Goal: Use online tool/utility: Utilize a website feature to perform a specific function

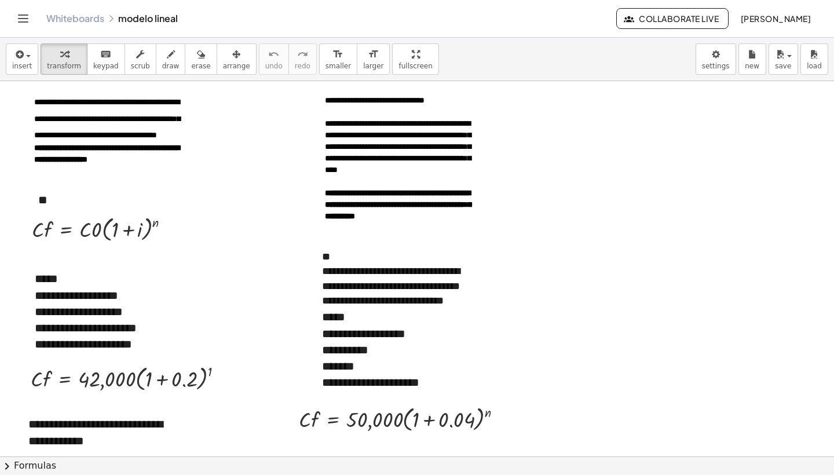
click at [17, 63] on span "insert" at bounding box center [22, 66] width 20 height 8
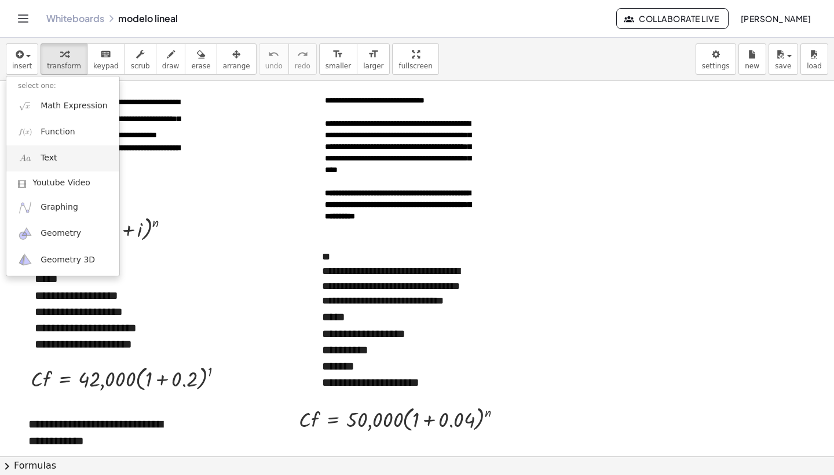
click at [78, 154] on link "Text" at bounding box center [62, 158] width 113 height 26
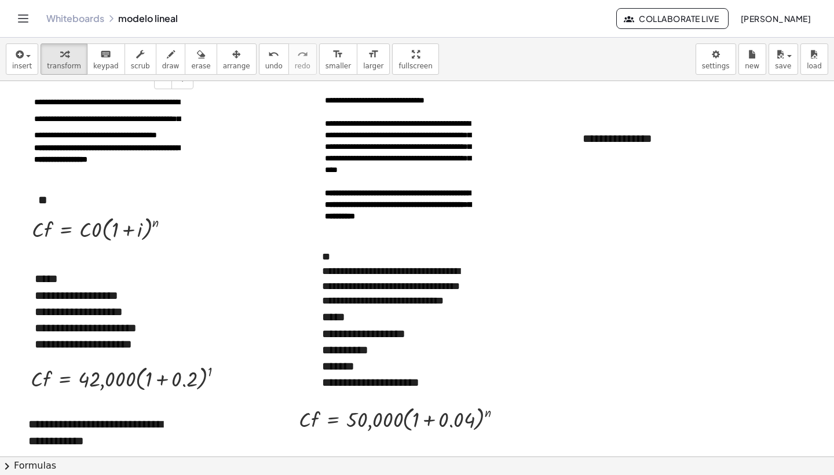
scroll to position [215, 0]
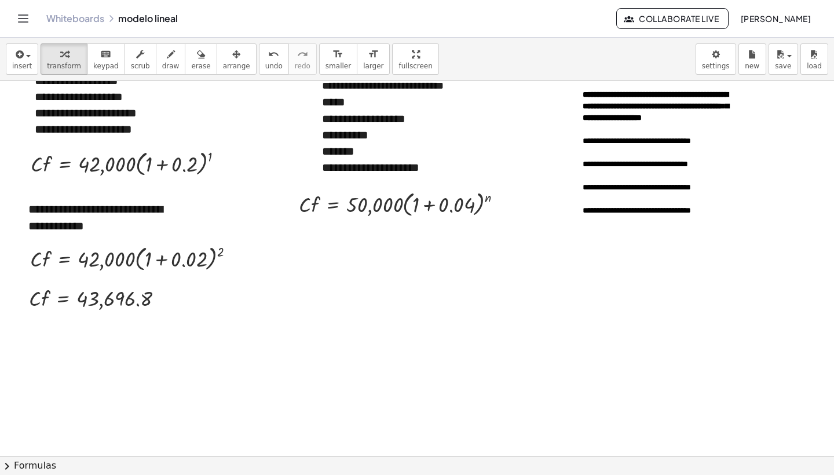
click at [450, 345] on div at bounding box center [417, 295] width 834 height 859
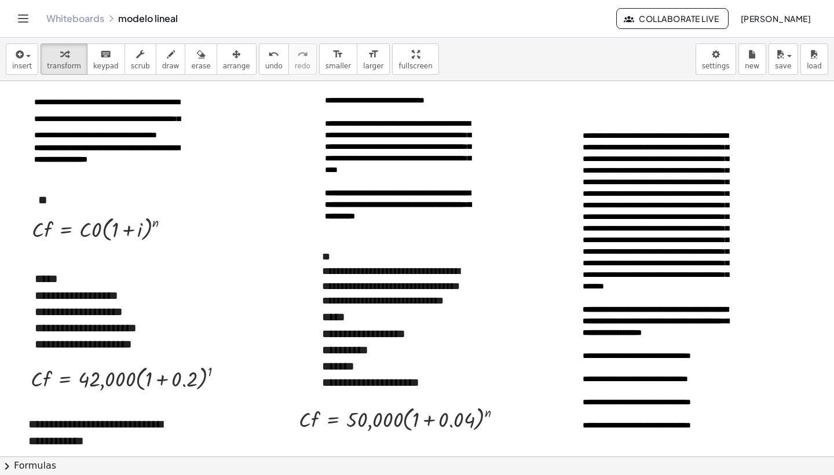
scroll to position [0, 0]
click at [648, 239] on span "**********" at bounding box center [656, 211] width 146 height 159
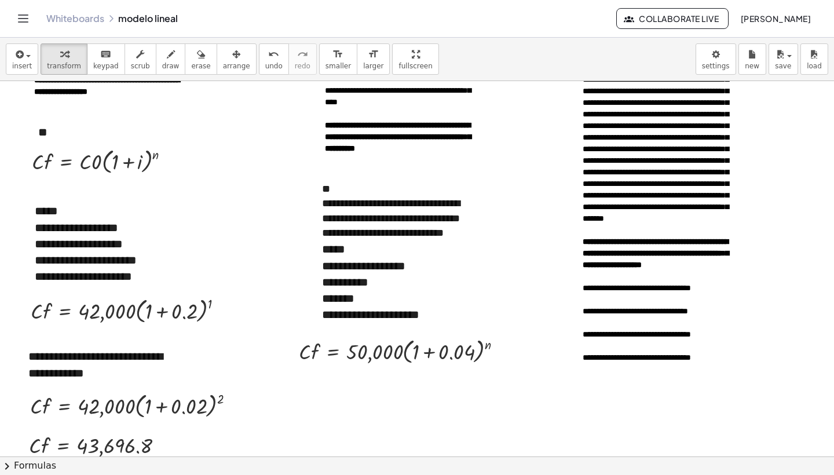
scroll to position [69, 0]
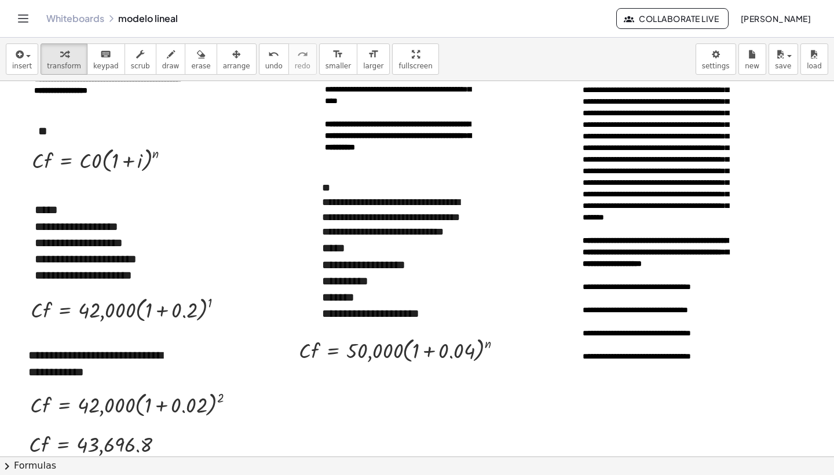
click at [545, 372] on div at bounding box center [417, 441] width 834 height 859
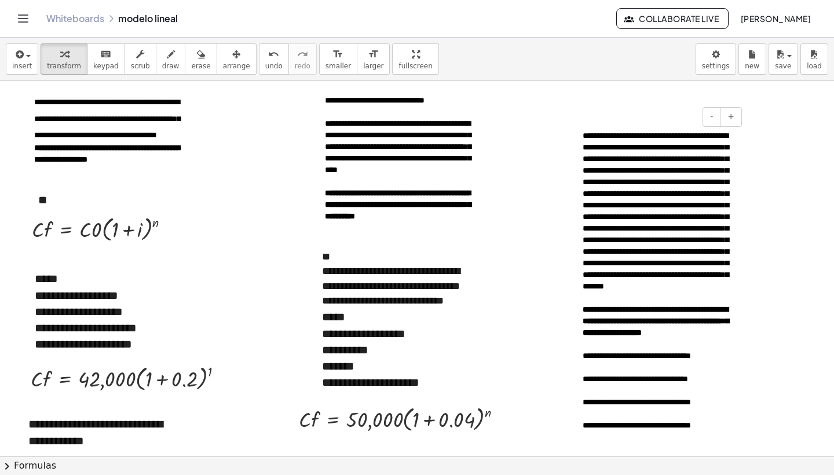
scroll to position [0, 0]
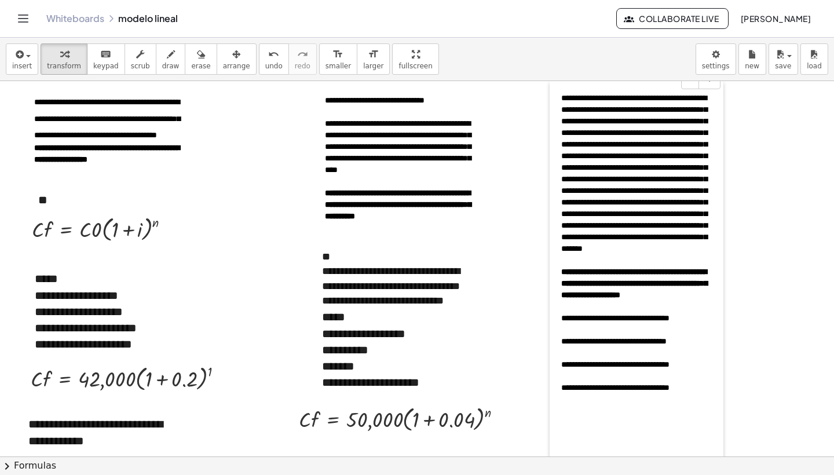
drag, startPoint x: 577, startPoint y: 218, endPoint x: 555, endPoint y: 179, distance: 44.9
click at [555, 179] on div at bounding box center [556, 272] width 12 height 382
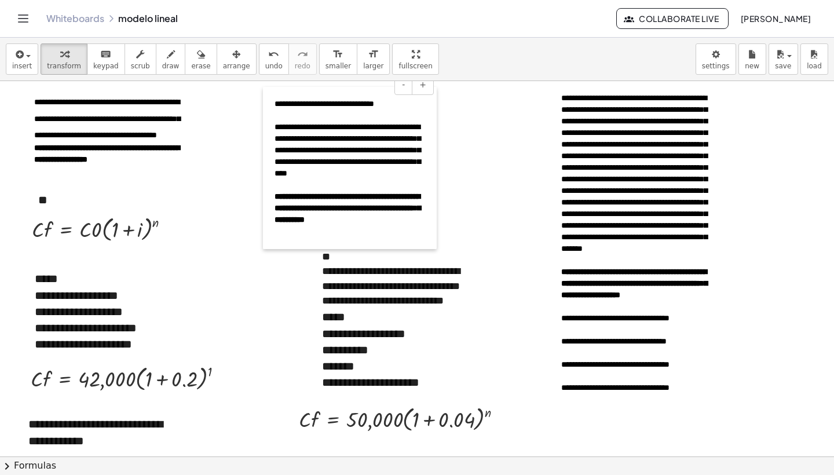
drag, startPoint x: 316, startPoint y: 162, endPoint x: 265, endPoint y: 166, distance: 50.5
click at [265, 166] on div at bounding box center [269, 168] width 12 height 162
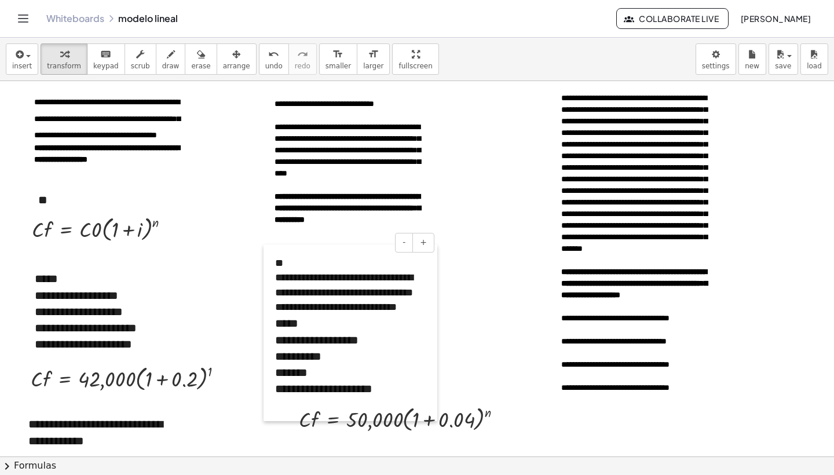
drag, startPoint x: 312, startPoint y: 302, endPoint x: 265, endPoint y: 308, distance: 47.4
click at [265, 308] on div at bounding box center [270, 333] width 12 height 177
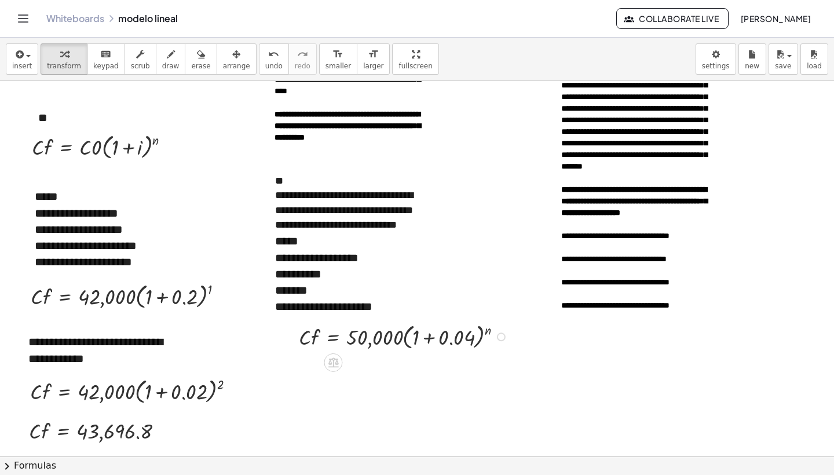
scroll to position [83, 0]
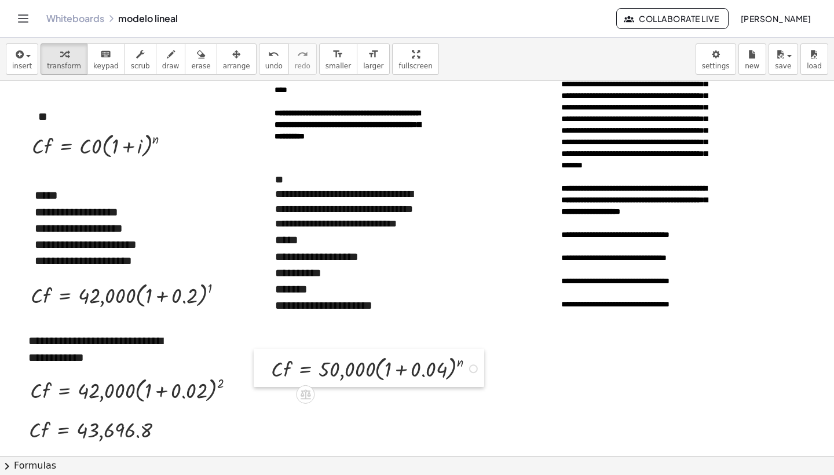
drag, startPoint x: 291, startPoint y: 342, endPoint x: 263, endPoint y: 376, distance: 43.2
click at [263, 376] on div at bounding box center [262, 368] width 17 height 38
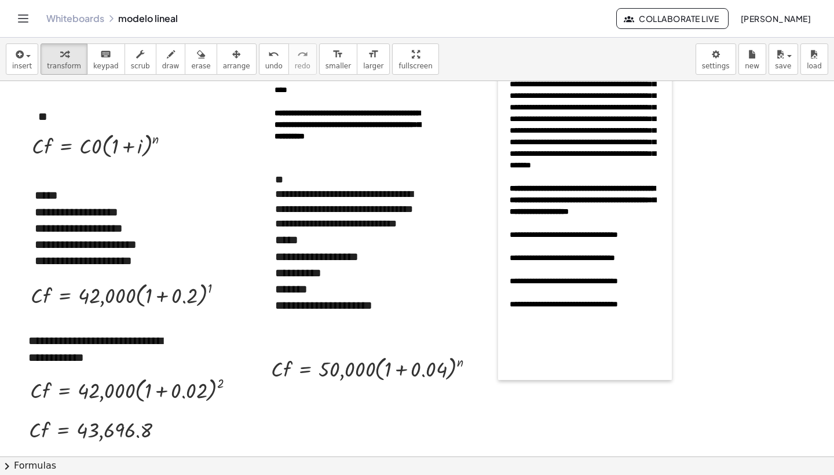
drag, startPoint x: 555, startPoint y: 149, endPoint x: 503, endPoint y: 148, distance: 51.6
click at [503, 148] on div at bounding box center [504, 189] width 12 height 382
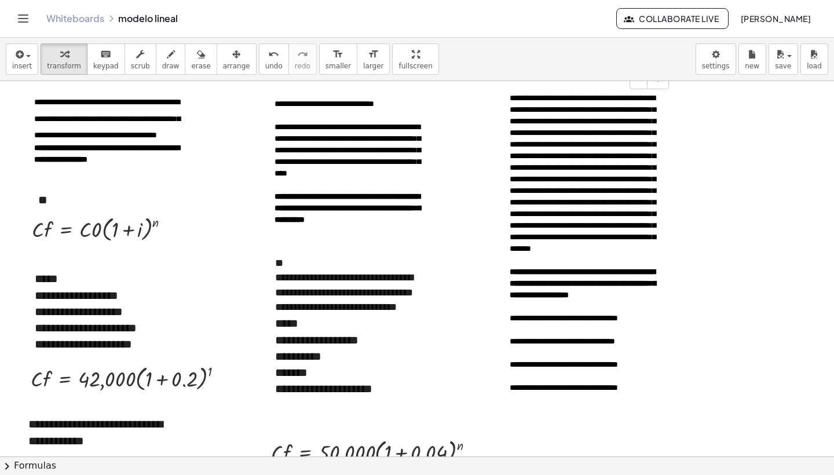
scroll to position [0, 0]
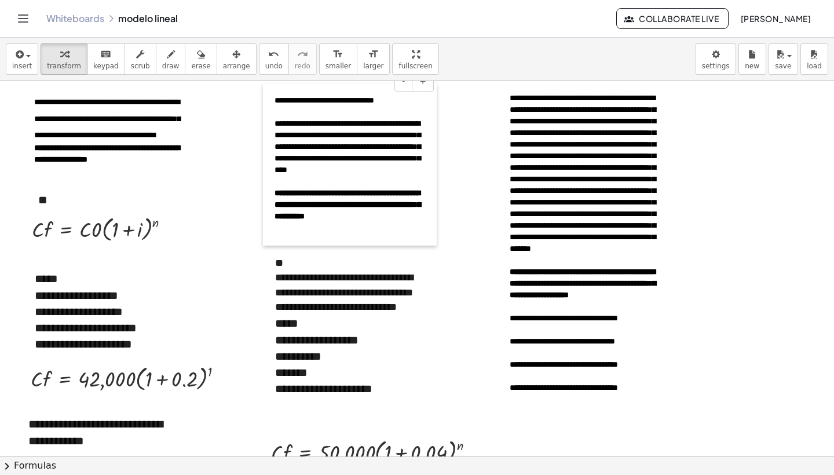
click at [265, 156] on div at bounding box center [269, 164] width 12 height 162
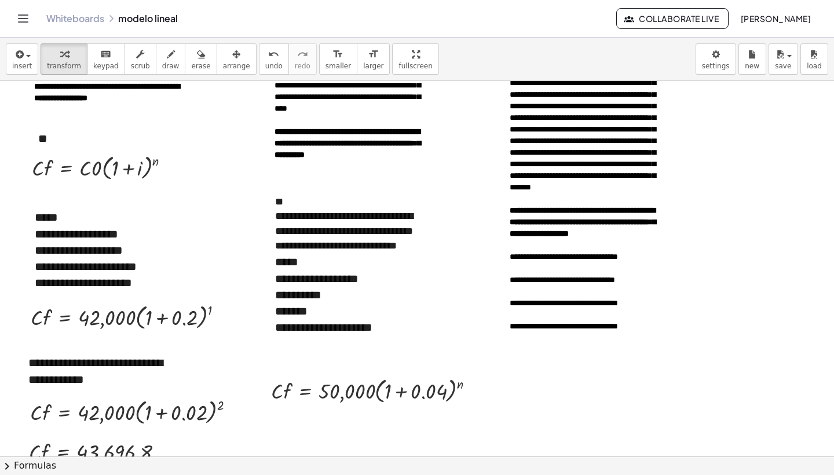
scroll to position [72, 0]
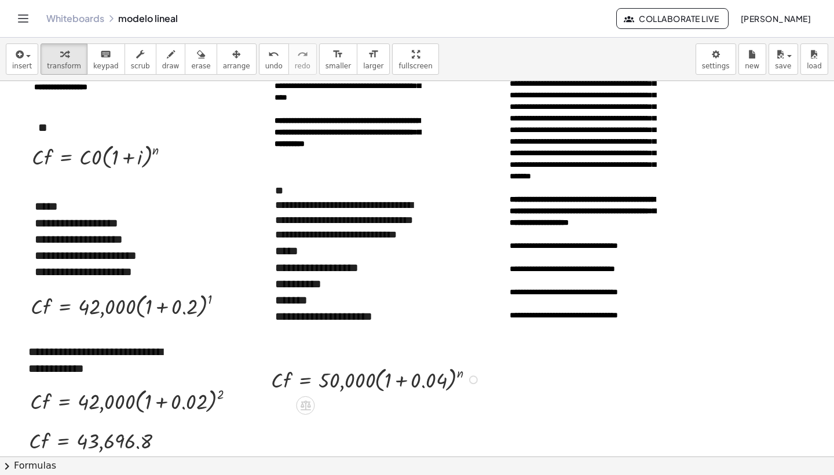
click at [475, 378] on div at bounding box center [473, 380] width 9 height 9
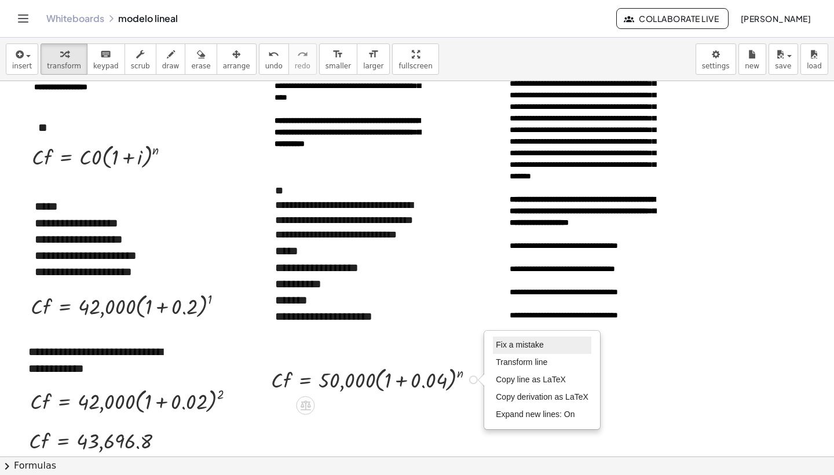
click at [506, 348] on span "Fix a mistake" at bounding box center [520, 344] width 48 height 9
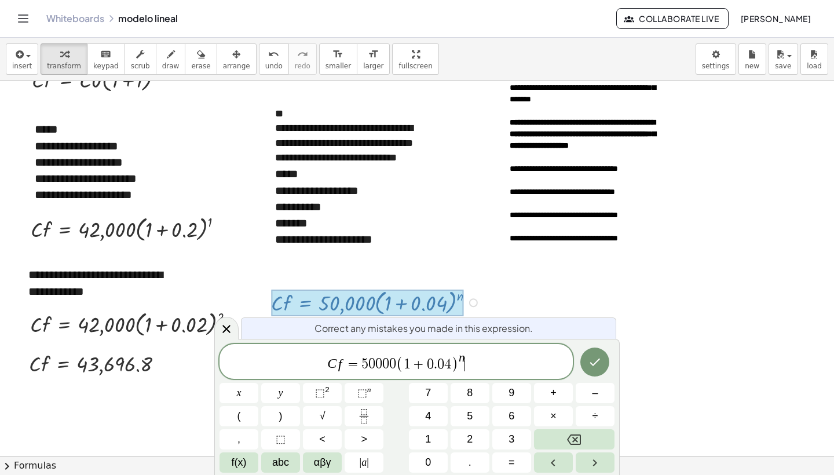
scroll to position [154, 0]
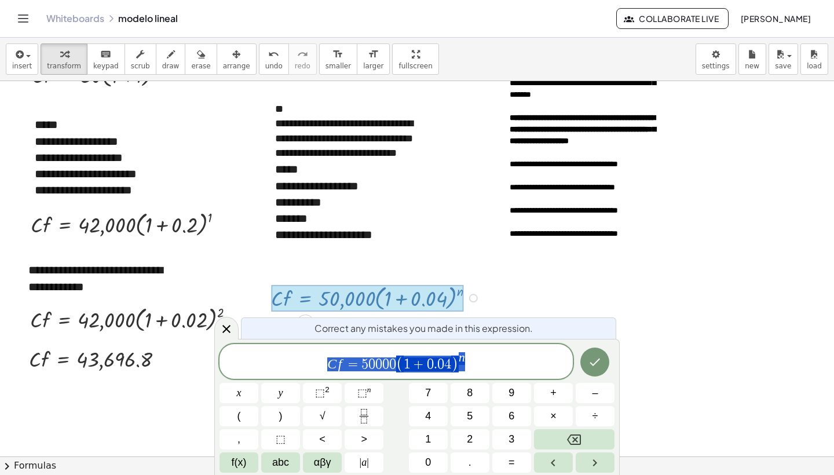
drag, startPoint x: 325, startPoint y: 363, endPoint x: 469, endPoint y: 373, distance: 144.1
click at [469, 373] on span "C f = 5 0 0 0 0 ( 1 + 0 . 0 4 ) n" at bounding box center [396, 362] width 353 height 23
click at [221, 332] on icon at bounding box center [227, 329] width 14 height 14
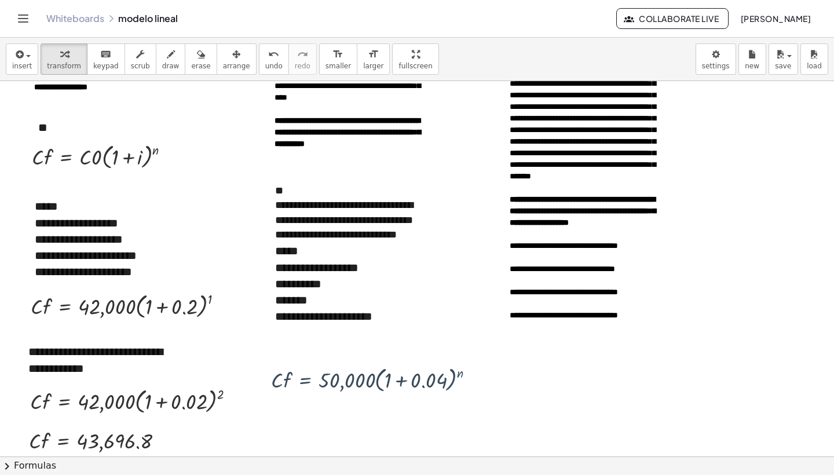
scroll to position [72, 0]
click at [597, 402] on div at bounding box center [417, 438] width 834 height 859
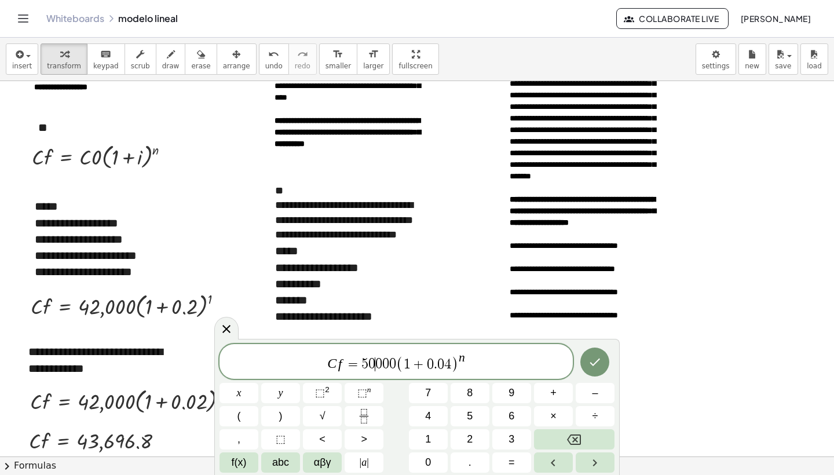
click at [376, 362] on span "0" at bounding box center [379, 365] width 7 height 14
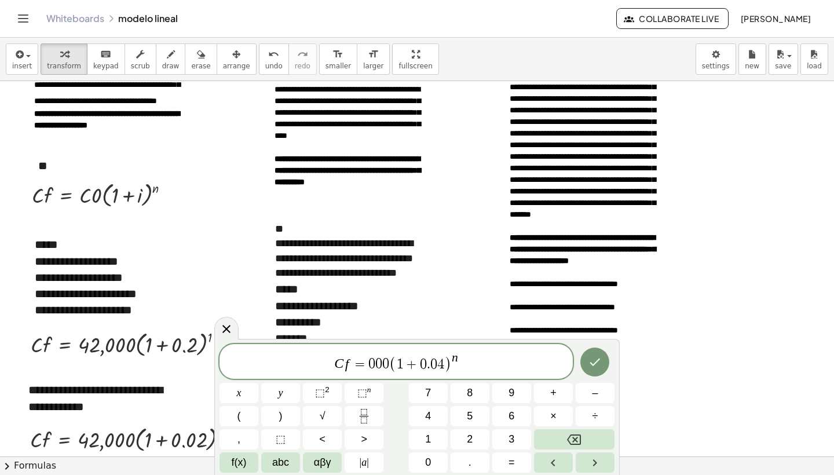
scroll to position [0, 0]
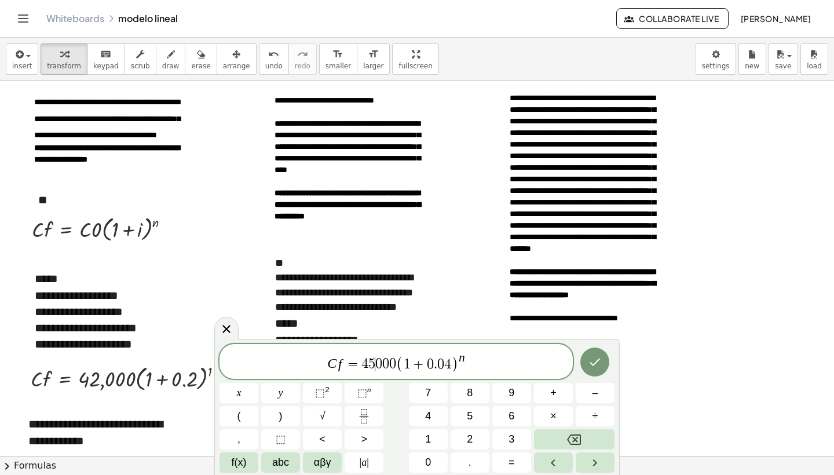
click at [464, 363] on var "n" at bounding box center [462, 358] width 6 height 14
click at [604, 367] on button "Done" at bounding box center [595, 362] width 29 height 29
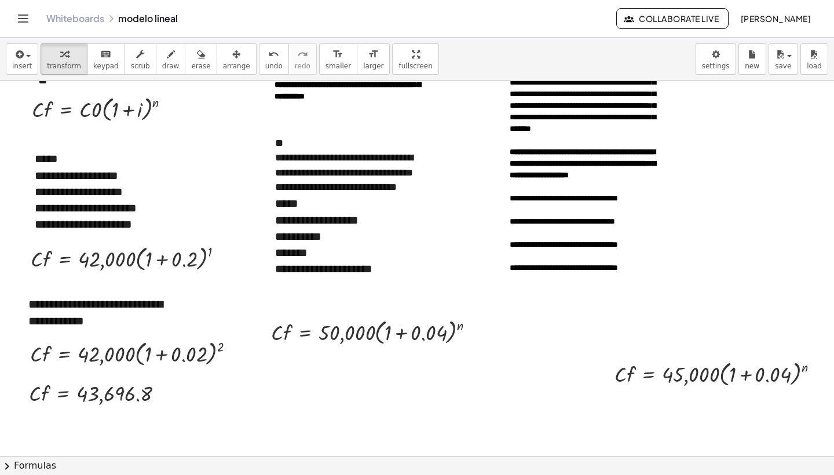
scroll to position [123, 0]
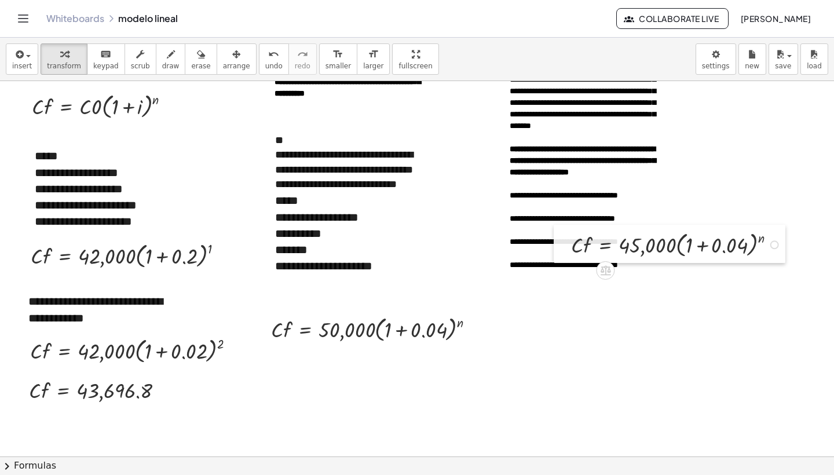
drag, startPoint x: 599, startPoint y: 376, endPoint x: 556, endPoint y: 250, distance: 133.6
click at [556, 250] on div at bounding box center [562, 244] width 17 height 38
click at [330, 63] on span "smaller" at bounding box center [338, 66] width 25 height 8
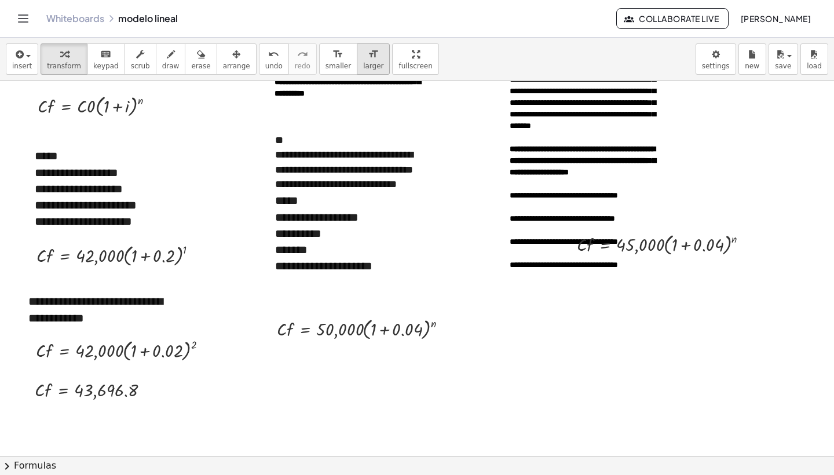
click at [363, 67] on span "larger" at bounding box center [373, 66] width 20 height 8
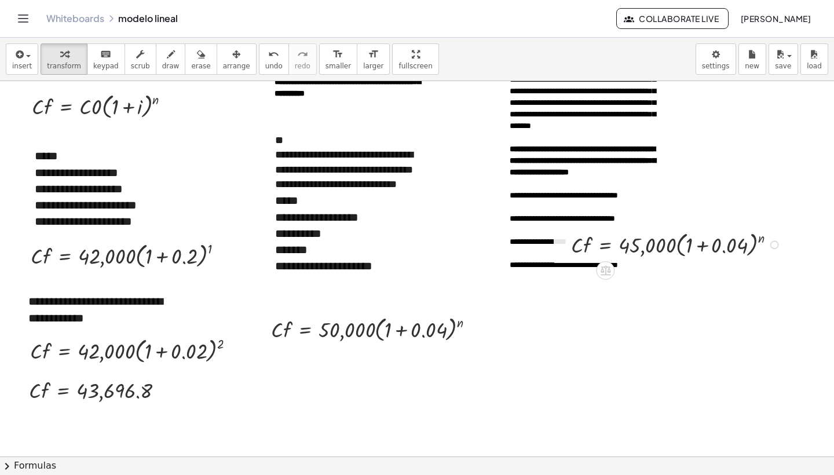
click at [774, 247] on div at bounding box center [775, 244] width 9 height 9
click at [708, 279] on div at bounding box center [417, 387] width 834 height 859
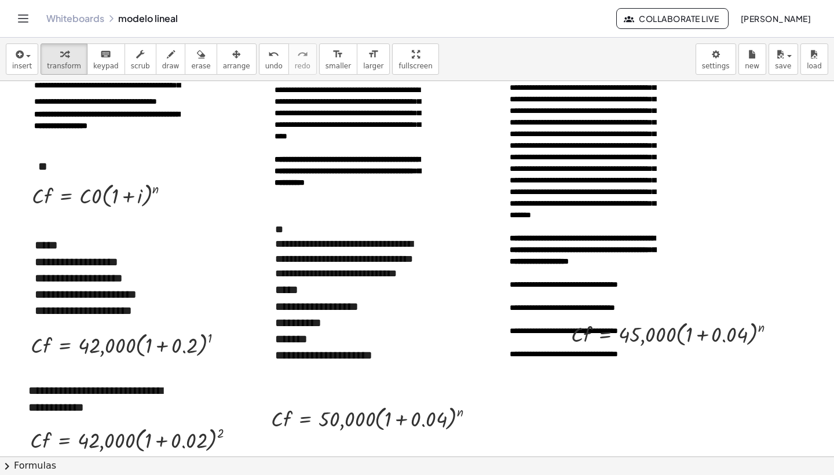
scroll to position [56, 0]
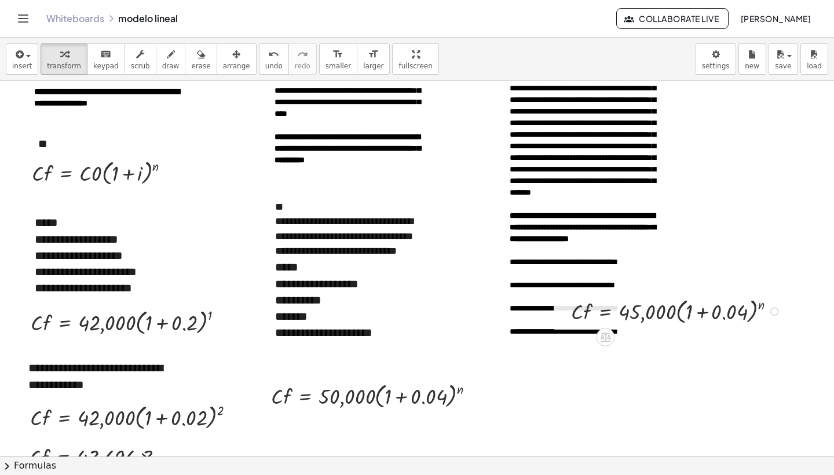
click at [646, 309] on div at bounding box center [678, 310] width 225 height 32
click at [775, 311] on div "Fix a mistake Transform line Copy line as LaTeX Copy derivation as LaTeX Expand…" at bounding box center [775, 311] width 9 height 9
click at [800, 279] on span "Fix a mistake" at bounding box center [821, 276] width 48 height 9
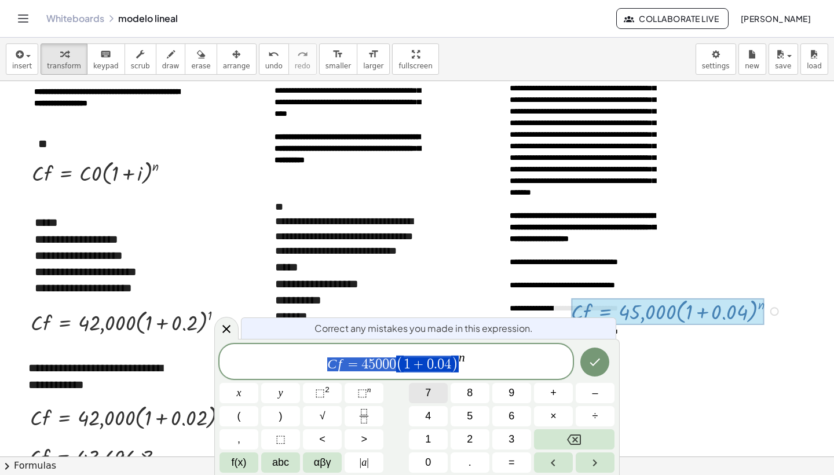
drag, startPoint x: 325, startPoint y: 367, endPoint x: 427, endPoint y: 384, distance: 103.4
click at [427, 384] on div "**********" at bounding box center [417, 408] width 395 height 129
click at [512, 364] on span "C f = 4 5 0 0 0 ( 1 + 0 . 0 4 ) n" at bounding box center [396, 362] width 353 height 23
drag, startPoint x: 329, startPoint y: 360, endPoint x: 484, endPoint y: 369, distance: 155.6
click at [232, 327] on icon at bounding box center [227, 329] width 14 height 14
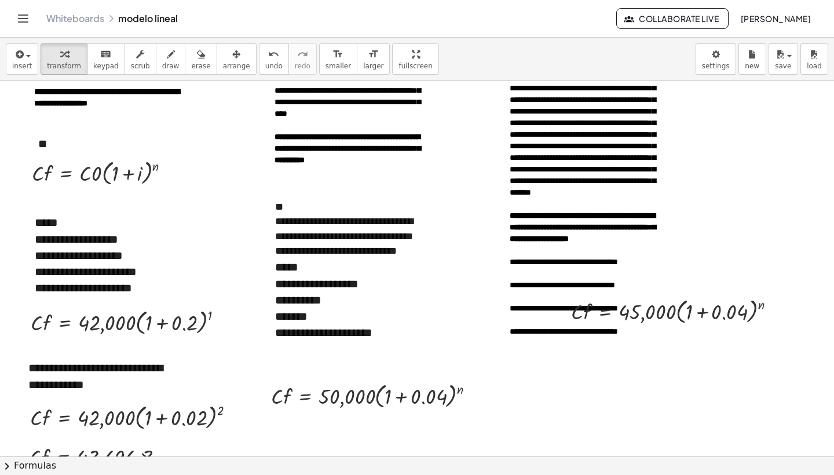
click at [565, 431] on div at bounding box center [417, 454] width 834 height 859
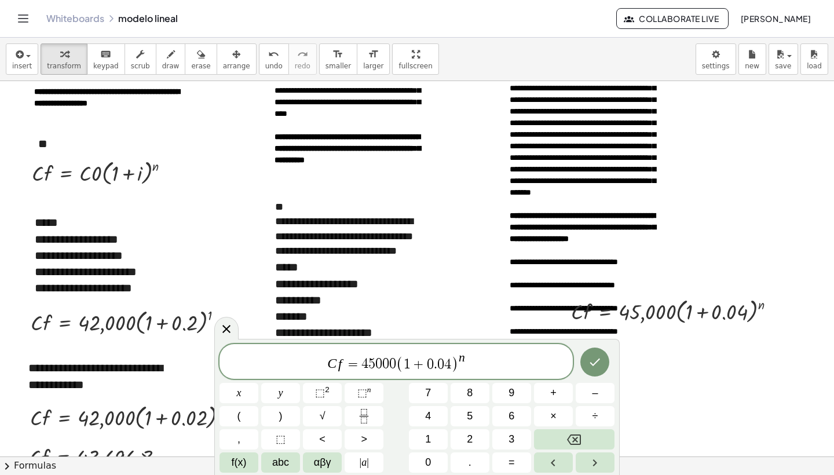
click at [454, 366] on span ")" at bounding box center [455, 364] width 8 height 17
click at [599, 362] on icon "Done" at bounding box center [595, 362] width 14 height 14
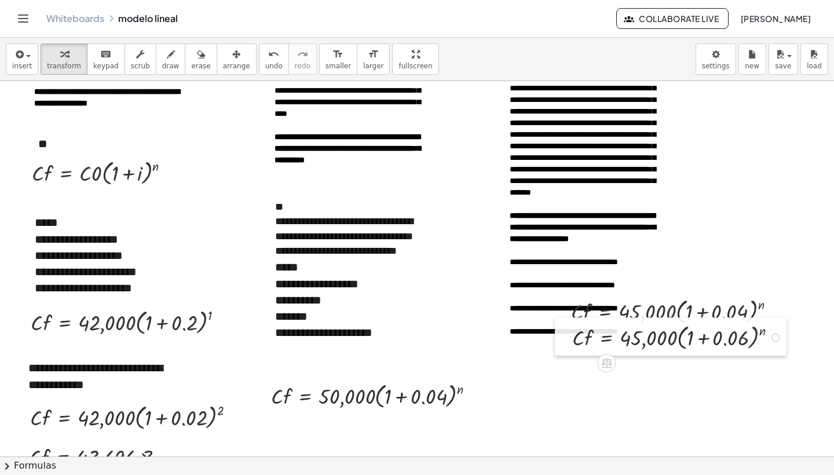
drag, startPoint x: 571, startPoint y: 448, endPoint x: 562, endPoint y: 335, distance: 113.4
click at [562, 335] on div at bounding box center [563, 337] width 17 height 38
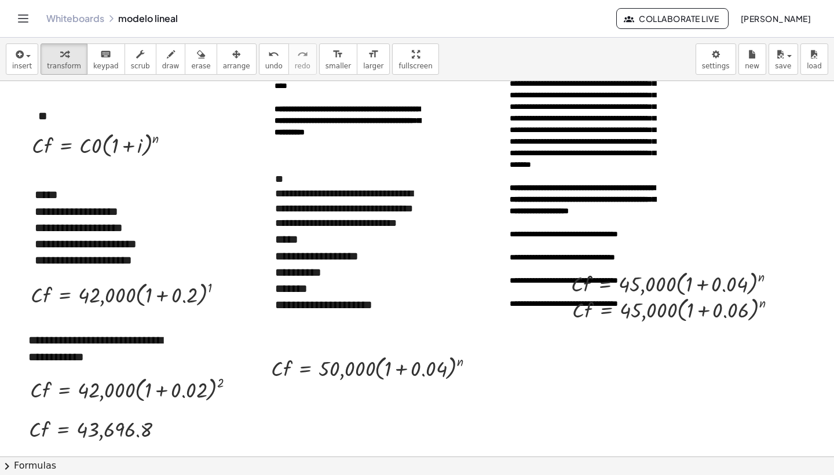
scroll to position [85, 0]
click at [633, 418] on div at bounding box center [417, 426] width 834 height 859
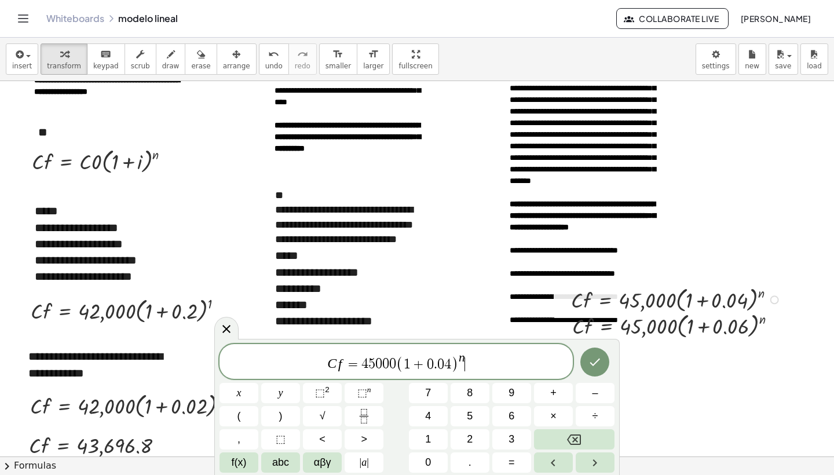
scroll to position [65, 0]
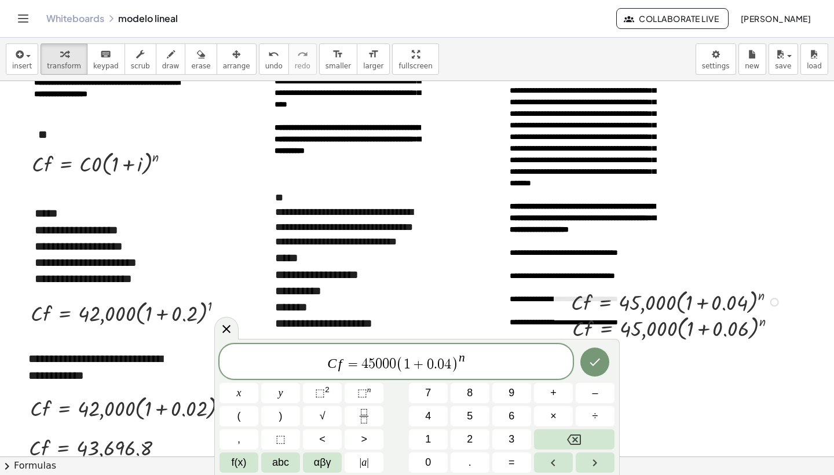
click at [709, 298] on div at bounding box center [678, 301] width 225 height 32
click at [730, 300] on div at bounding box center [728, 302] width 9 height 9
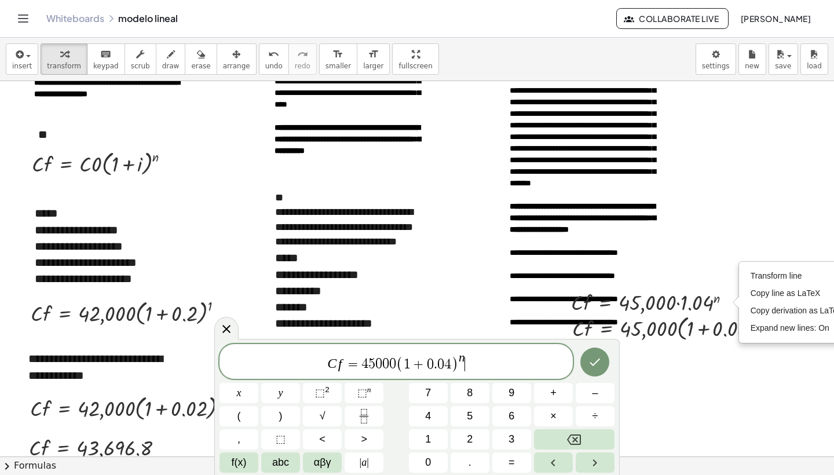
click at [710, 247] on div at bounding box center [417, 445] width 834 height 859
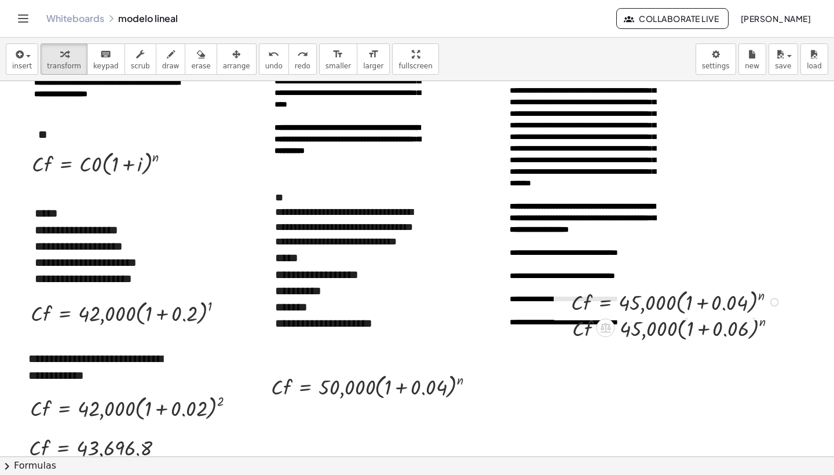
click at [774, 301] on div at bounding box center [775, 302] width 9 height 9
click at [795, 266] on li "Fix a mistake" at bounding box center [843, 267] width 99 height 17
click at [552, 414] on div at bounding box center [417, 445] width 834 height 859
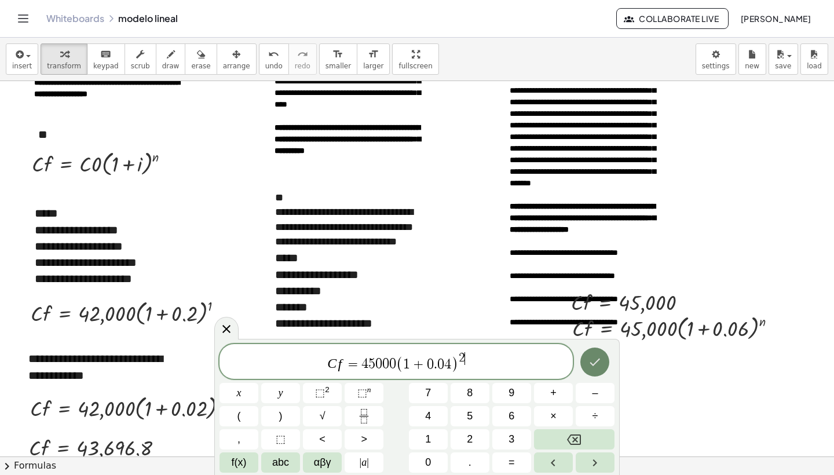
click at [599, 359] on icon "Done" at bounding box center [595, 362] width 14 height 14
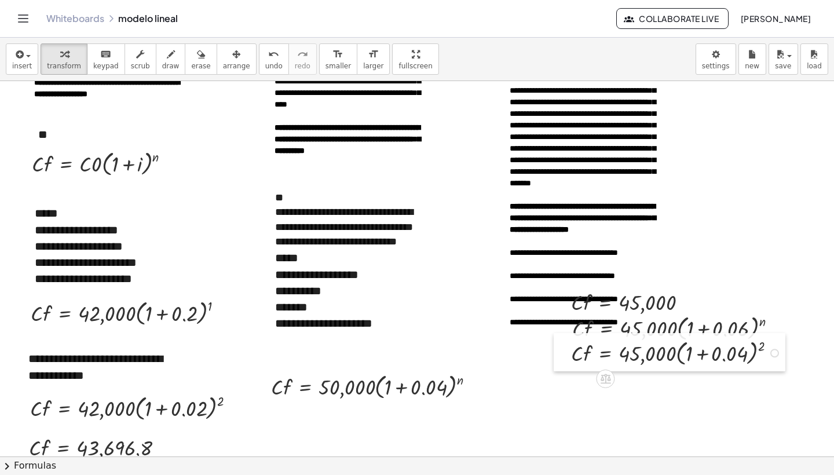
drag, startPoint x: 557, startPoint y: 438, endPoint x: 560, endPoint y: 357, distance: 81.2
click at [560, 357] on div at bounding box center [562, 352] width 17 height 38
click at [763, 323] on div at bounding box center [679, 327] width 225 height 32
click at [775, 330] on div at bounding box center [776, 328] width 9 height 9
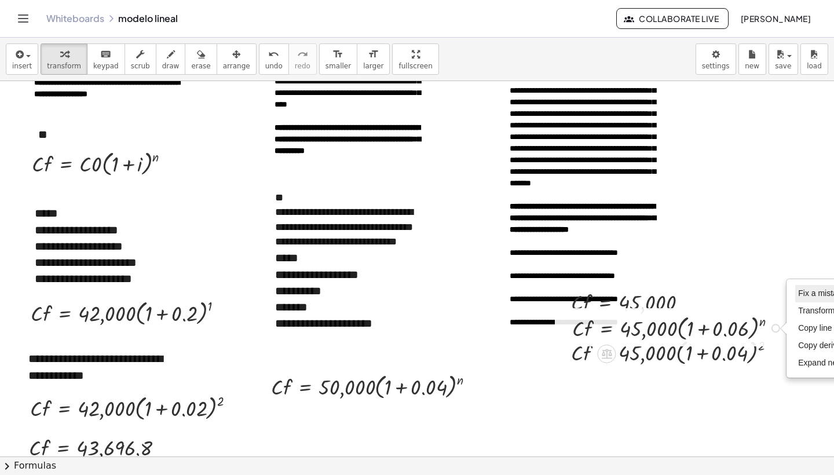
click at [811, 297] on span "Fix a mistake" at bounding box center [823, 293] width 48 height 9
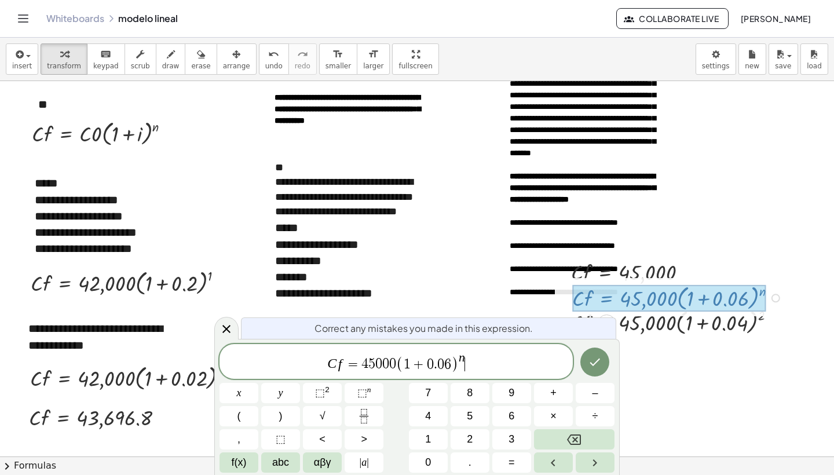
scroll to position [96, 0]
click at [592, 366] on icon "Done" at bounding box center [595, 362] width 14 height 14
click at [680, 400] on div at bounding box center [417, 415] width 834 height 859
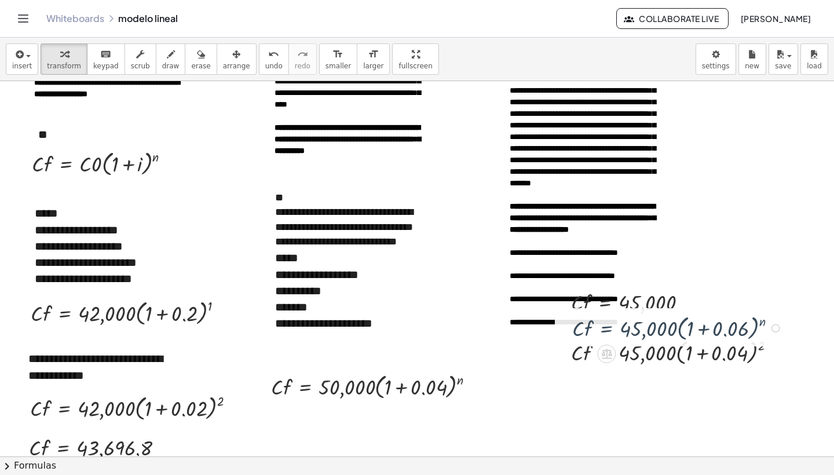
scroll to position [65, 0]
click at [774, 328] on div "Fix a mistake Transform line Copy line as LaTeX Copy derivation as LaTeX Expand…" at bounding box center [776, 328] width 9 height 9
click at [801, 300] on li "Fix a mistake" at bounding box center [845, 293] width 99 height 17
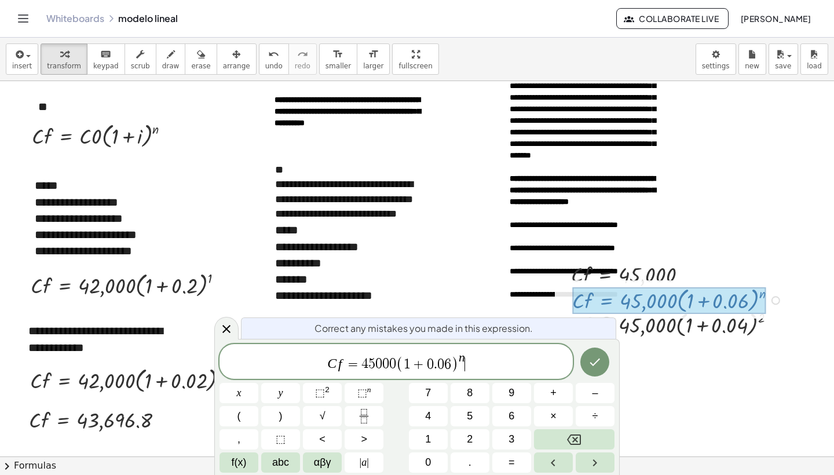
scroll to position [96, 0]
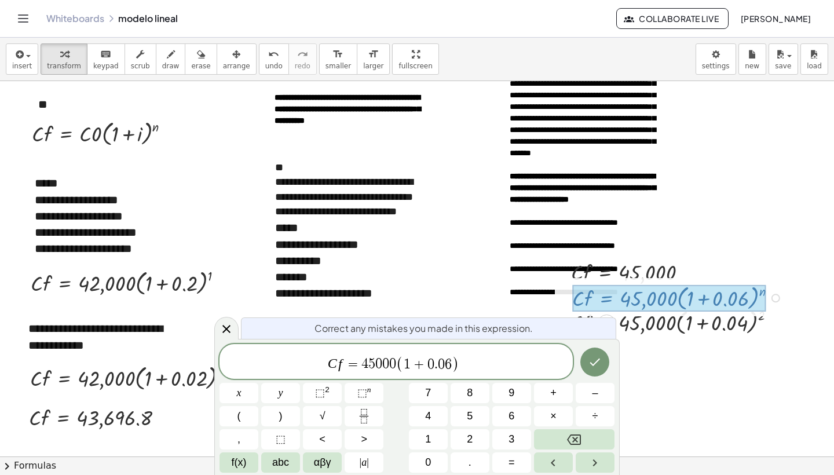
click at [258, 383] on div at bounding box center [239, 393] width 39 height 20
click at [593, 369] on icon "Done" at bounding box center [595, 362] width 14 height 14
click at [661, 431] on div at bounding box center [417, 415] width 834 height 859
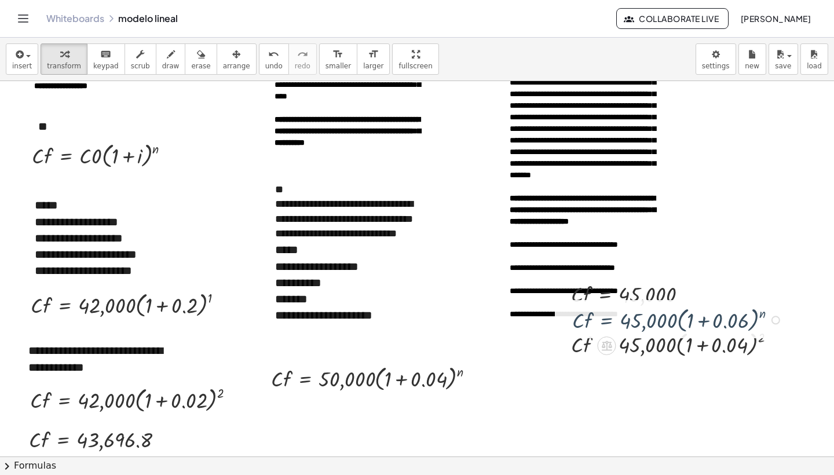
scroll to position [65, 0]
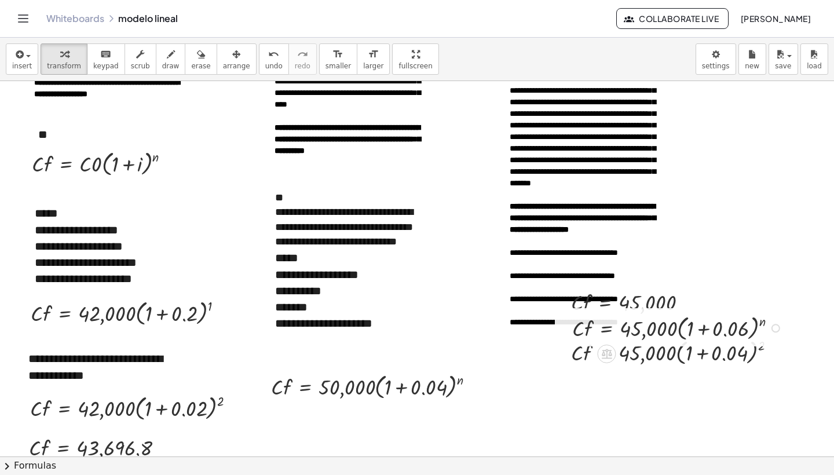
click at [732, 329] on div at bounding box center [679, 327] width 225 height 32
click at [774, 327] on div at bounding box center [776, 328] width 9 height 9
click at [811, 293] on span "Fix a mistake" at bounding box center [823, 293] width 48 height 9
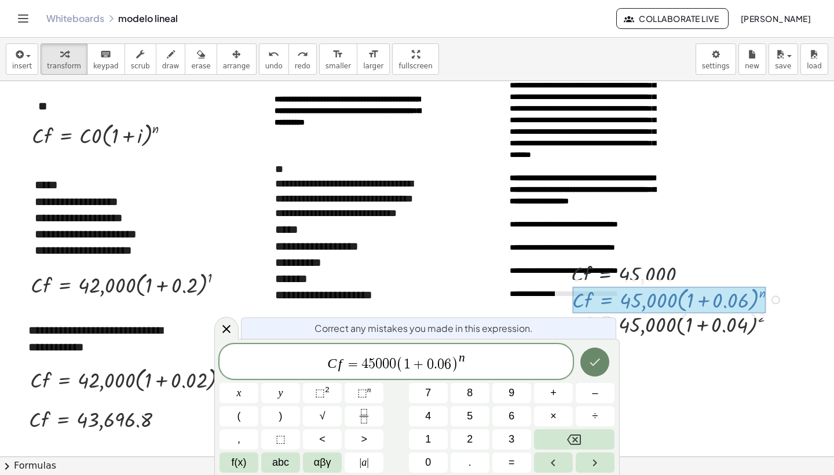
scroll to position [96, 0]
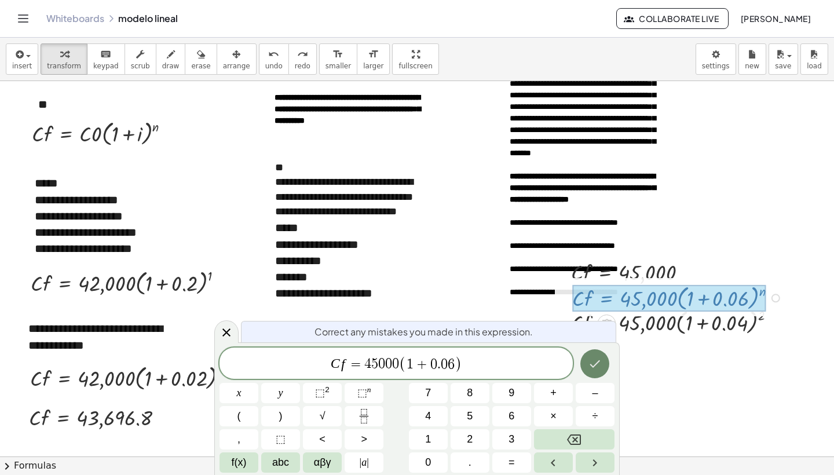
click at [593, 360] on icon "Done" at bounding box center [595, 364] width 14 height 14
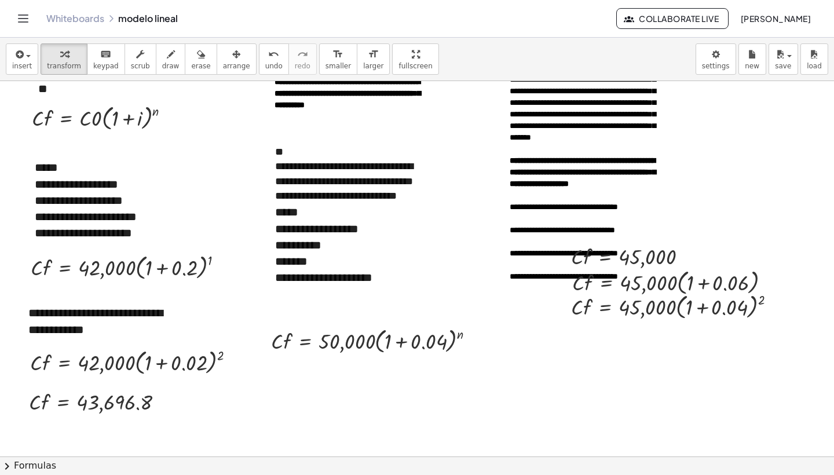
scroll to position [116, 0]
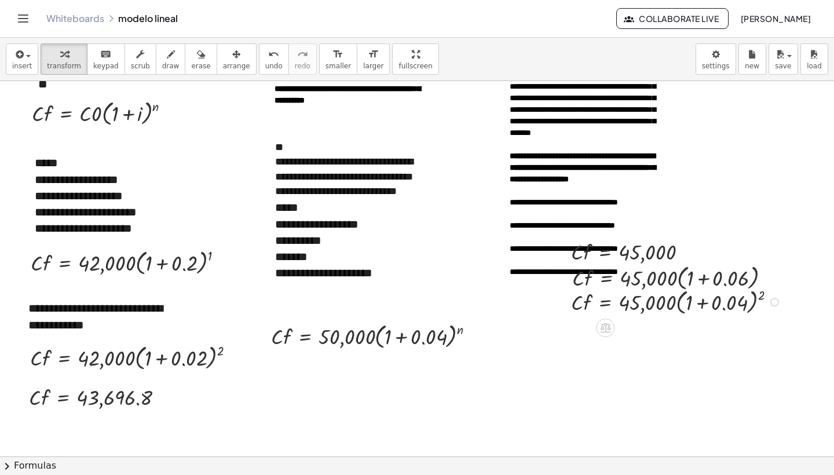
click at [774, 301] on div at bounding box center [775, 302] width 9 height 9
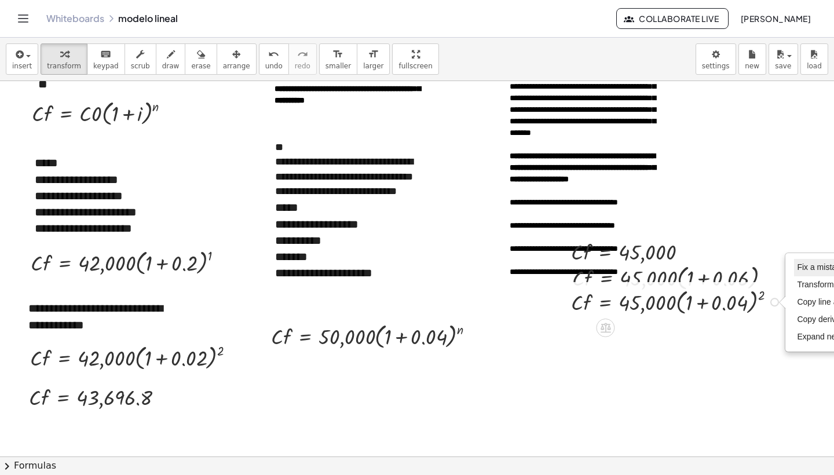
click at [812, 275] on li "Fix a mistake" at bounding box center [843, 267] width 99 height 17
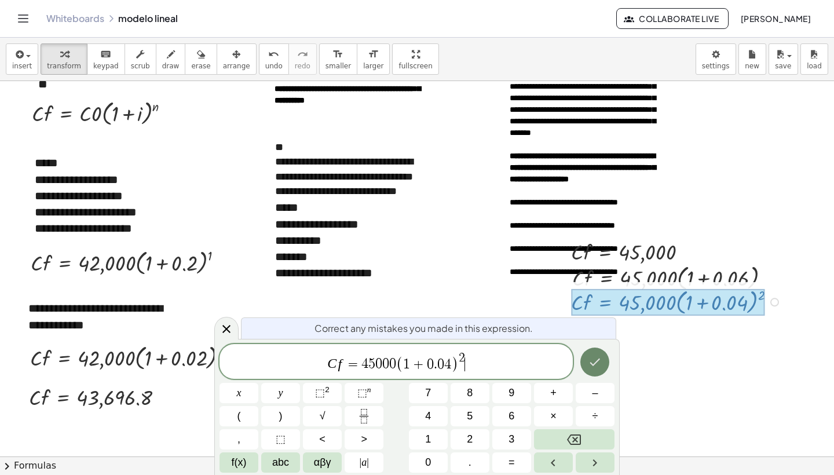
click at [598, 363] on icon "Done" at bounding box center [595, 362] width 14 height 14
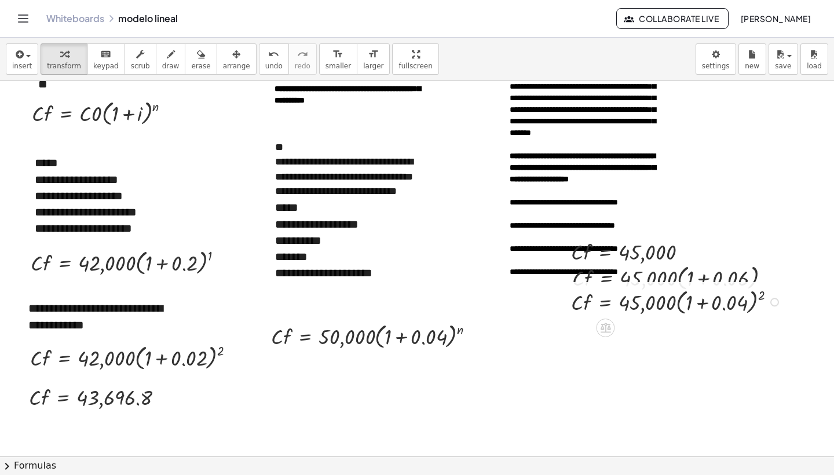
click at [775, 302] on div "Fix a mistake Transform line Copy line as LaTeX Copy derivation as LaTeX Expand…" at bounding box center [775, 302] width 9 height 9
click at [808, 263] on span "Fix a mistake" at bounding box center [821, 267] width 48 height 9
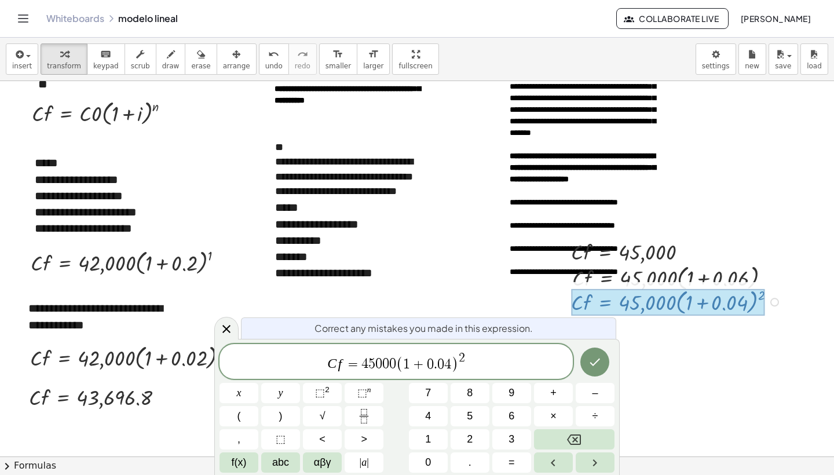
click at [453, 363] on span ")" at bounding box center [455, 364] width 8 height 17
click at [596, 373] on button "Done" at bounding box center [595, 362] width 29 height 29
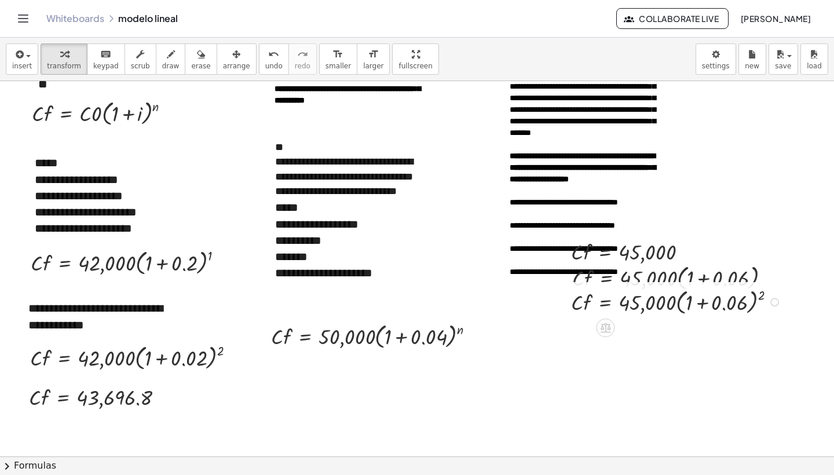
click at [602, 391] on div at bounding box center [417, 394] width 834 height 859
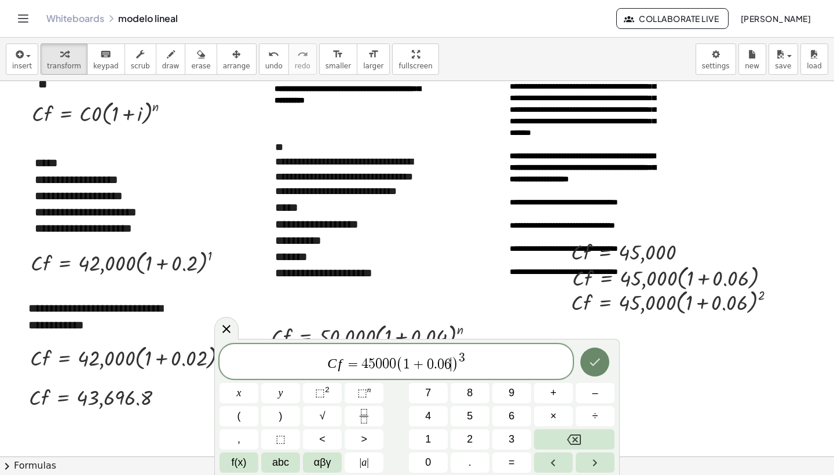
click at [593, 372] on button "Done" at bounding box center [595, 362] width 29 height 29
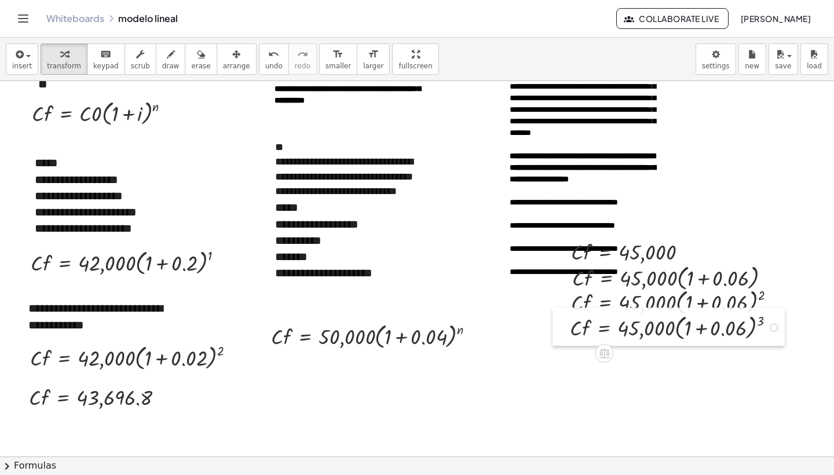
drag, startPoint x: 608, startPoint y: 411, endPoint x: 558, endPoint y: 327, distance: 97.2
click at [558, 327] on div at bounding box center [561, 327] width 17 height 38
click at [656, 375] on div at bounding box center [417, 394] width 834 height 859
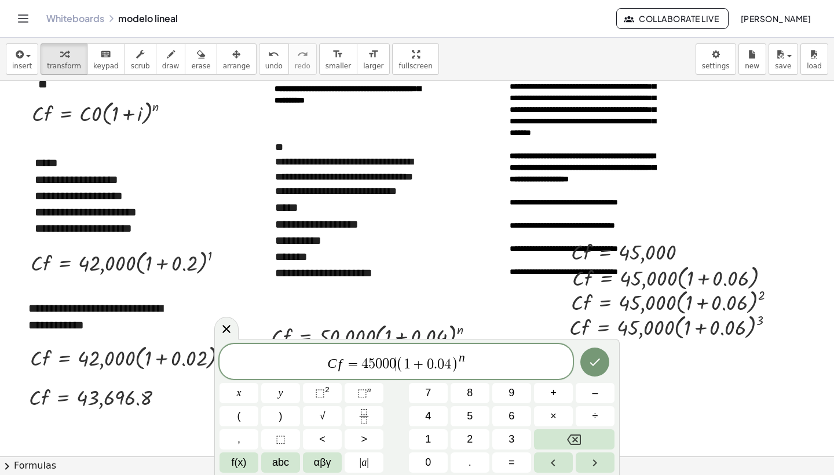
click at [398, 362] on span "(" at bounding box center [400, 364] width 8 height 17
click at [230, 324] on icon at bounding box center [227, 329] width 14 height 14
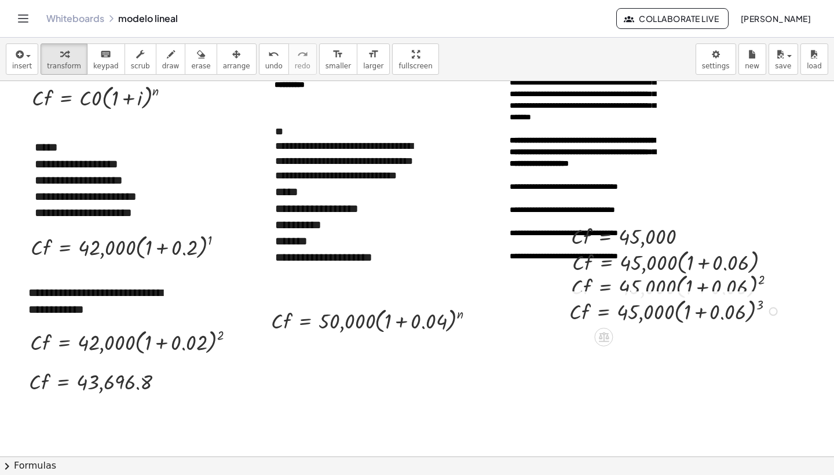
scroll to position [0, 0]
click at [773, 311] on div at bounding box center [774, 311] width 9 height 9
click at [807, 279] on span "Fix a mistake" at bounding box center [820, 276] width 48 height 9
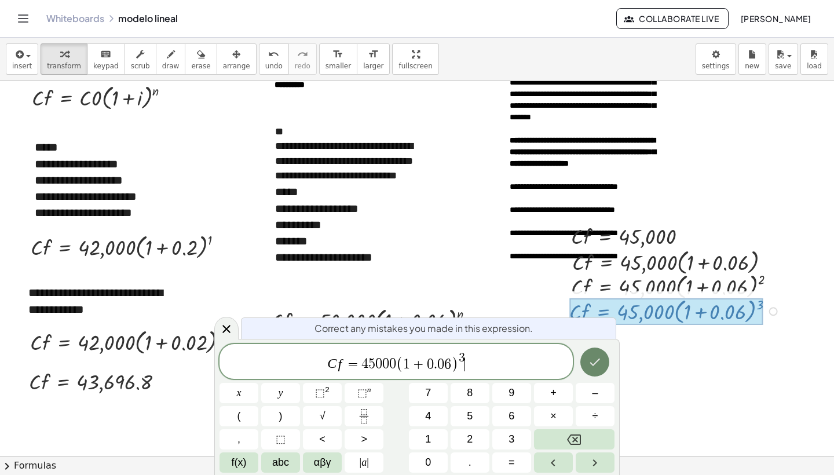
click at [592, 367] on icon "Done" at bounding box center [595, 362] width 14 height 14
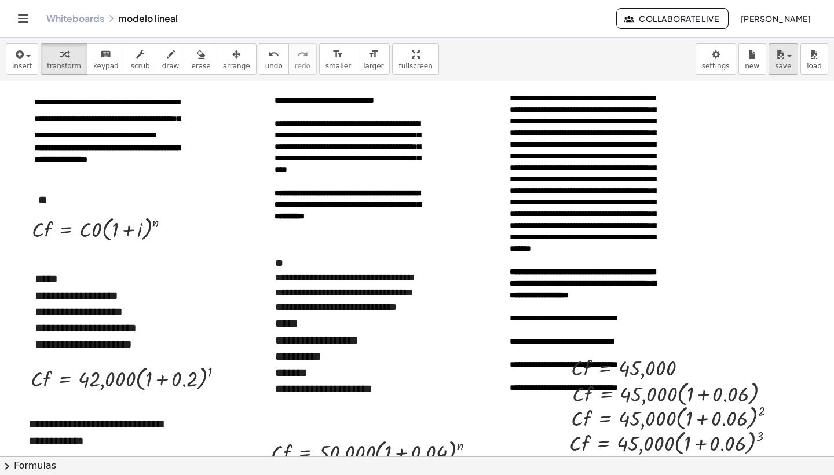
click at [786, 64] on span "save" at bounding box center [783, 66] width 16 height 8
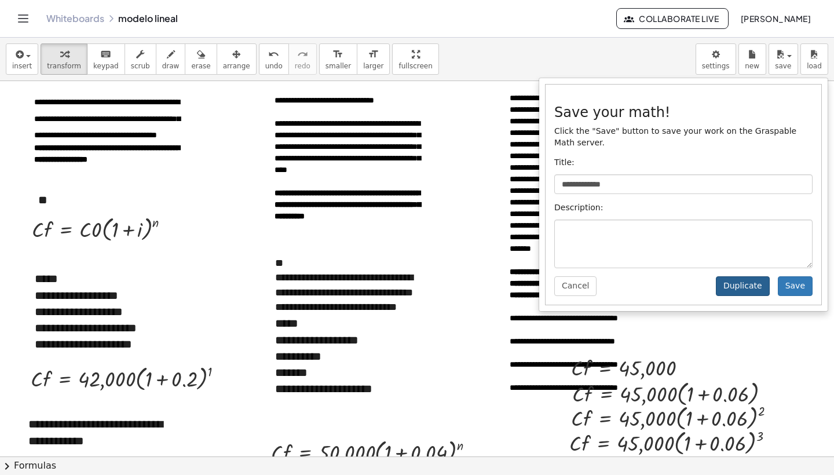
click at [745, 283] on button "Duplicate" at bounding box center [743, 286] width 54 height 20
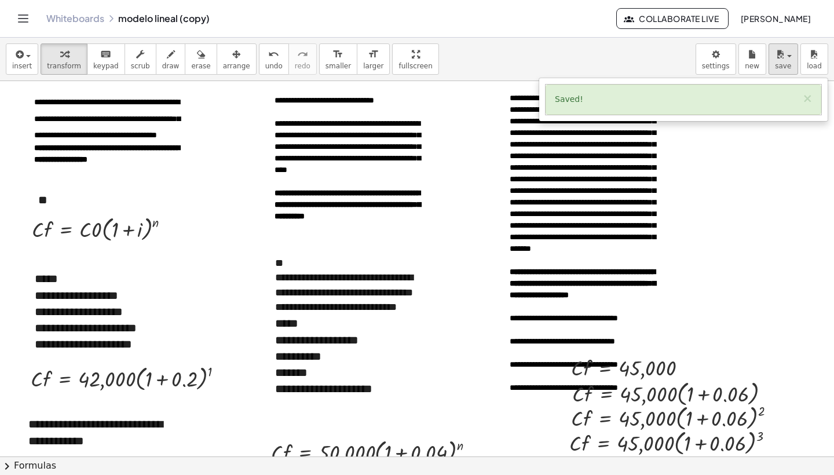
click at [777, 68] on span "save" at bounding box center [783, 66] width 16 height 8
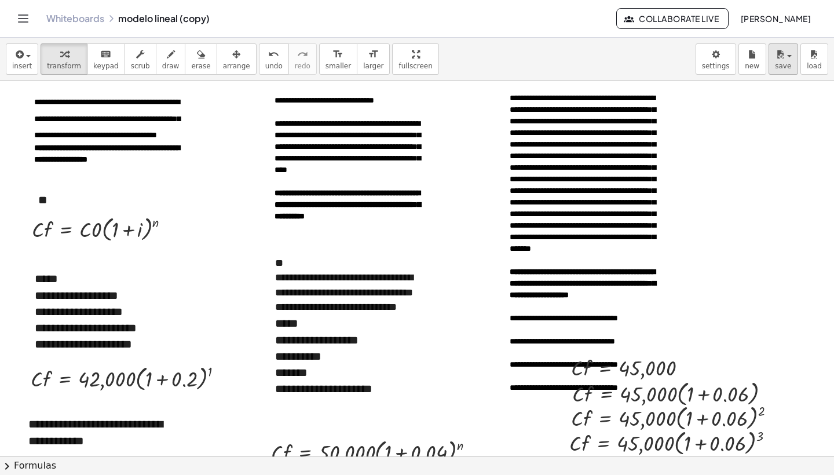
click at [778, 65] on span "save" at bounding box center [783, 66] width 16 height 8
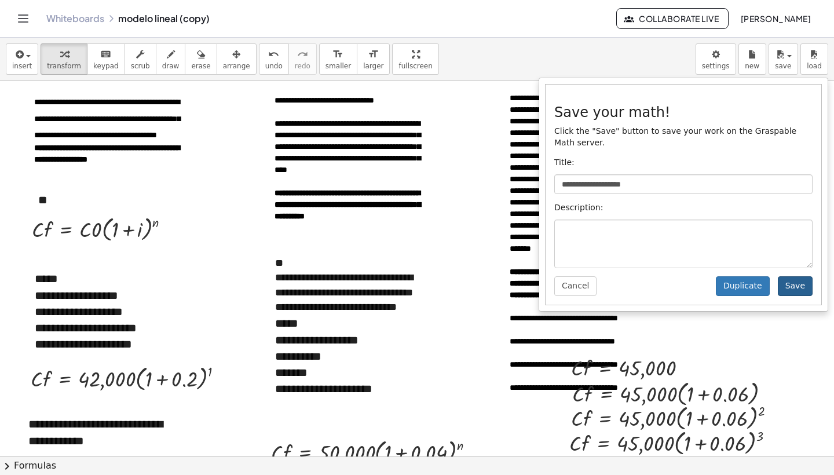
click at [790, 290] on button "Save" at bounding box center [795, 286] width 35 height 20
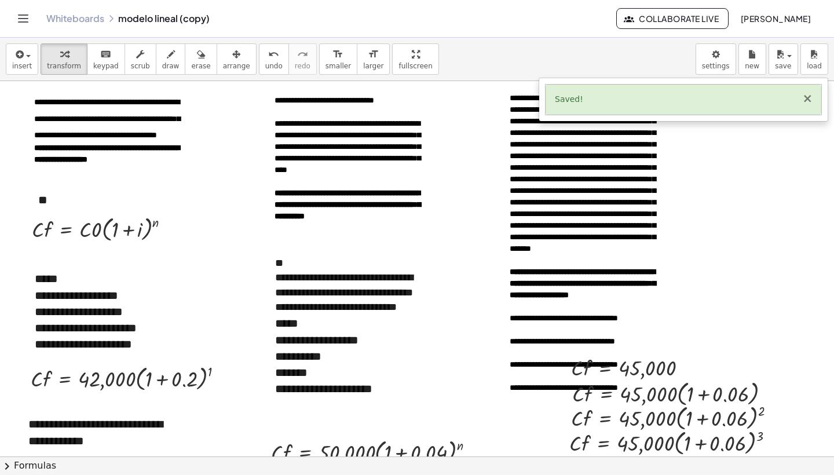
click at [810, 101] on button "×" at bounding box center [808, 99] width 10 height 12
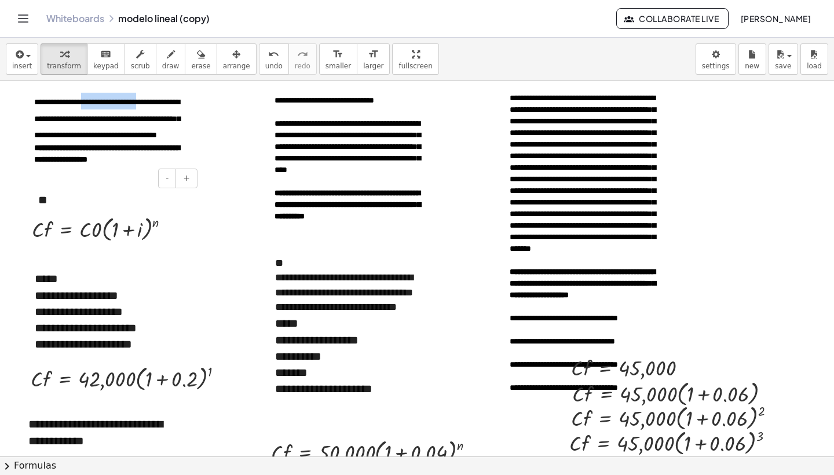
drag, startPoint x: 35, startPoint y: 107, endPoint x: 98, endPoint y: 195, distance: 108.1
drag, startPoint x: 36, startPoint y: 101, endPoint x: 152, endPoint y: 186, distance: 143.8
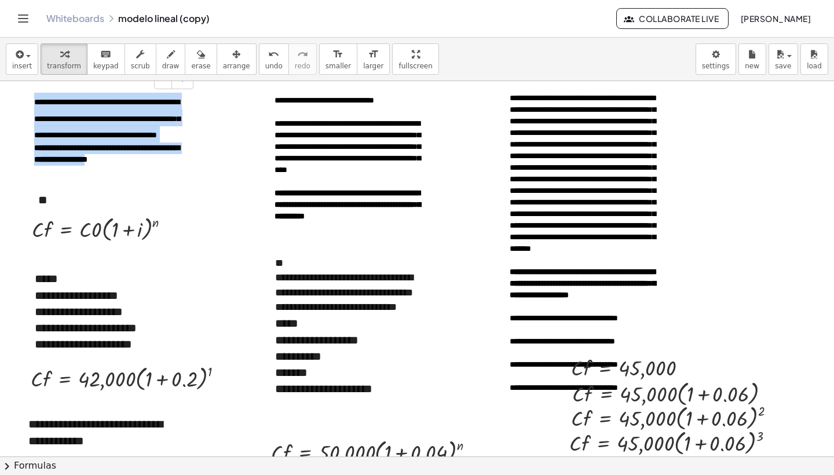
drag, startPoint x: 35, startPoint y: 102, endPoint x: 150, endPoint y: 170, distance: 134.1
copy div "**********"
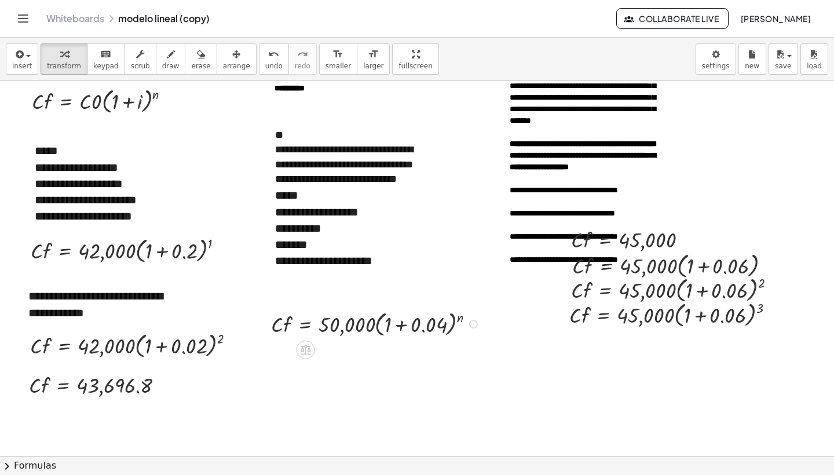
scroll to position [127, 0]
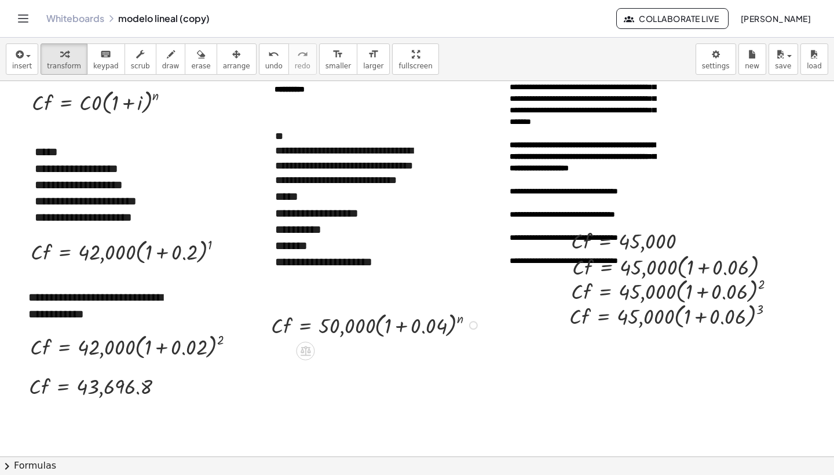
click at [471, 326] on div "Fix a mistake Transform line Copy line as LaTeX Copy derivation as LaTeX Expand…" at bounding box center [473, 325] width 9 height 9
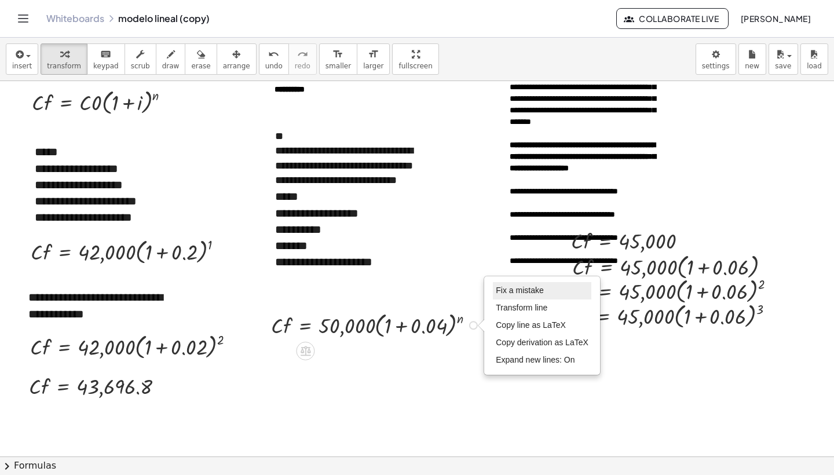
click at [511, 296] on li "Fix a mistake" at bounding box center [542, 290] width 99 height 17
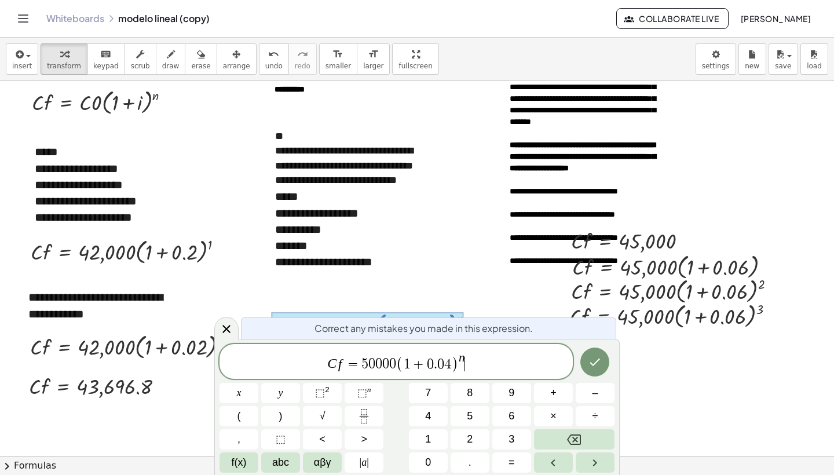
click at [469, 355] on span "C f = 5 0 0 0 0 ( 1 + 0 . 0 4 ) n ​" at bounding box center [396, 362] width 353 height 23
click at [600, 367] on icon "Done" at bounding box center [595, 362] width 14 height 14
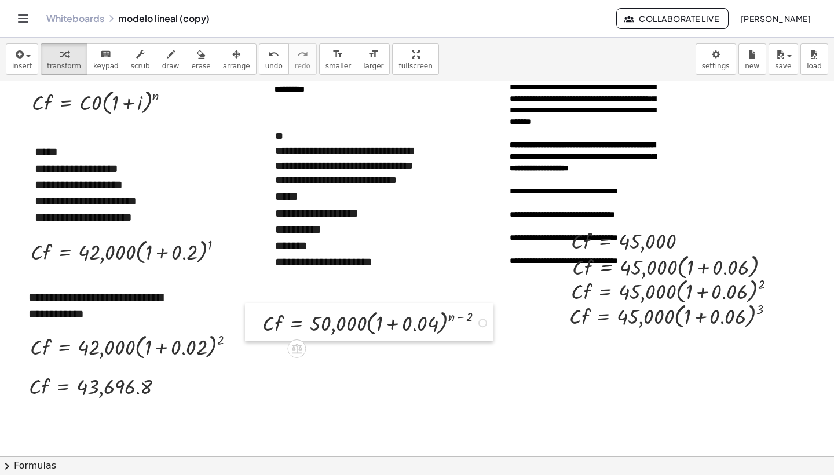
drag, startPoint x: 267, startPoint y: 325, endPoint x: 258, endPoint y: 323, distance: 9.0
click at [258, 323] on div at bounding box center [253, 322] width 17 height 38
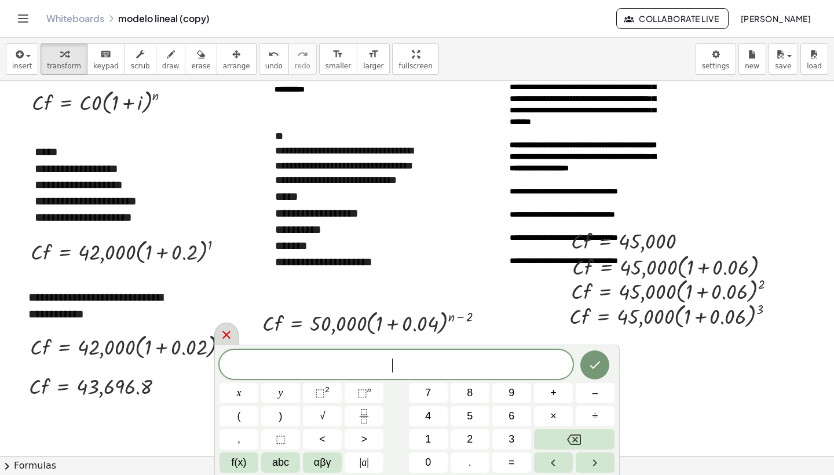
click at [225, 340] on icon at bounding box center [227, 335] width 14 height 14
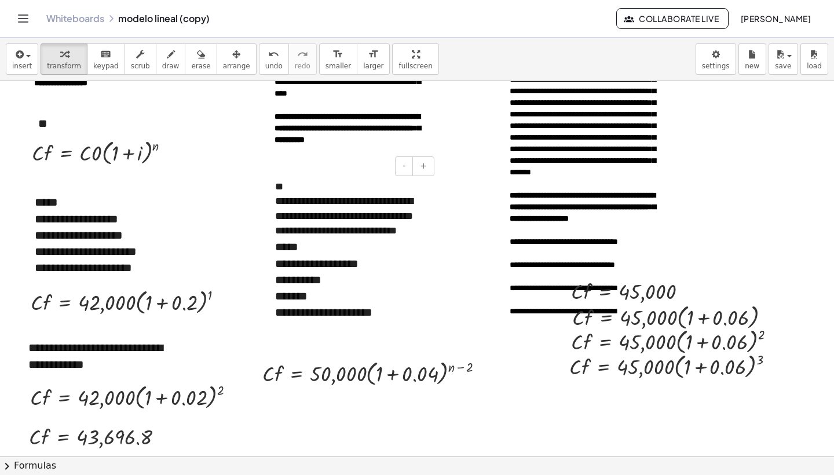
scroll to position [83, 0]
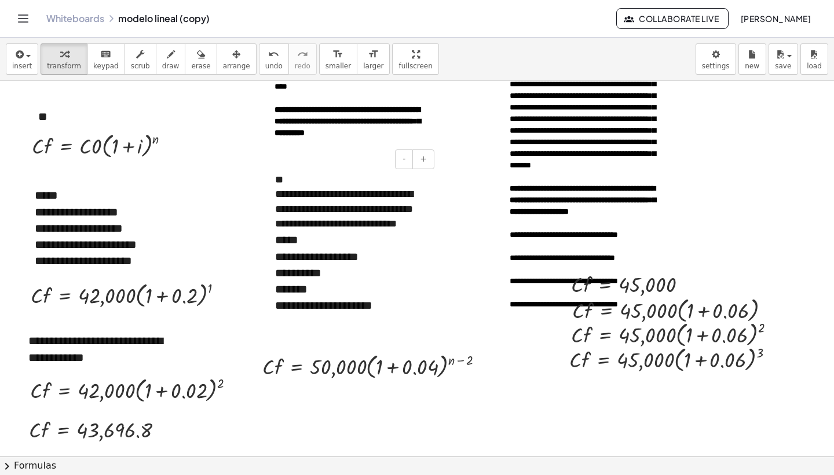
click at [399, 314] on div "**********" at bounding box center [350, 305] width 151 height 16
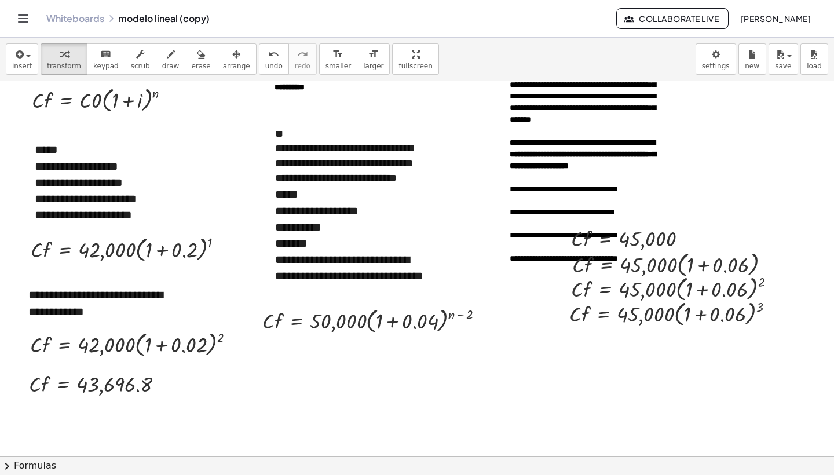
scroll to position [159, 0]
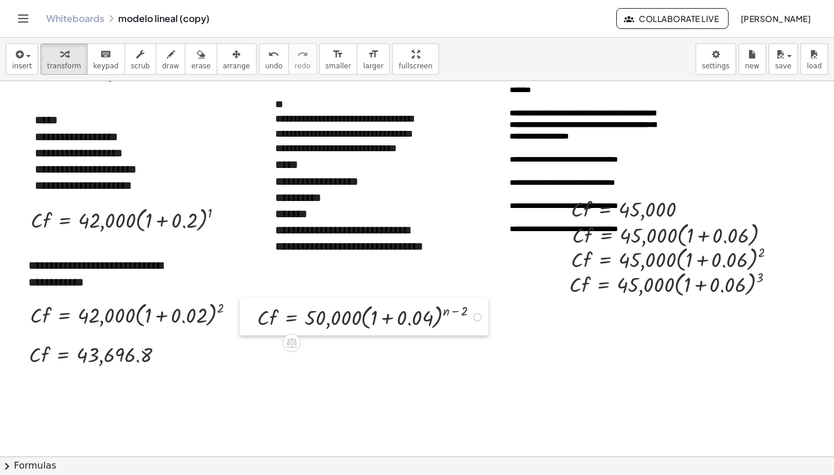
drag, startPoint x: 257, startPoint y: 297, endPoint x: 252, endPoint y: 323, distance: 26.6
click at [252, 323] on div at bounding box center [248, 316] width 17 height 38
click at [340, 271] on div "**********" at bounding box center [350, 246] width 151 height 49
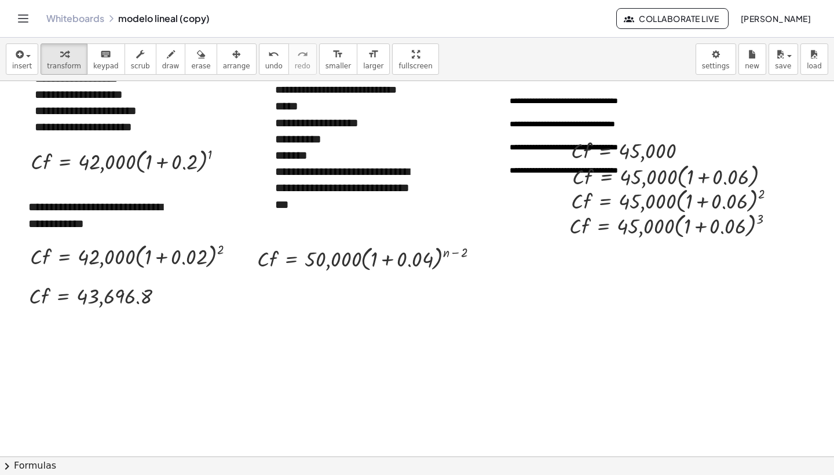
scroll to position [232, 0]
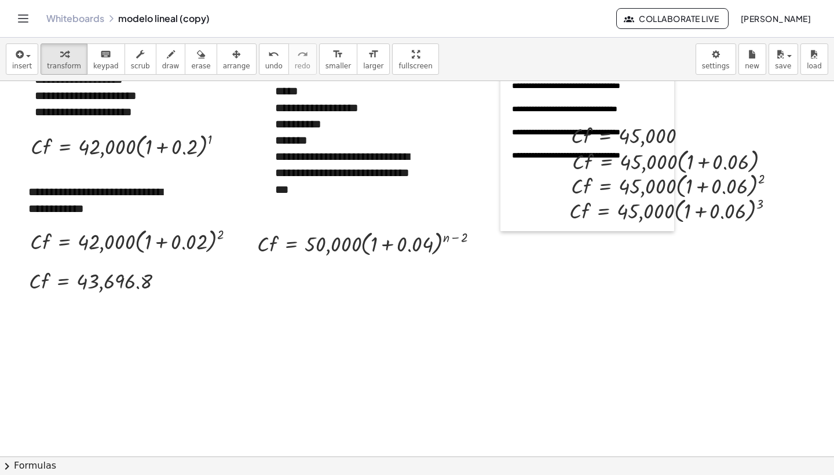
drag, startPoint x: 498, startPoint y: 170, endPoint x: 501, endPoint y: 151, distance: 19.3
click at [501, 151] on div at bounding box center [507, 40] width 12 height 382
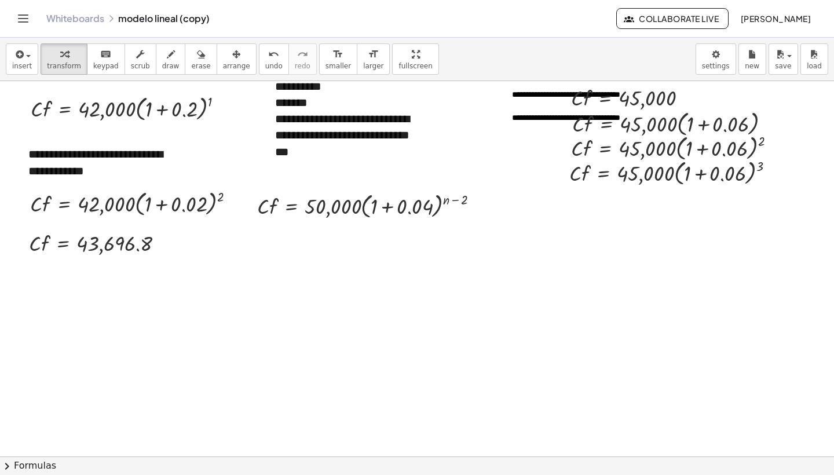
scroll to position [278, 0]
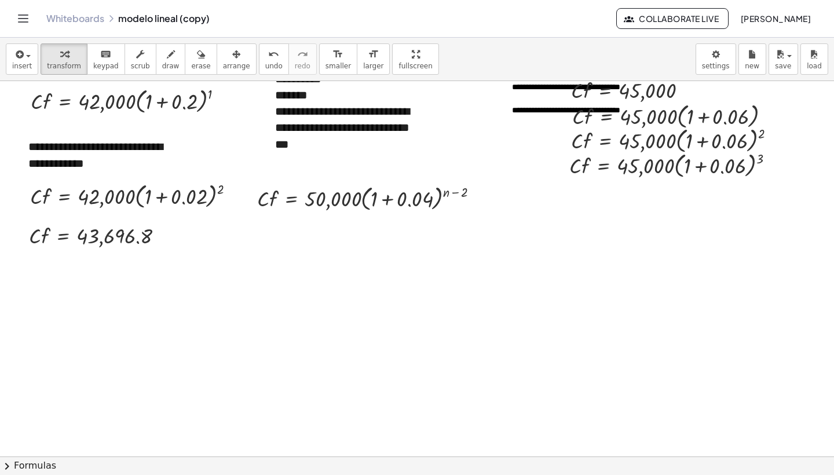
click at [573, 256] on div at bounding box center [417, 367] width 834 height 1127
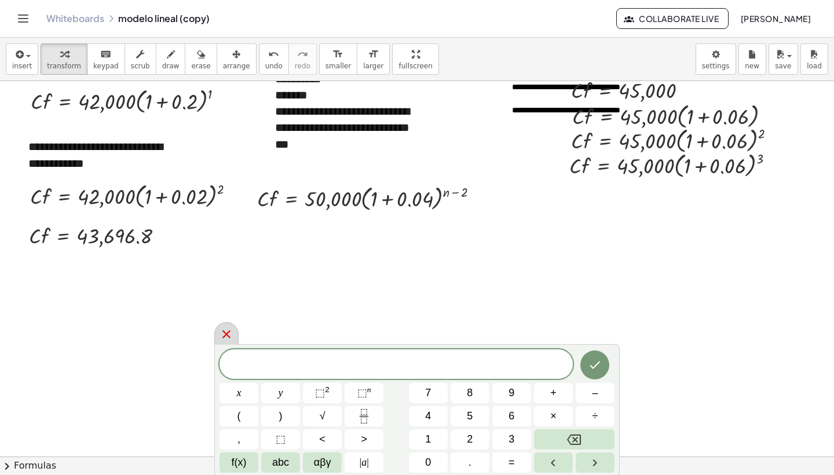
click at [229, 327] on div at bounding box center [226, 333] width 24 height 23
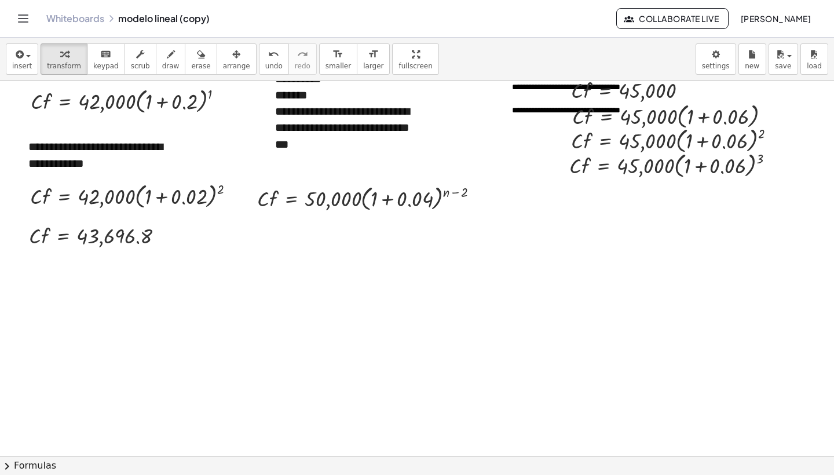
click at [27, 19] on icon "Toggle navigation" at bounding box center [23, 19] width 14 height 14
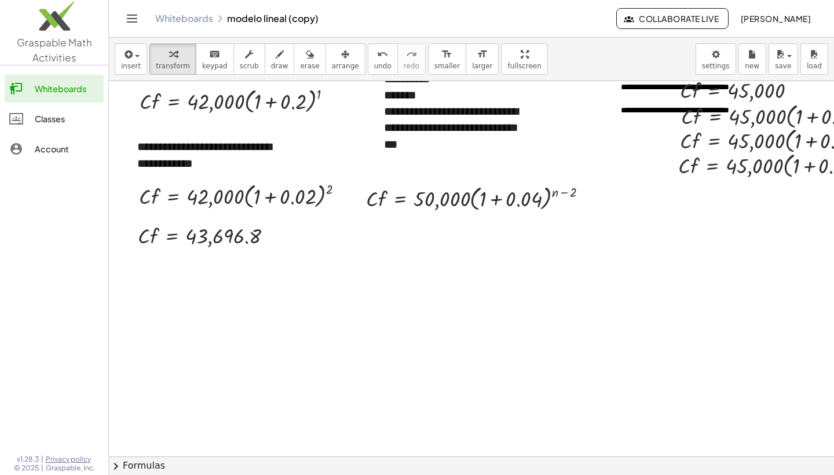
click at [132, 15] on icon "Toggle navigation" at bounding box center [132, 18] width 10 height 7
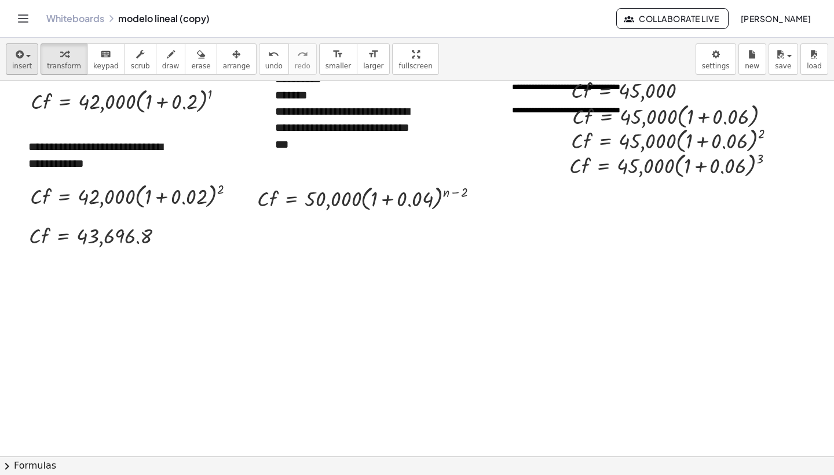
click at [21, 63] on span "insert" at bounding box center [22, 66] width 20 height 8
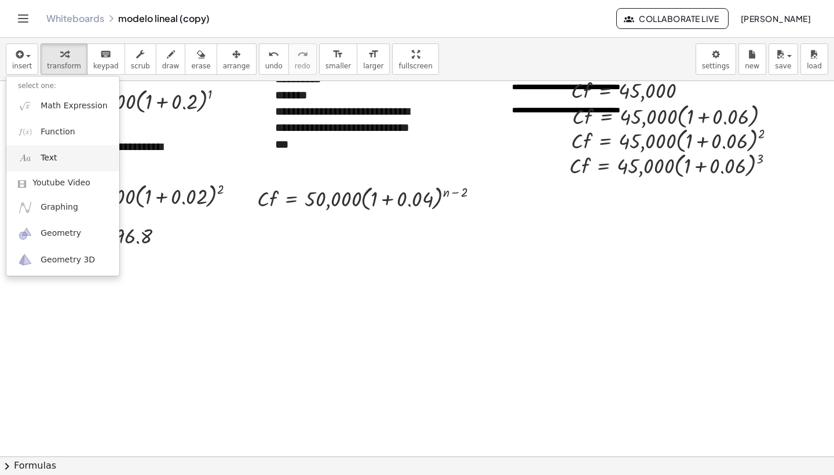
click at [81, 166] on link "Text" at bounding box center [62, 158] width 113 height 26
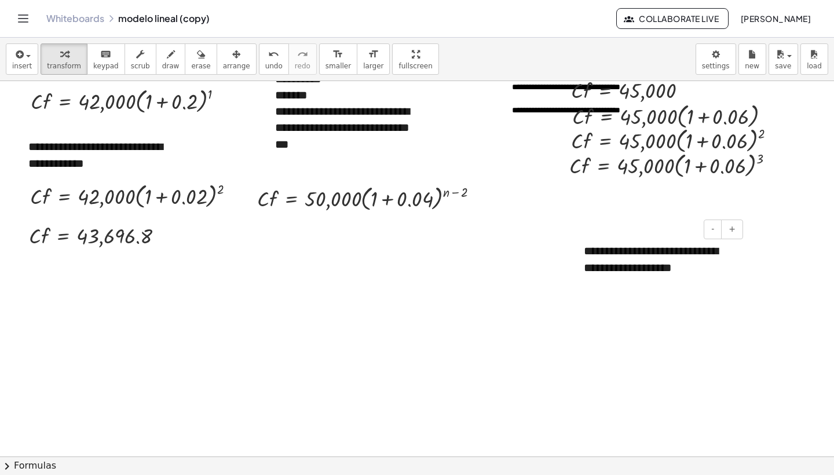
click at [588, 253] on div "**********" at bounding box center [660, 259] width 174 height 56
click at [538, 298] on div at bounding box center [417, 367] width 834 height 1127
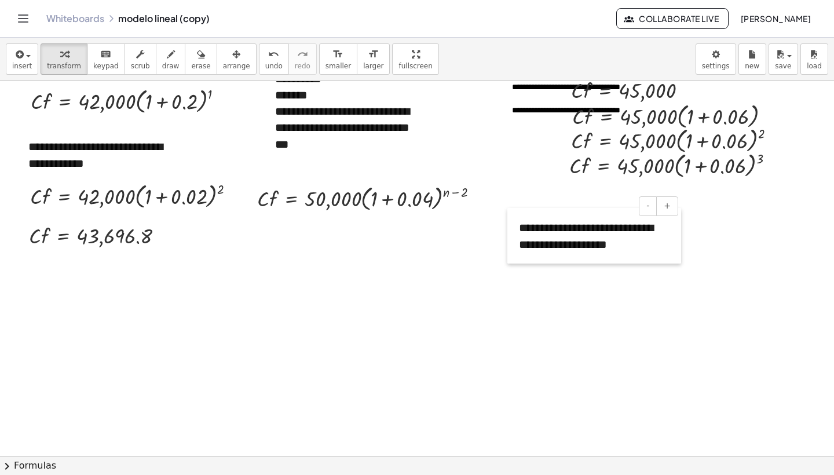
drag, startPoint x: 573, startPoint y: 256, endPoint x: 508, endPoint y: 233, distance: 68.9
click at [508, 233] on div at bounding box center [514, 236] width 12 height 56
click at [648, 243] on div "**********" at bounding box center [595, 236] width 174 height 56
click at [664, 353] on div at bounding box center [417, 367] width 834 height 1127
click at [566, 290] on div at bounding box center [417, 367] width 834 height 1127
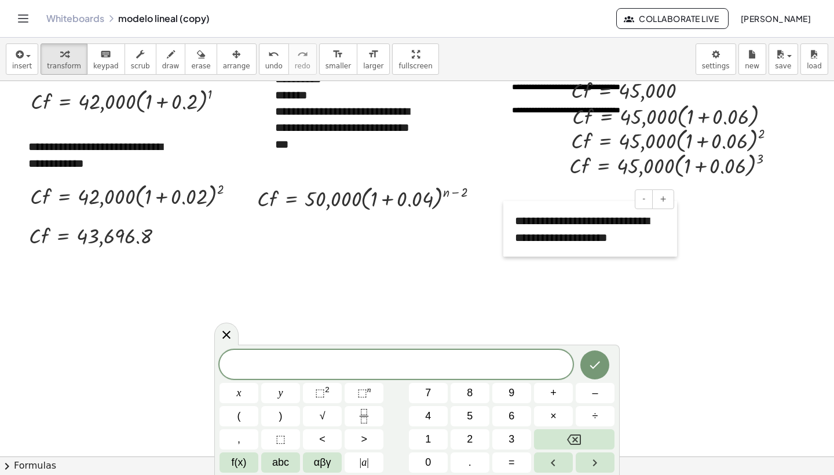
drag, startPoint x: 510, startPoint y: 237, endPoint x: 506, endPoint y: 230, distance: 8.1
click at [506, 230] on div at bounding box center [510, 229] width 12 height 56
click at [578, 221] on div "**********" at bounding box center [591, 229] width 174 height 56
click at [644, 239] on div "**********" at bounding box center [591, 229] width 174 height 56
click at [637, 314] on div at bounding box center [417, 367] width 834 height 1127
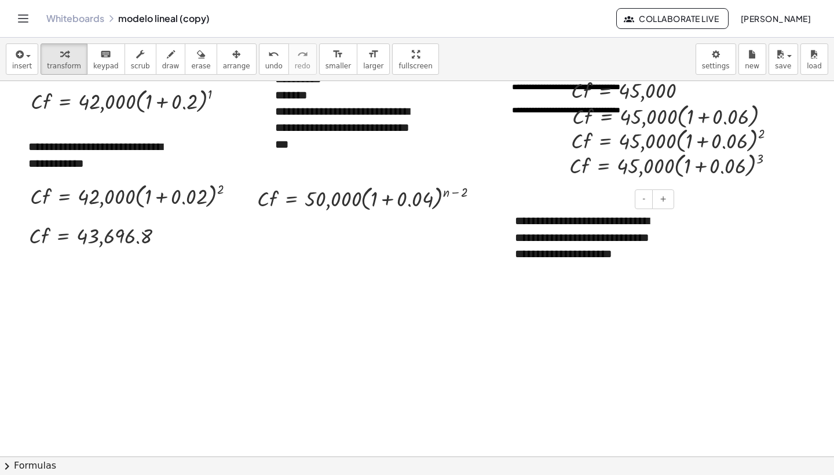
click at [533, 239] on div "**********" at bounding box center [591, 245] width 174 height 88
click at [483, 296] on div at bounding box center [417, 367] width 834 height 1127
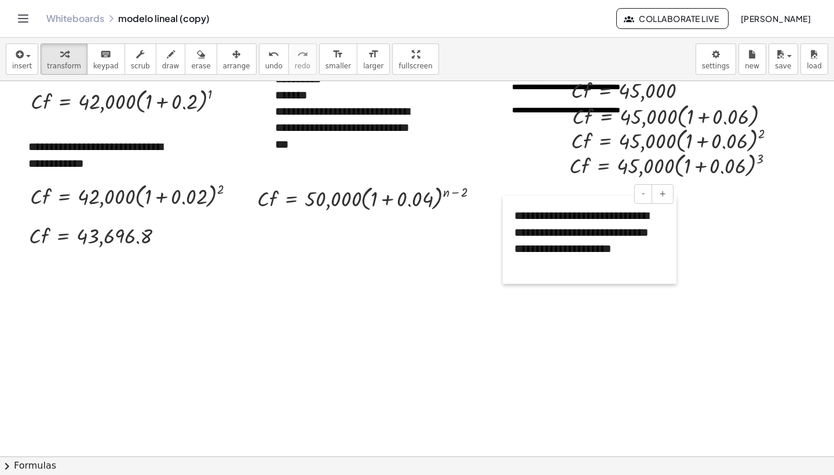
click at [509, 226] on div at bounding box center [509, 240] width 12 height 88
click at [535, 298] on div at bounding box center [417, 367] width 834 height 1127
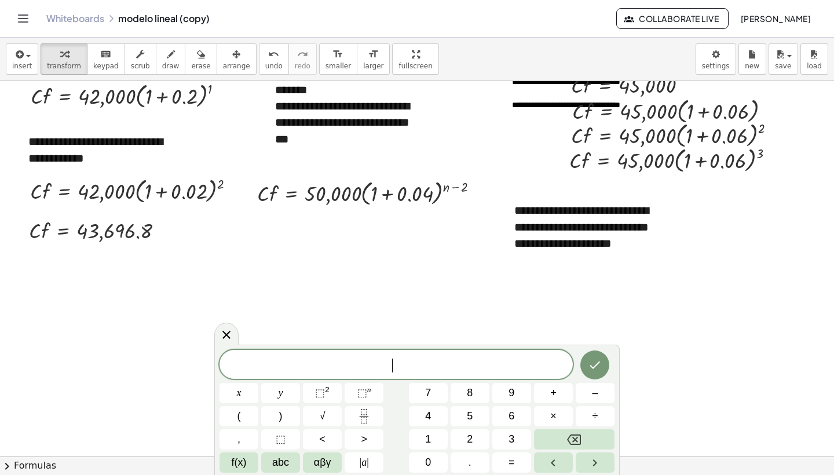
scroll to position [295, 0]
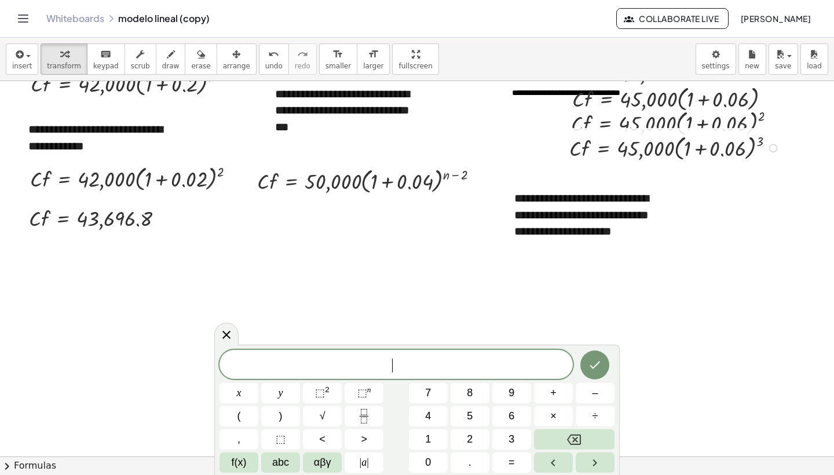
click at [665, 143] on div at bounding box center [677, 147] width 226 height 32
click at [776, 149] on div "Fix a mistake Transform line Copy line as LaTeX Copy derivation as LaTeX Expand…" at bounding box center [774, 148] width 9 height 9
click at [811, 116] on span "Fix a mistake" at bounding box center [820, 112] width 48 height 9
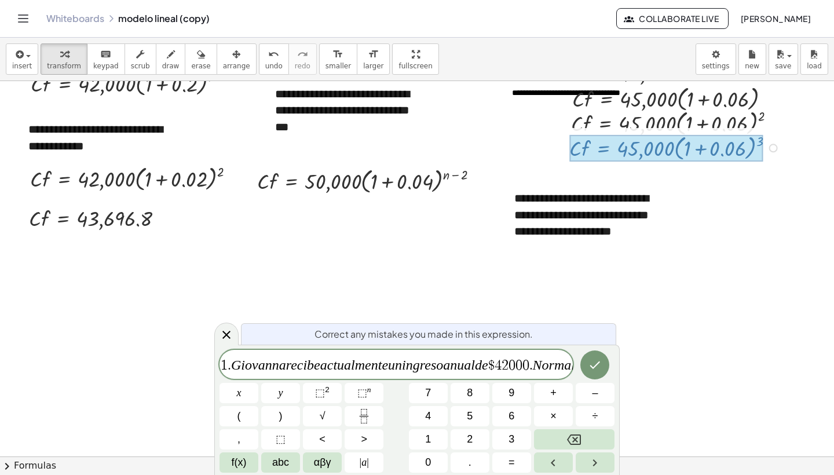
click at [396, 311] on div at bounding box center [417, 349] width 834 height 1127
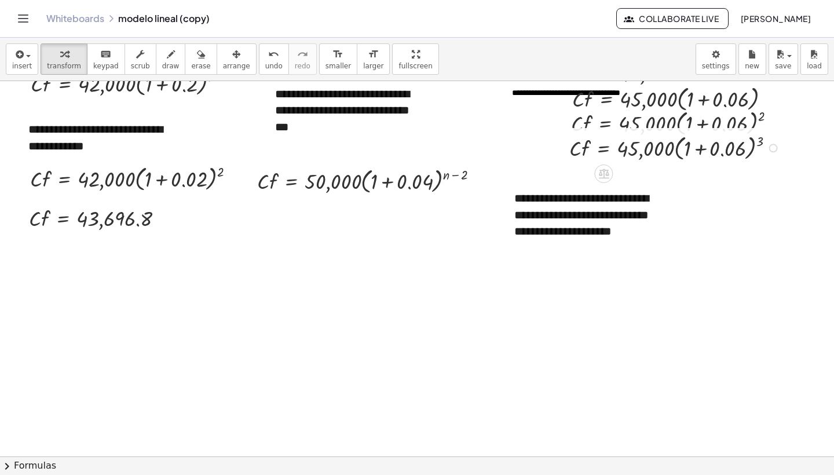
click at [774, 150] on div "Fix a mistake Transform line Copy line as LaTeX Copy derivation as LaTeX Expand…" at bounding box center [774, 148] width 9 height 9
click at [812, 115] on span "Fix a mistake" at bounding box center [820, 112] width 48 height 9
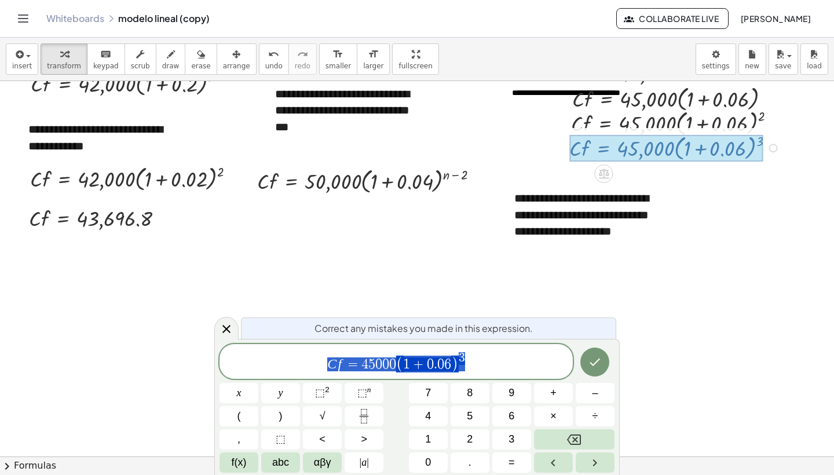
drag, startPoint x: 327, startPoint y: 365, endPoint x: 466, endPoint y: 358, distance: 139.8
click at [246, 257] on div at bounding box center [417, 349] width 834 height 1127
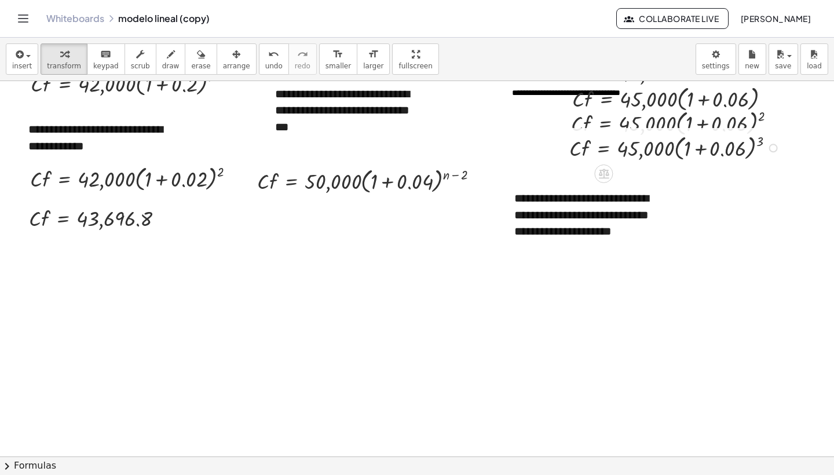
click at [470, 336] on div at bounding box center [417, 349] width 834 height 1127
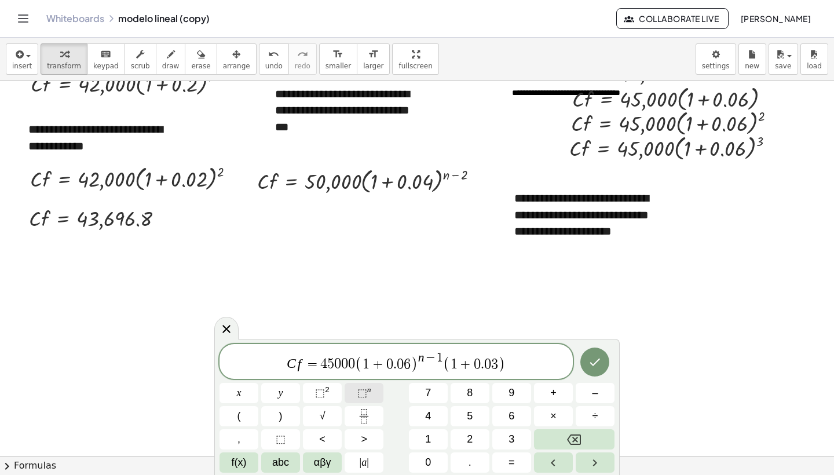
click at [365, 387] on span "⬚" at bounding box center [363, 393] width 10 height 12
click at [411, 359] on span "n − 1" at bounding box center [418, 358] width 25 height 13
click at [596, 359] on icon "Done" at bounding box center [595, 362] width 14 height 14
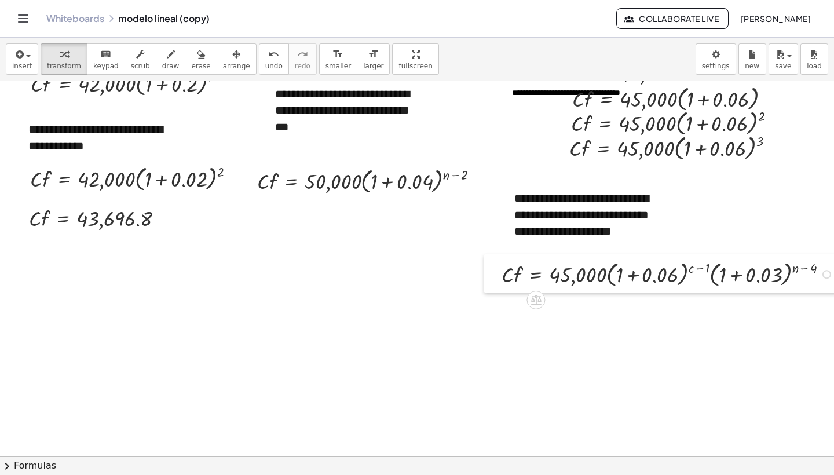
drag, startPoint x: 479, startPoint y: 360, endPoint x: 494, endPoint y: 279, distance: 83.0
click at [494, 279] on div at bounding box center [492, 273] width 17 height 38
click at [606, 199] on div "**********" at bounding box center [590, 222] width 174 height 88
click at [646, 198] on div "**********" at bounding box center [590, 222] width 174 height 88
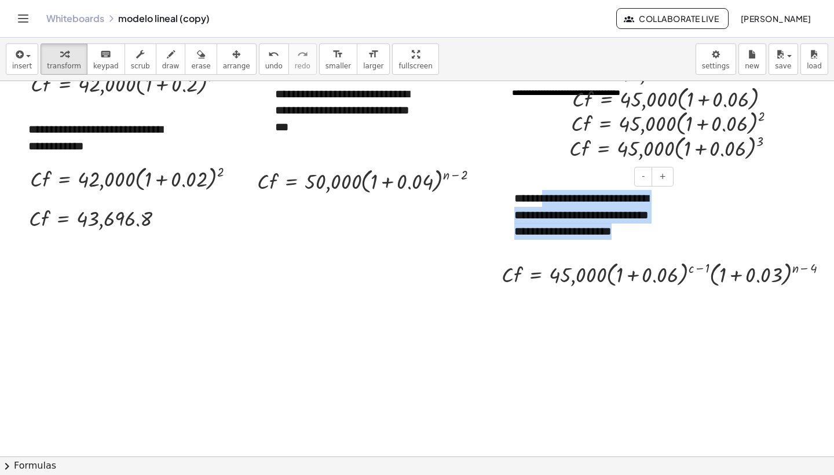
drag, startPoint x: 549, startPoint y: 199, endPoint x: 581, endPoint y: 245, distance: 55.8
click at [581, 245] on div "**********" at bounding box center [590, 222] width 174 height 88
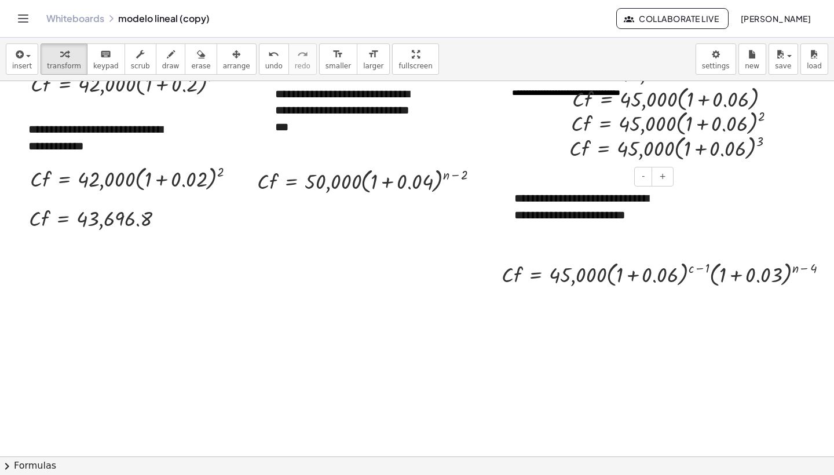
click at [557, 230] on div "**********" at bounding box center [590, 214] width 174 height 72
click at [599, 232] on div "**********" at bounding box center [590, 214] width 174 height 72
click at [581, 311] on div at bounding box center [420, 349] width 841 height 1127
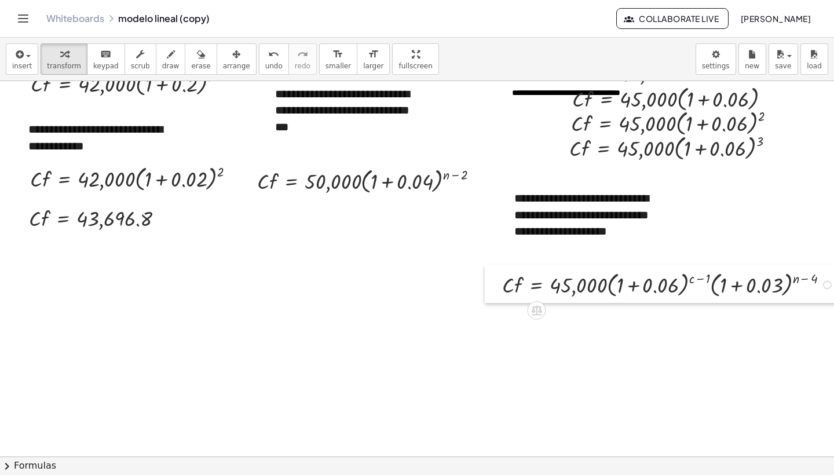
drag, startPoint x: 491, startPoint y: 276, endPoint x: 491, endPoint y: 287, distance: 10.4
click at [491, 287] on div at bounding box center [493, 284] width 17 height 38
click at [597, 331] on div at bounding box center [420, 349] width 841 height 1127
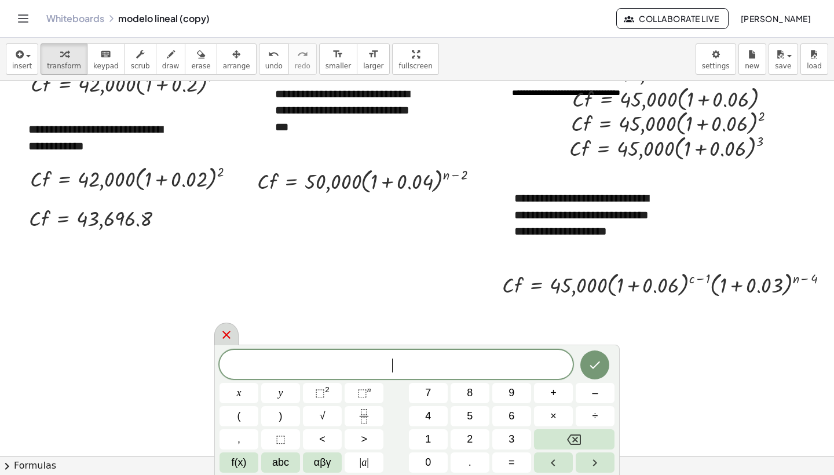
click at [231, 333] on icon at bounding box center [227, 335] width 14 height 14
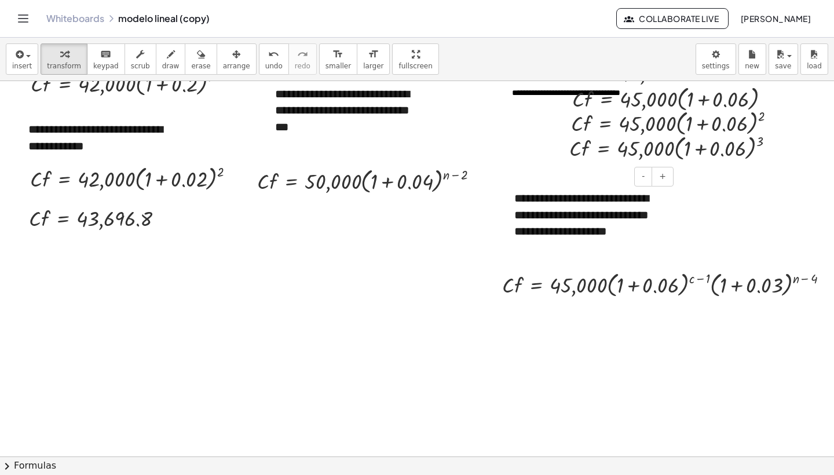
click at [543, 228] on div "**********" at bounding box center [590, 222] width 174 height 88
click at [572, 235] on div "**********" at bounding box center [590, 222] width 174 height 88
click at [589, 248] on div "**********" at bounding box center [590, 222] width 174 height 88
click at [559, 246] on div "**********" at bounding box center [590, 222] width 174 height 88
click at [736, 242] on div at bounding box center [420, 349] width 841 height 1127
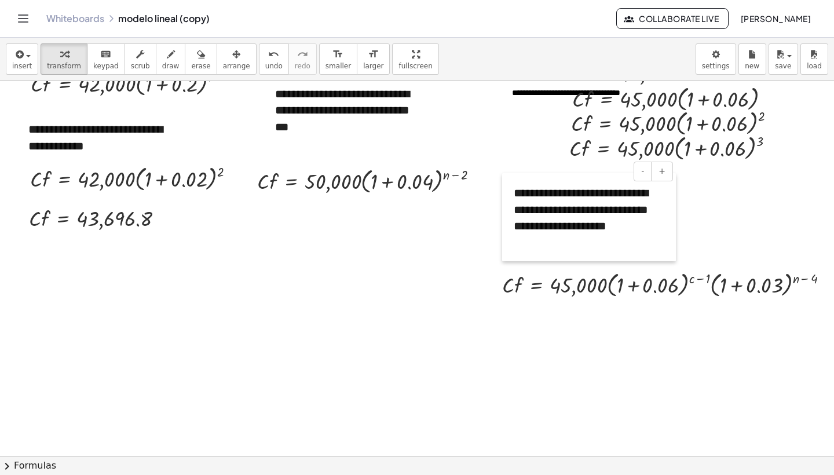
click at [508, 195] on div at bounding box center [508, 217] width 12 height 88
click at [592, 342] on div at bounding box center [420, 349] width 841 height 1127
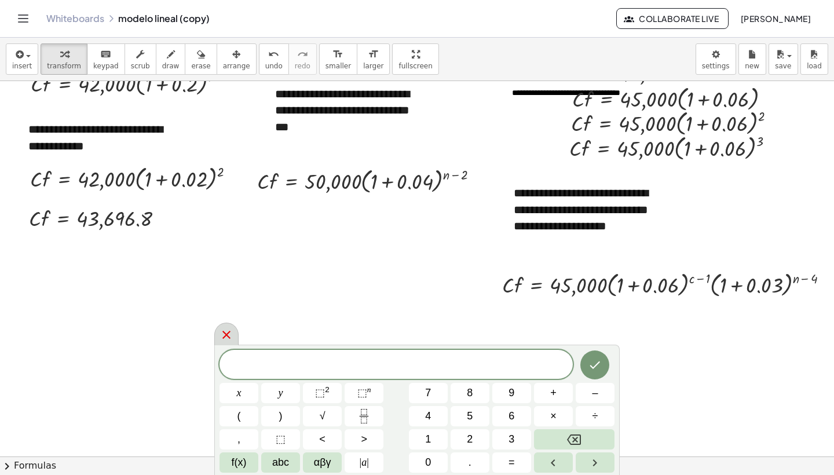
click at [224, 331] on icon at bounding box center [227, 335] width 14 height 14
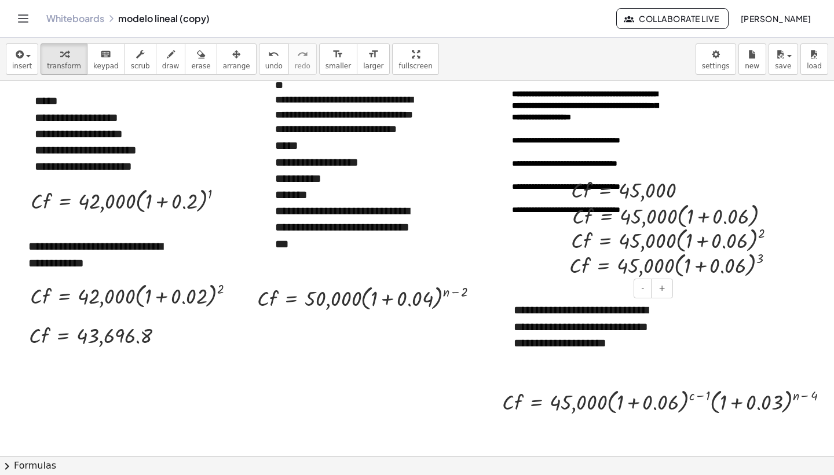
scroll to position [175, 0]
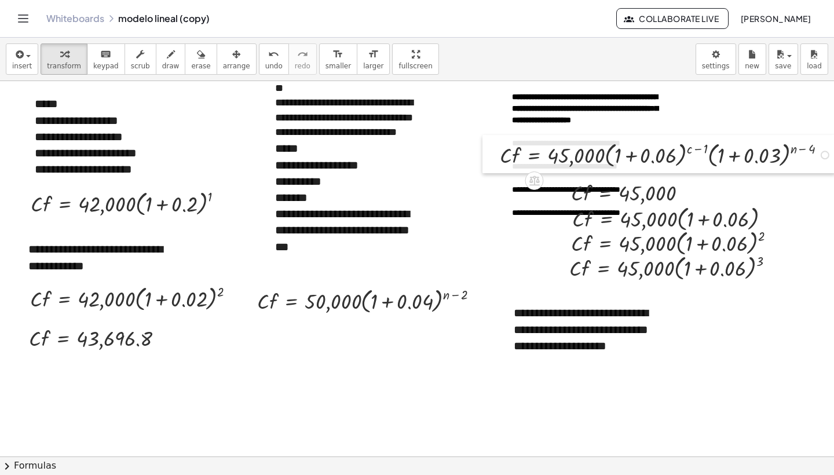
drag, startPoint x: 490, startPoint y: 411, endPoint x: 488, endPoint y: 162, distance: 249.8
click at [488, 162] on div at bounding box center [491, 154] width 17 height 38
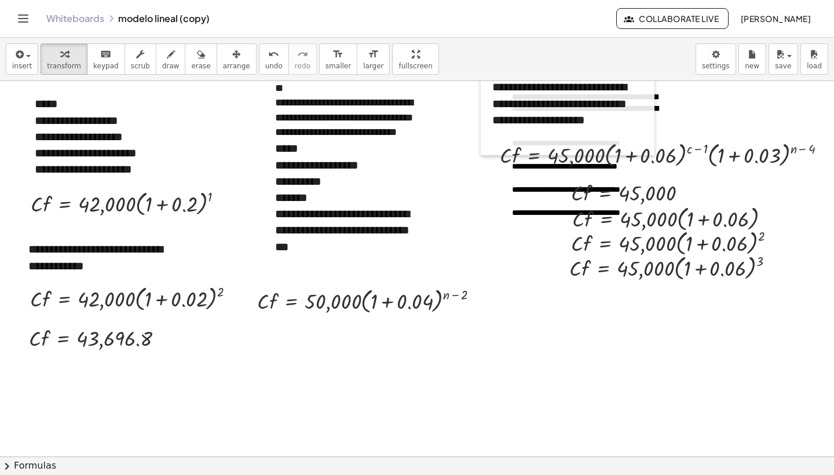
drag, startPoint x: 507, startPoint y: 337, endPoint x: 486, endPoint y: 111, distance: 227.0
click at [486, 111] on div at bounding box center [487, 111] width 12 height 88
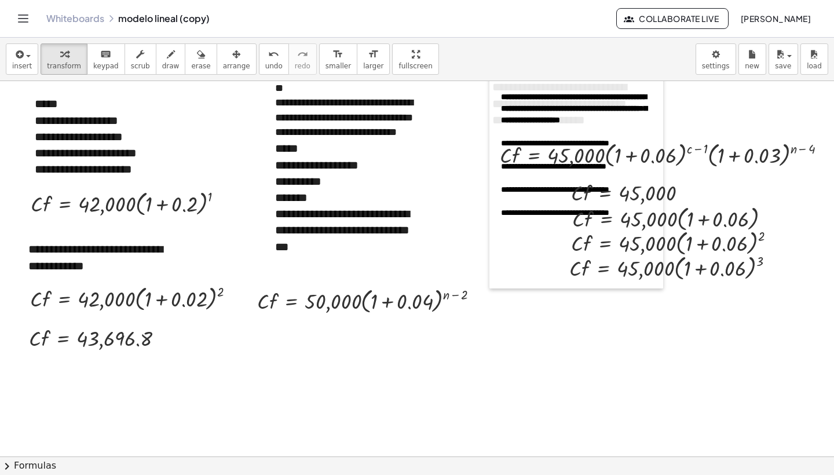
drag, startPoint x: 504, startPoint y: 227, endPoint x: 493, endPoint y: 221, distance: 12.4
click at [493, 221] on div at bounding box center [496, 97] width 12 height 382
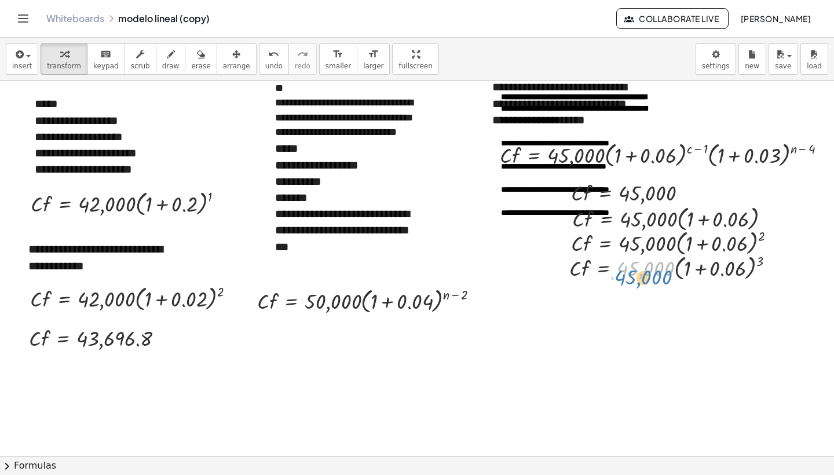
click at [630, 264] on div at bounding box center [677, 267] width 226 height 32
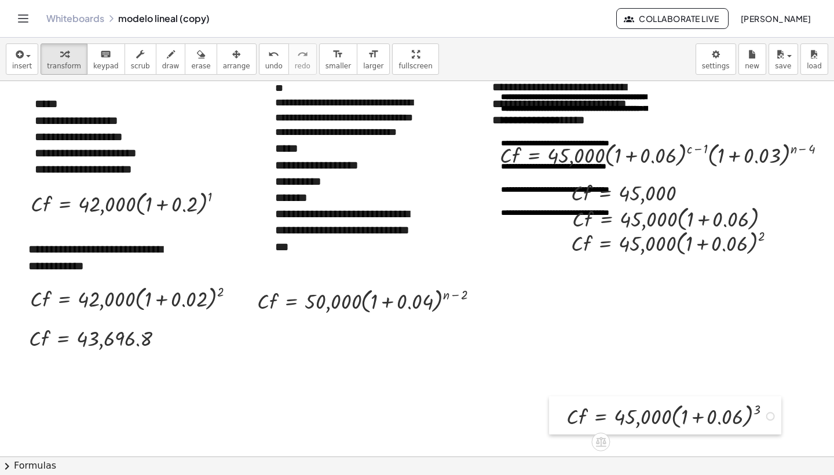
drag, startPoint x: 556, startPoint y: 265, endPoint x: 553, endPoint y: 413, distance: 148.4
click at [553, 413] on div at bounding box center [557, 415] width 17 height 38
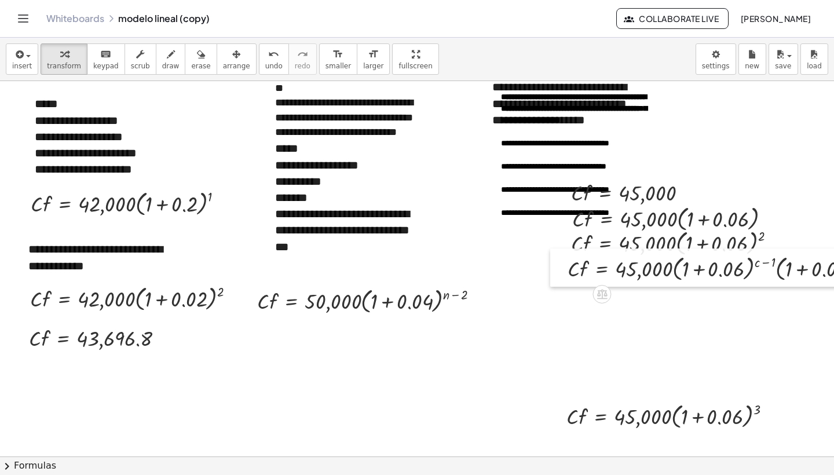
drag, startPoint x: 495, startPoint y: 156, endPoint x: 564, endPoint y: 269, distance: 132.6
click at [563, 269] on div at bounding box center [559, 268] width 17 height 38
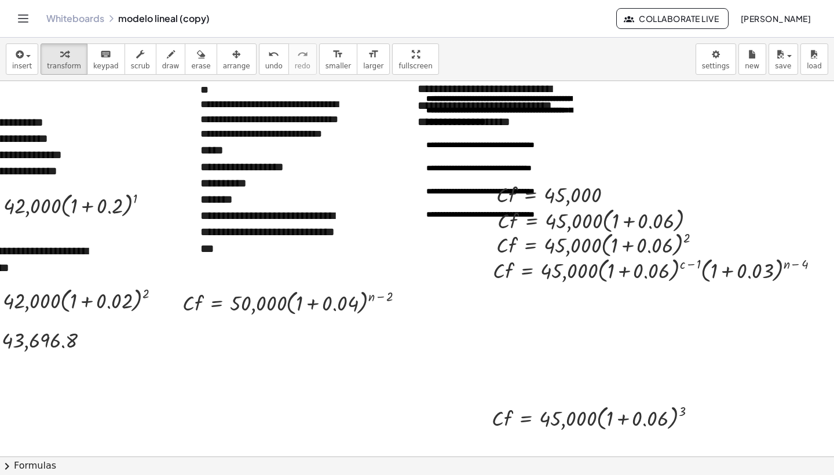
scroll to position [173, 75]
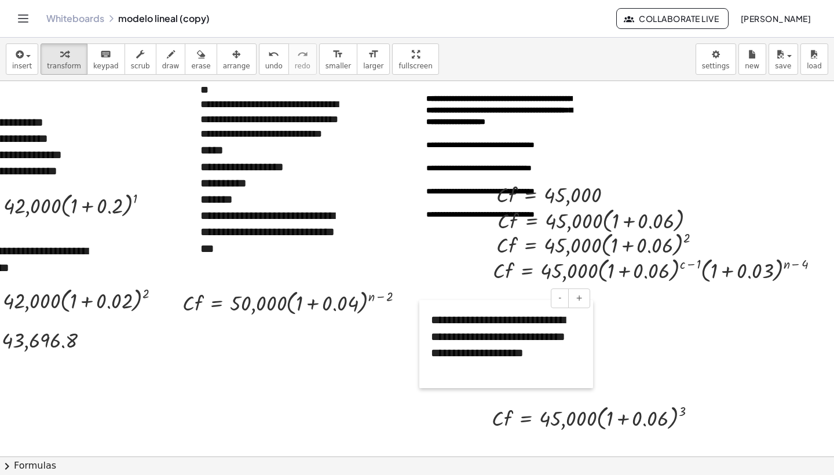
drag, startPoint x: 412, startPoint y: 101, endPoint x: 425, endPoint y: 332, distance: 231.6
click at [425, 332] on div at bounding box center [426, 344] width 12 height 88
click at [505, 417] on div at bounding box center [599, 417] width 226 height 32
click at [699, 419] on div "Fix a mistake Transform line Copy line as LaTeX Copy derivation as LaTeX Expand…" at bounding box center [696, 418] width 9 height 9
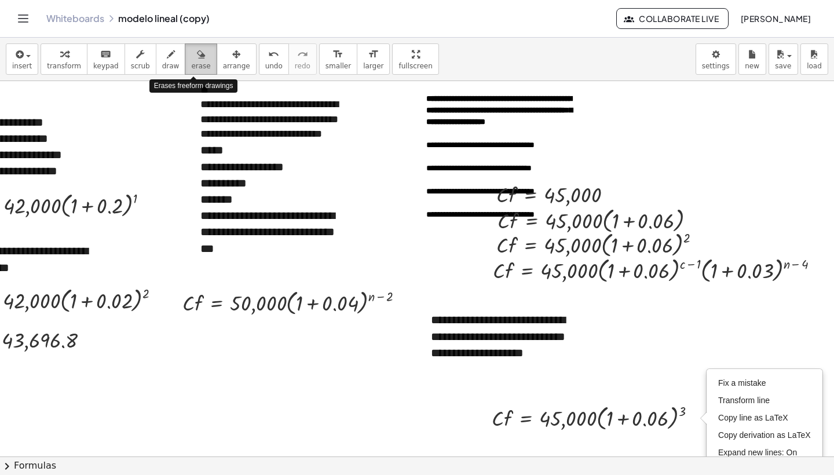
click at [197, 55] on icon "button" at bounding box center [201, 55] width 8 height 14
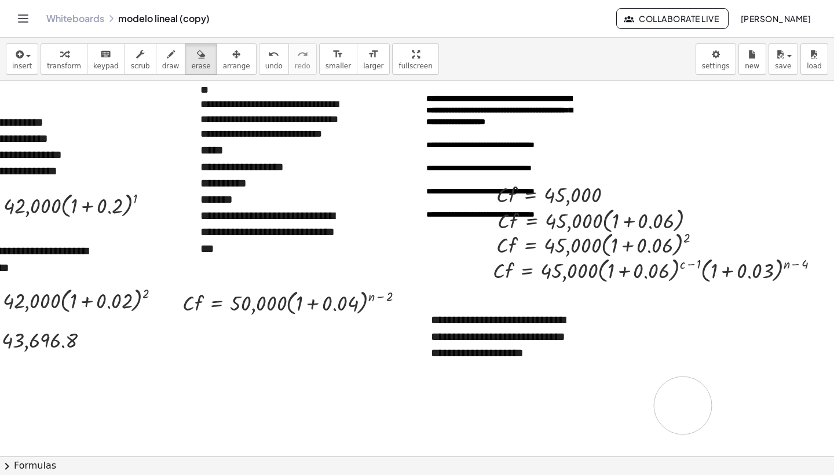
drag, startPoint x: 500, startPoint y: 417, endPoint x: 695, endPoint y: 402, distance: 195.3
click at [695, 402] on div at bounding box center [378, 471] width 907 height 1127
drag, startPoint x: 690, startPoint y: 416, endPoint x: 494, endPoint y: 427, distance: 195.6
click at [494, 427] on div at bounding box center [378, 471] width 907 height 1127
click at [514, 422] on div at bounding box center [378, 471] width 907 height 1127
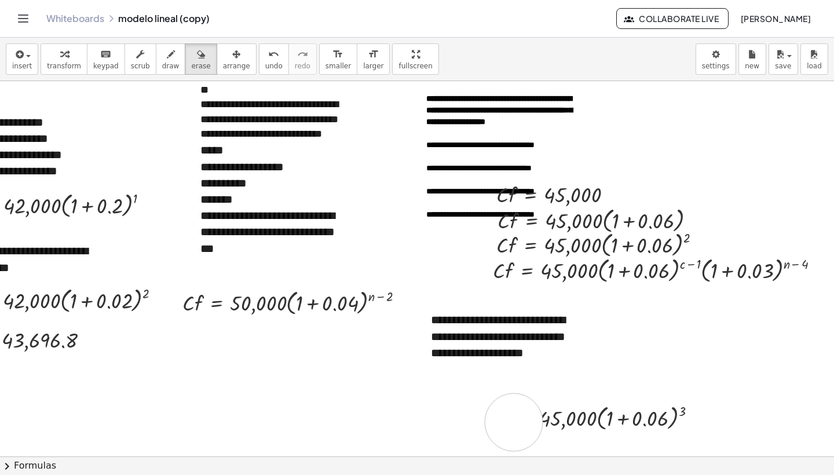
click at [514, 422] on div at bounding box center [378, 471] width 907 height 1127
drag, startPoint x: 514, startPoint y: 422, endPoint x: 684, endPoint y: 411, distance: 170.7
click at [684, 411] on div at bounding box center [378, 471] width 907 height 1127
drag, startPoint x: 508, startPoint y: 418, endPoint x: 466, endPoint y: 429, distance: 43.0
click at [461, 430] on div at bounding box center [378, 471] width 907 height 1127
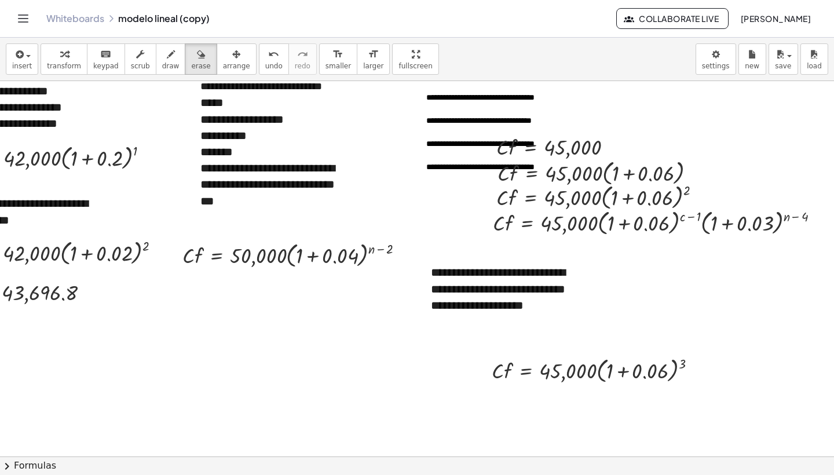
scroll to position [224, 75]
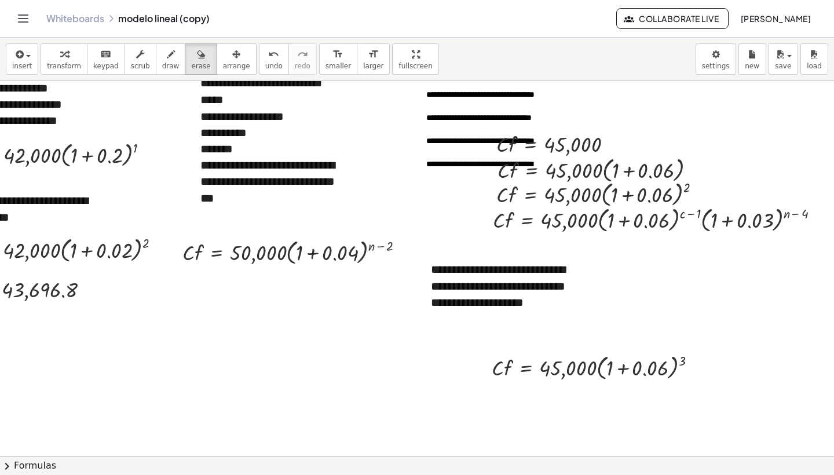
click at [478, 369] on div at bounding box center [378, 420] width 907 height 1127
click at [568, 373] on div at bounding box center [378, 420] width 907 height 1127
click at [167, 62] on span "draw" at bounding box center [170, 66] width 17 height 8
click at [576, 370] on div at bounding box center [378, 420] width 907 height 1127
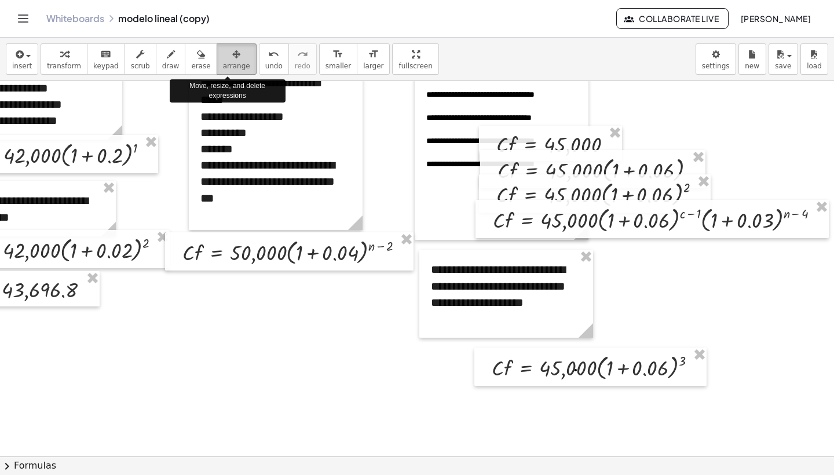
click at [223, 67] on span "arrange" at bounding box center [236, 66] width 27 height 8
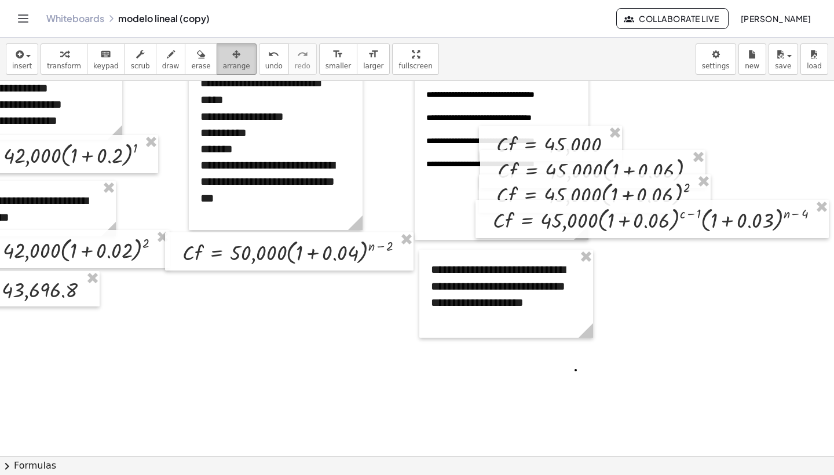
click at [235, 58] on div "button" at bounding box center [236, 54] width 27 height 14
click at [305, 359] on div at bounding box center [378, 420] width 907 height 1127
click at [522, 370] on div at bounding box center [378, 420] width 907 height 1127
click at [236, 72] on button "arrange" at bounding box center [237, 58] width 40 height 31
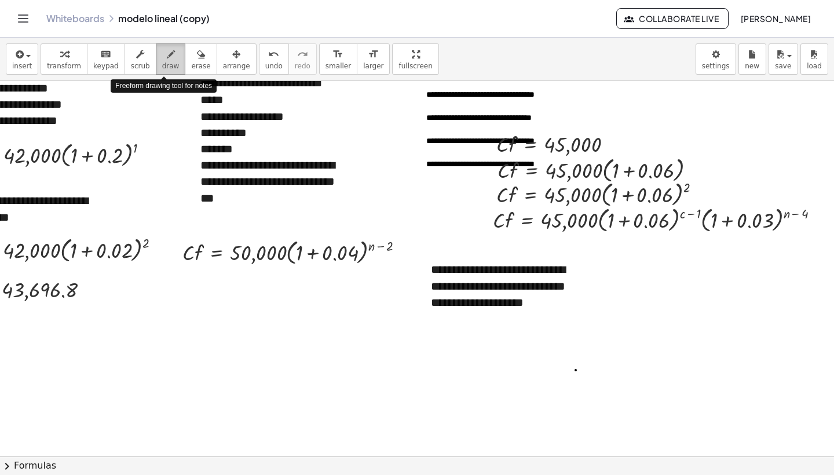
click at [156, 66] on button "draw" at bounding box center [171, 58] width 30 height 31
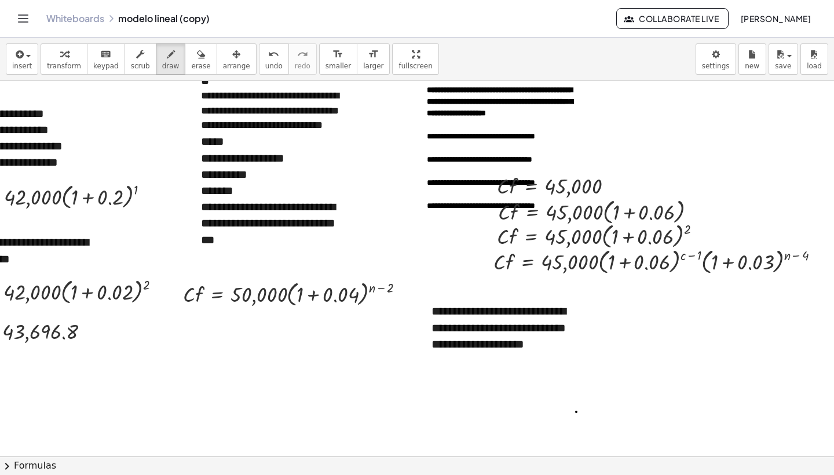
scroll to position [177, 74]
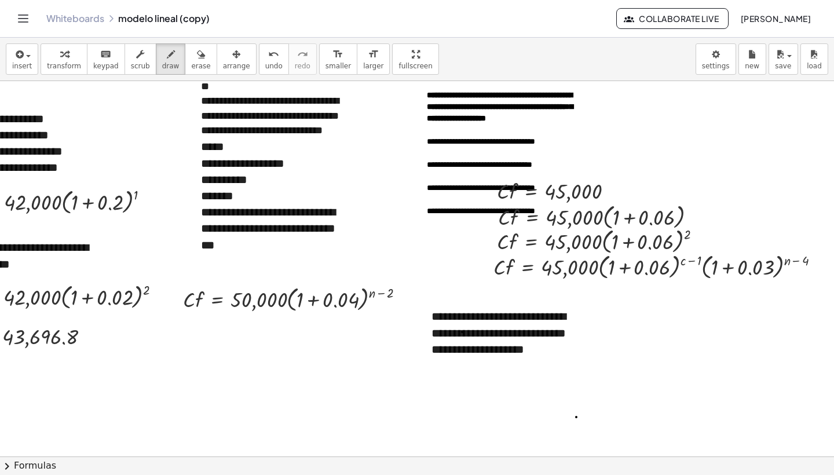
click at [462, 332] on div at bounding box center [379, 467] width 907 height 1127
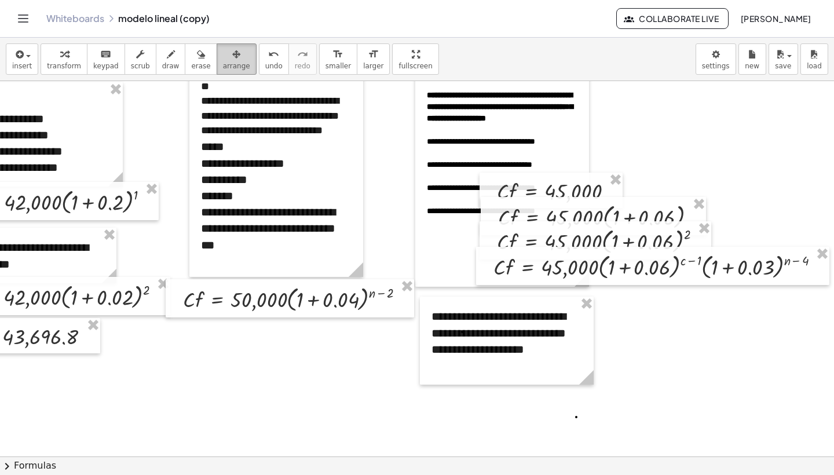
click at [231, 62] on span "arrange" at bounding box center [236, 66] width 27 height 8
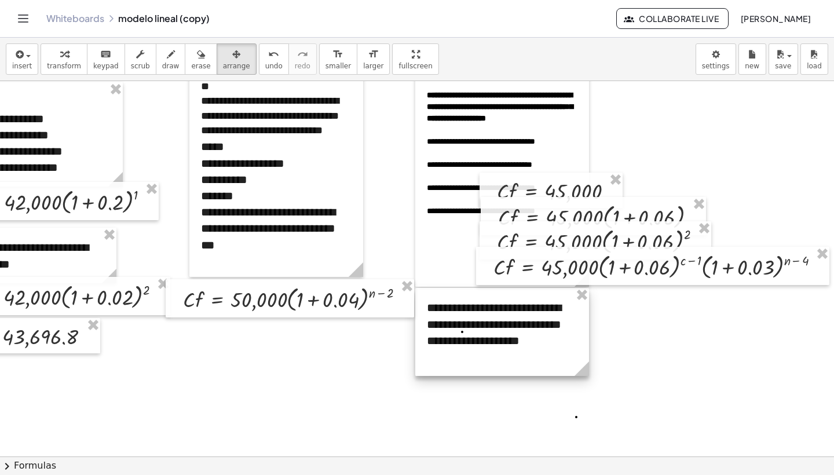
drag, startPoint x: 442, startPoint y: 334, endPoint x: 438, endPoint y: 326, distance: 9.9
click at [438, 326] on div at bounding box center [503, 332] width 174 height 88
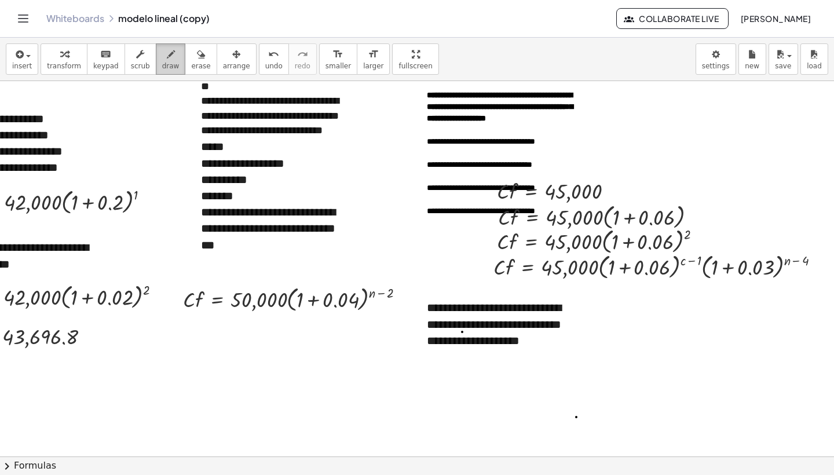
click at [170, 63] on span "draw" at bounding box center [170, 66] width 17 height 8
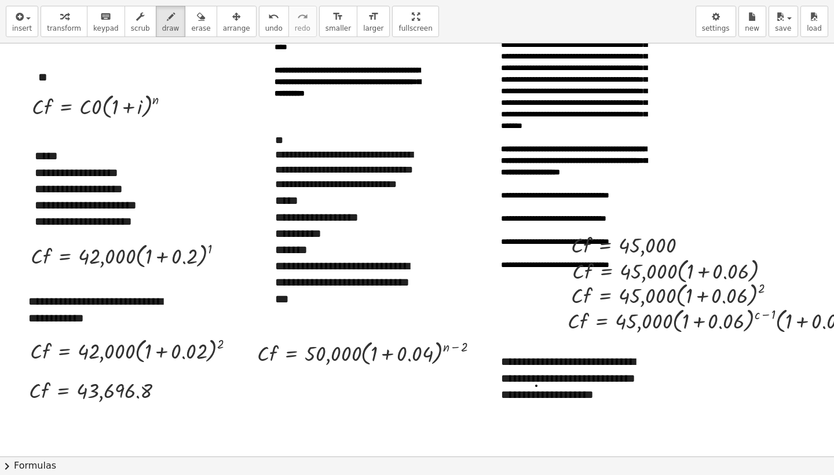
scroll to position [85, 1]
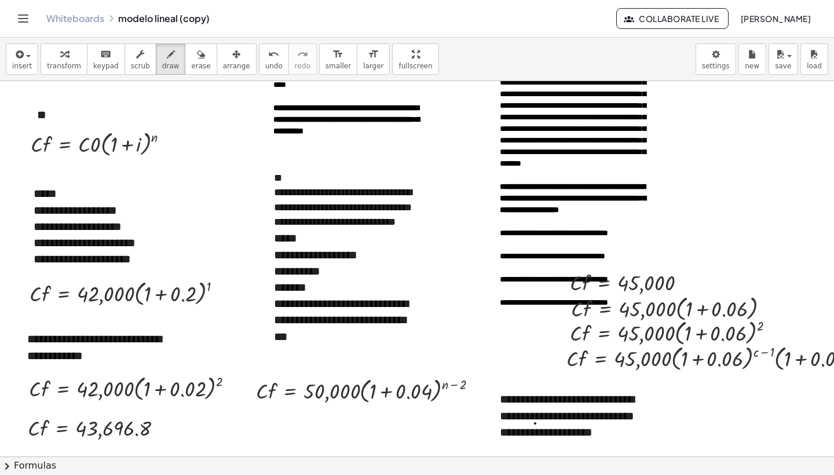
click at [268, 68] on span "undo" at bounding box center [273, 66] width 17 height 8
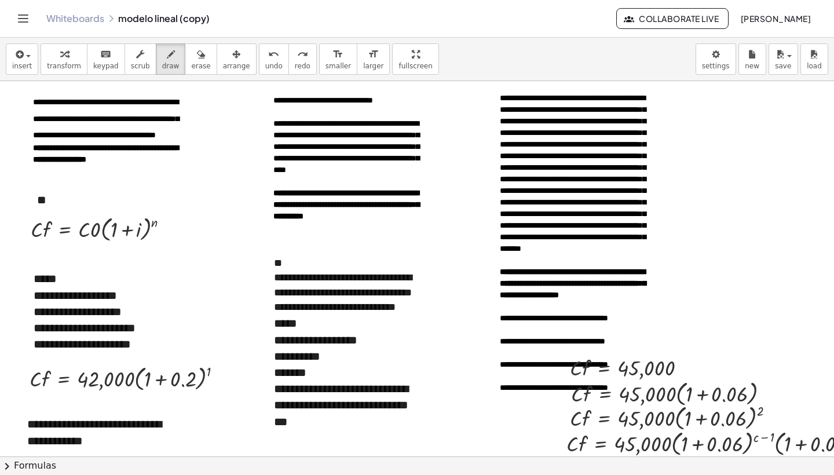
scroll to position [0, 1]
click at [20, 63] on span "insert" at bounding box center [22, 66] width 20 height 8
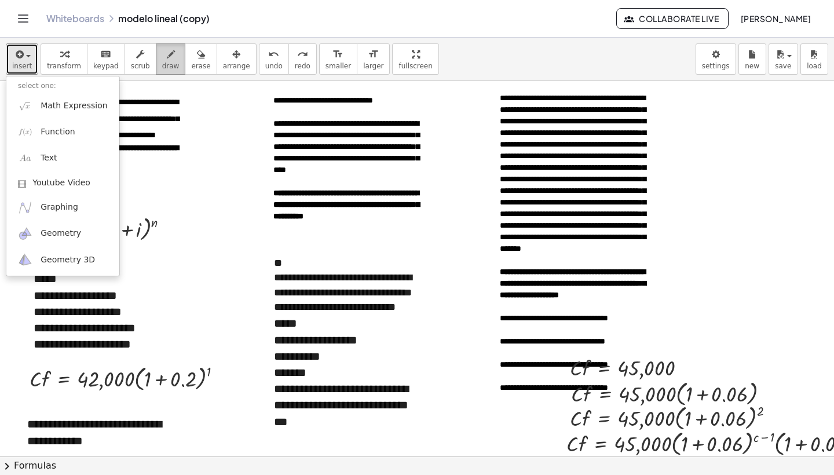
click at [162, 65] on span "draw" at bounding box center [170, 66] width 17 height 8
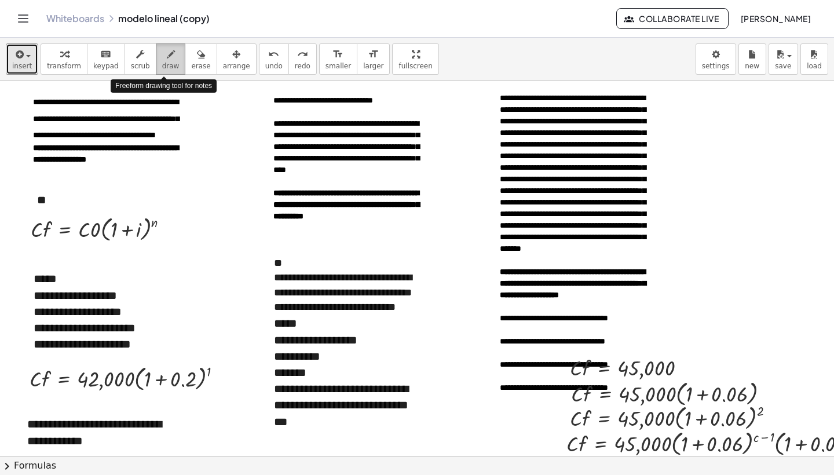
click at [162, 65] on span "draw" at bounding box center [170, 66] width 17 height 8
click at [136, 61] on icon "button" at bounding box center [140, 55] width 8 height 14
click at [167, 63] on span "draw" at bounding box center [170, 66] width 17 height 8
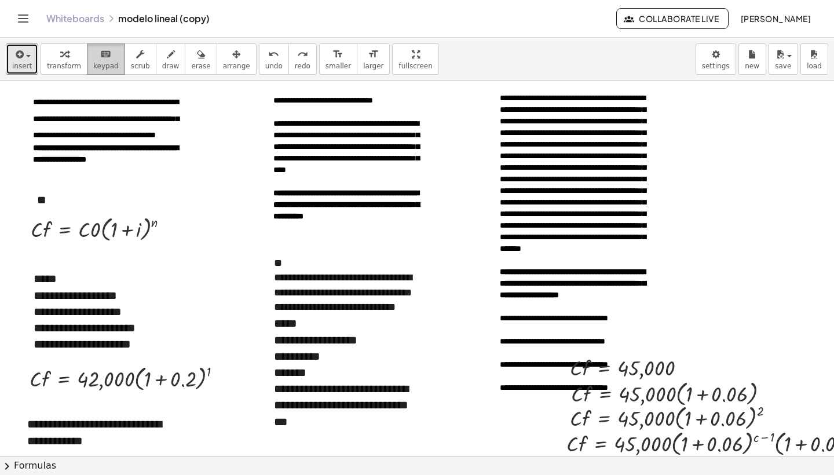
click at [100, 54] on icon "keyboard" at bounding box center [105, 55] width 11 height 14
click at [21, 229] on div at bounding box center [21, 228] width 17 height 38
click at [23, 229] on div at bounding box center [21, 228] width 17 height 38
click at [167, 228] on div at bounding box center [167, 229] width 9 height 9
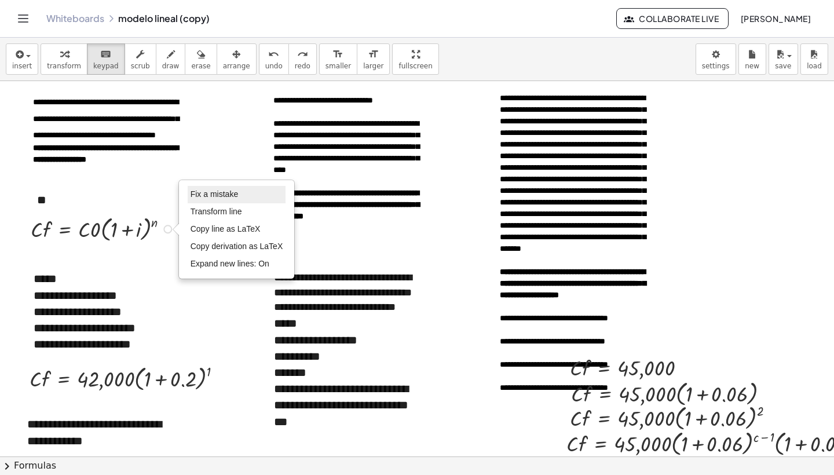
click at [213, 191] on span "Fix a mistake" at bounding box center [215, 193] width 48 height 9
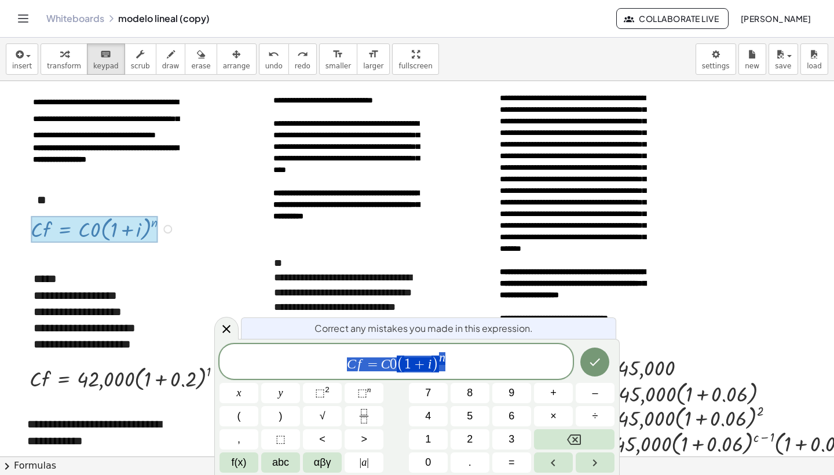
drag, startPoint x: 343, startPoint y: 360, endPoint x: 455, endPoint y: 369, distance: 112.8
click at [455, 369] on span "C f = C 0 ( 1 + i ) n" at bounding box center [396, 362] width 353 height 23
click at [232, 326] on icon at bounding box center [227, 329] width 14 height 14
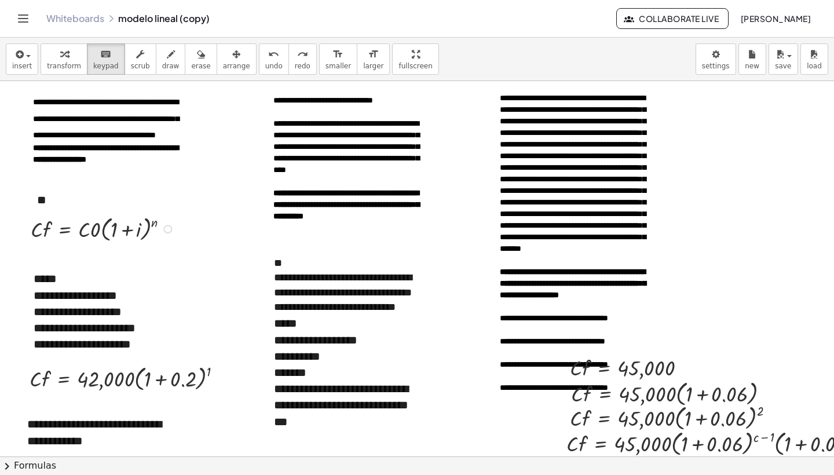
click at [167, 229] on div "Fix a mistake Transform line Copy line as LaTeX Copy derivation as LaTeX Expand…" at bounding box center [167, 229] width 9 height 9
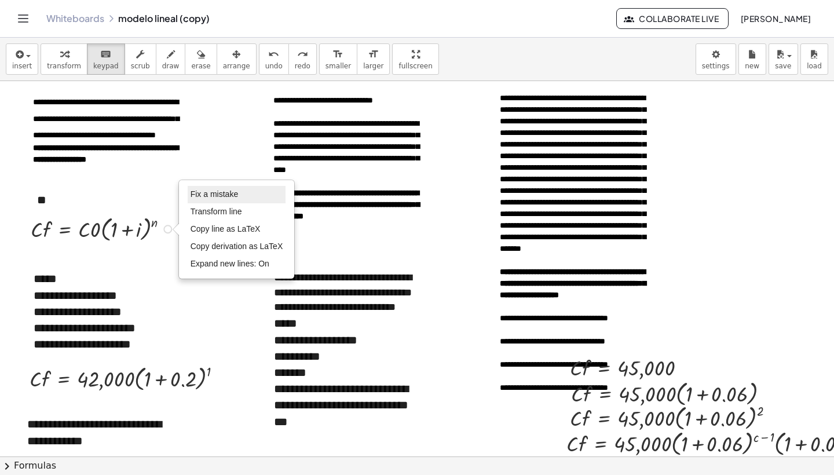
click at [220, 193] on span "Fix a mistake" at bounding box center [215, 193] width 48 height 9
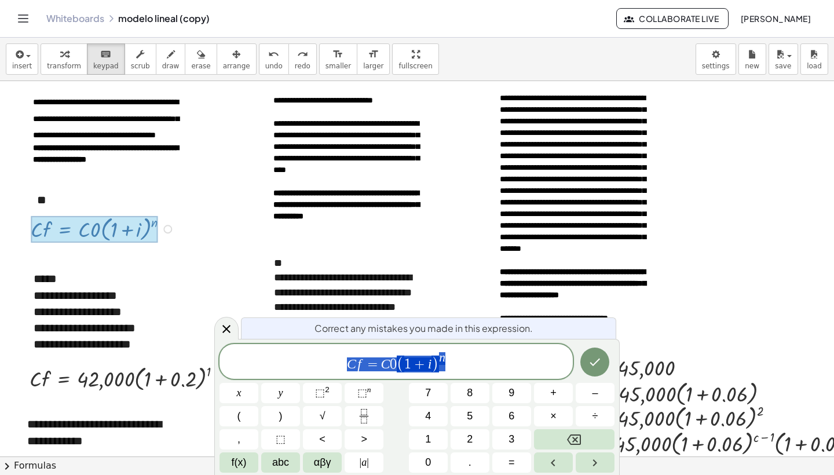
drag, startPoint x: 347, startPoint y: 362, endPoint x: 453, endPoint y: 367, distance: 106.2
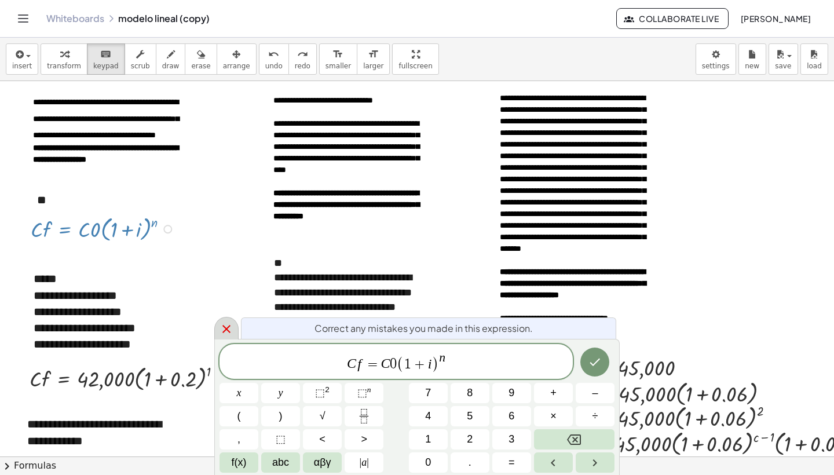
click at [229, 329] on icon at bounding box center [227, 329] width 14 height 14
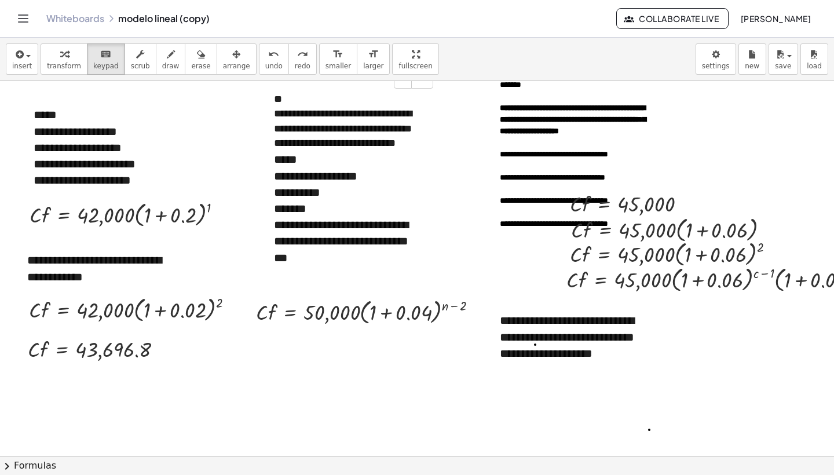
scroll to position [164, 1]
click at [220, 216] on div at bounding box center [221, 214] width 9 height 9
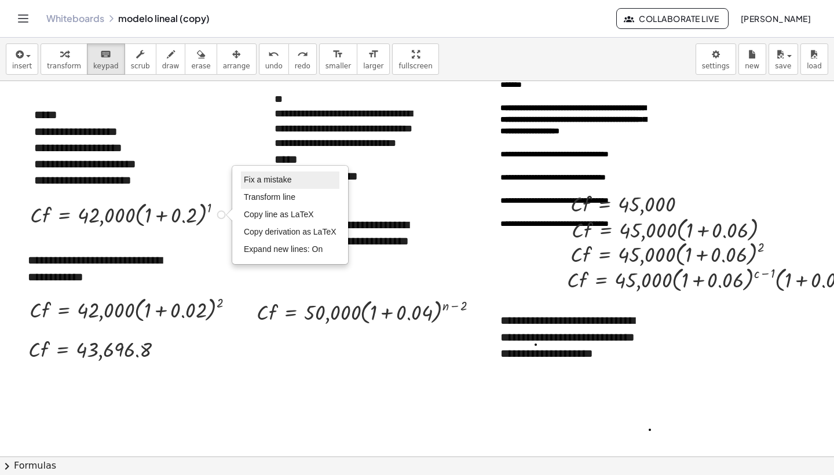
click at [280, 181] on span "Fix a mistake" at bounding box center [268, 179] width 48 height 9
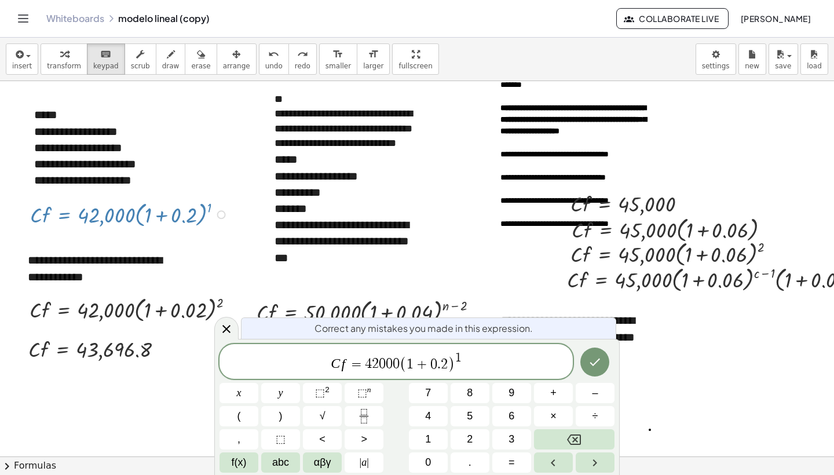
click at [443, 365] on span "2" at bounding box center [444, 365] width 7 height 14
click at [599, 366] on icon "Done" at bounding box center [595, 362] width 14 height 14
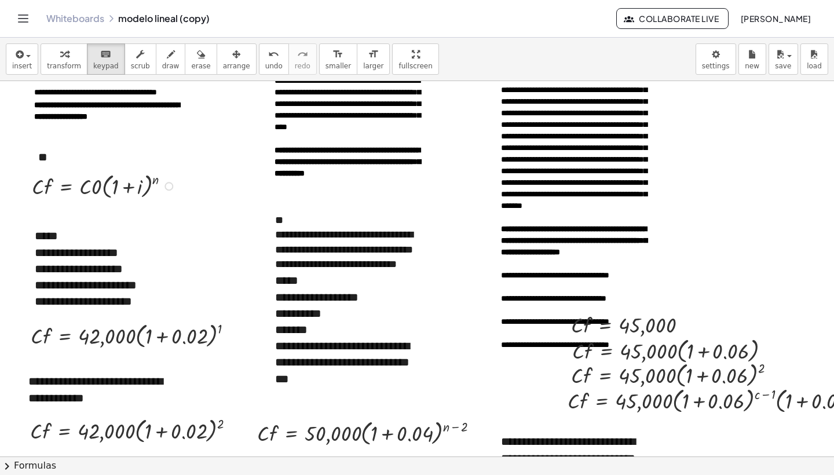
scroll to position [45, 0]
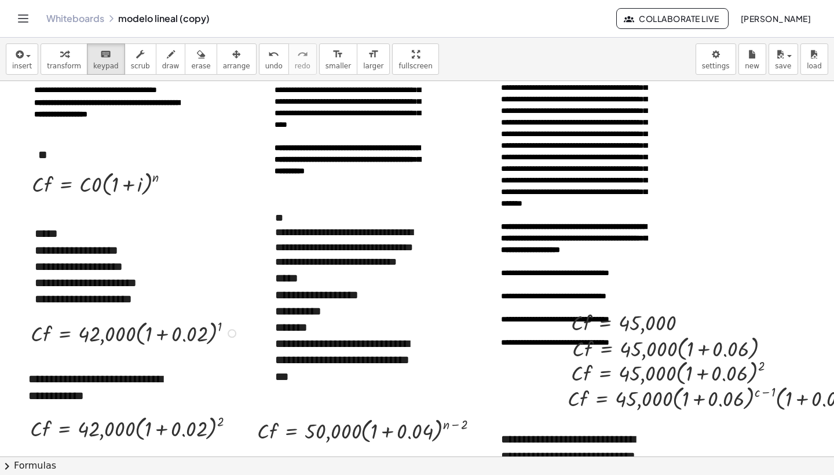
click at [233, 336] on div "Fix a mistake Transform line Copy line as LaTeX Copy derivation as LaTeX Expand…" at bounding box center [232, 333] width 9 height 9
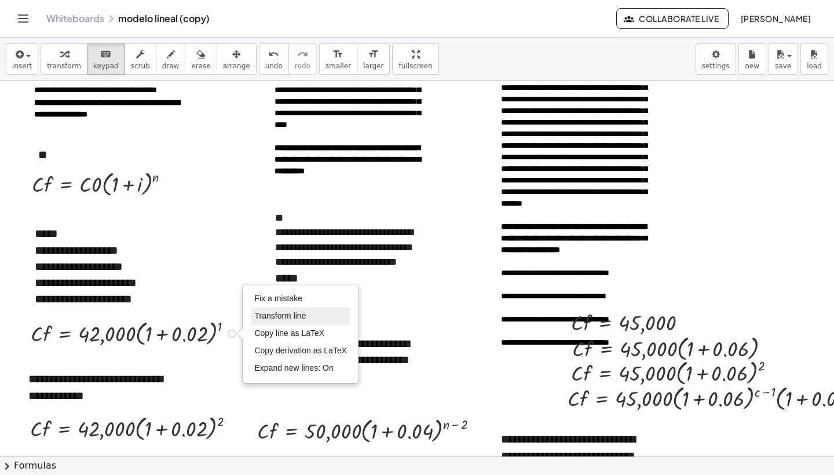
click at [290, 320] on span "Transform line" at bounding box center [280, 315] width 52 height 9
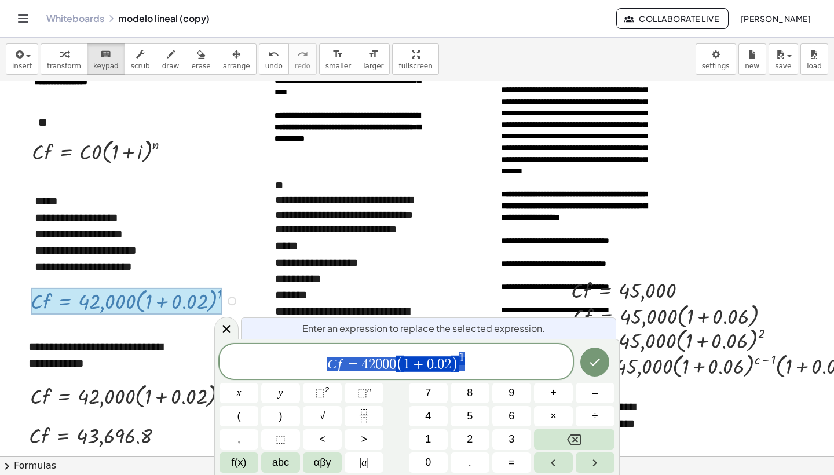
scroll to position [81, 0]
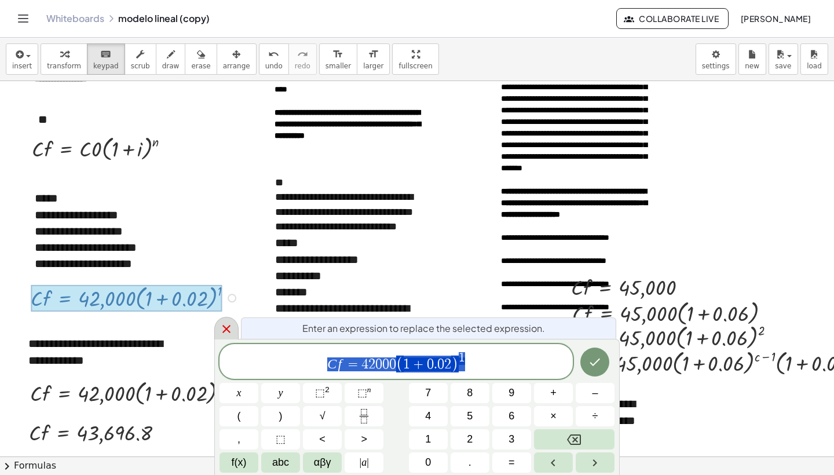
click at [228, 332] on icon at bounding box center [227, 329] width 14 height 14
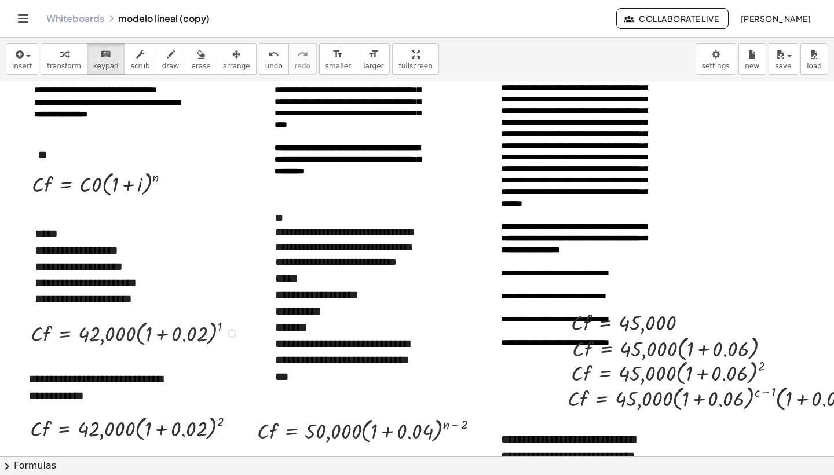
scroll to position [45, 0]
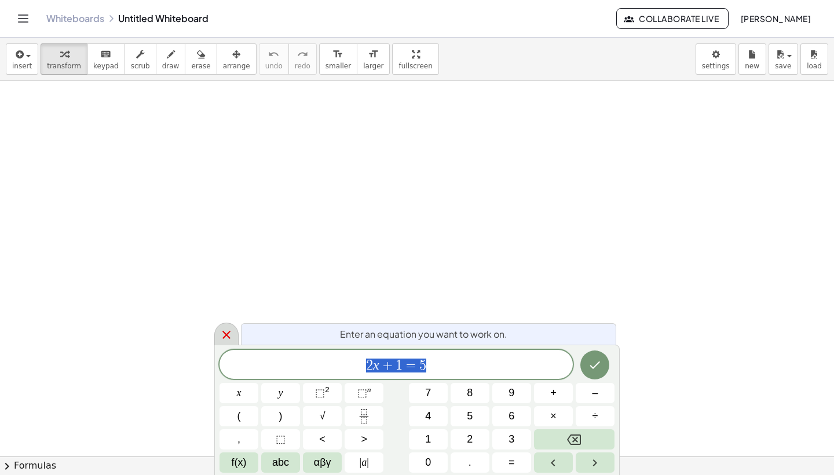
click at [224, 339] on icon at bounding box center [227, 335] width 14 height 14
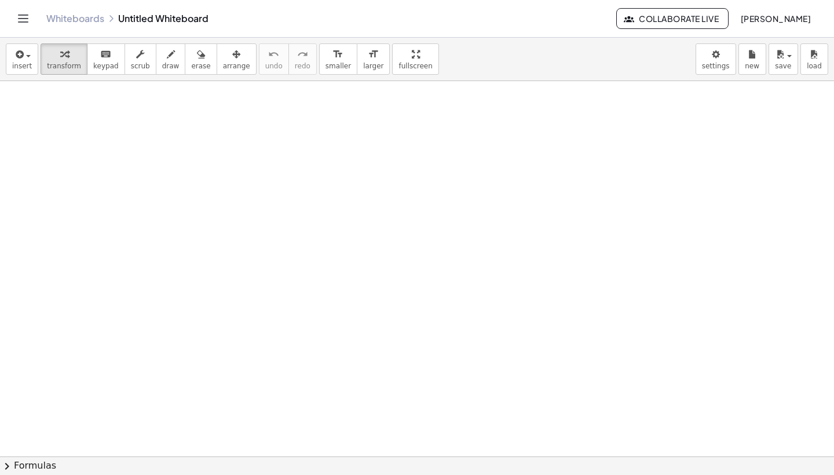
click at [25, 25] on button "Toggle navigation" at bounding box center [23, 18] width 19 height 19
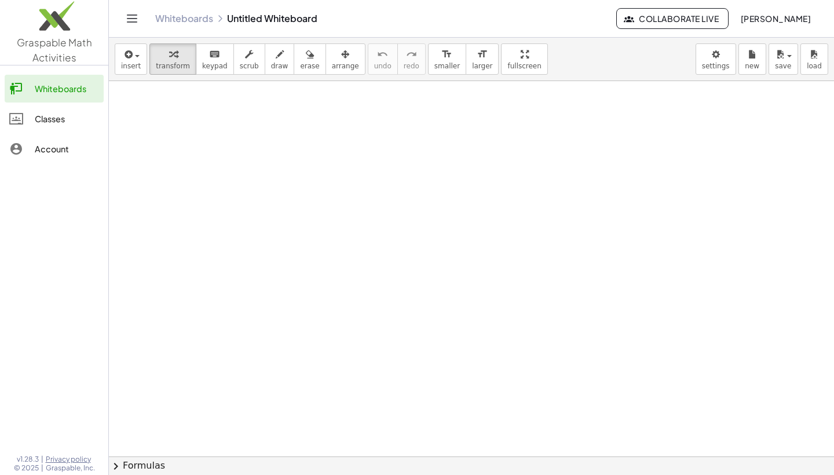
click at [129, 21] on icon "Toggle navigation" at bounding box center [132, 19] width 14 height 14
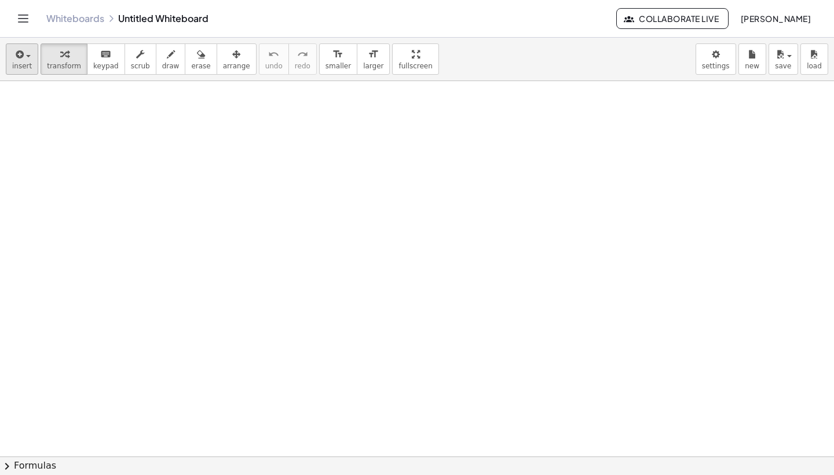
click at [13, 62] on span "insert" at bounding box center [22, 66] width 20 height 8
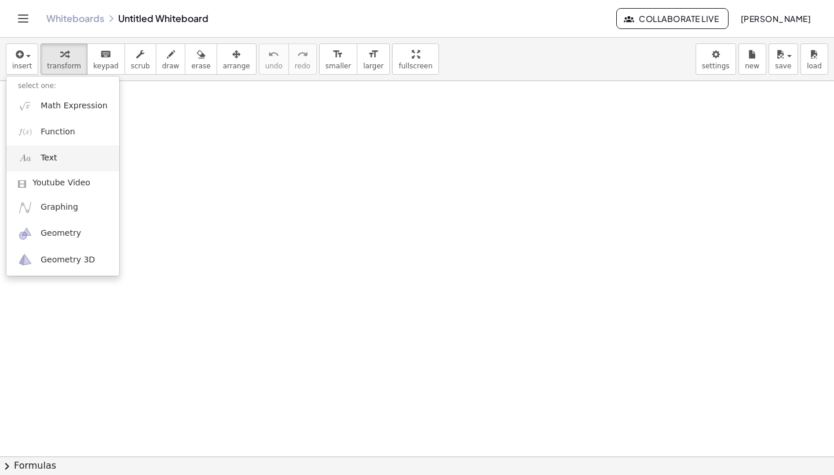
click at [74, 157] on link "Text" at bounding box center [62, 158] width 113 height 26
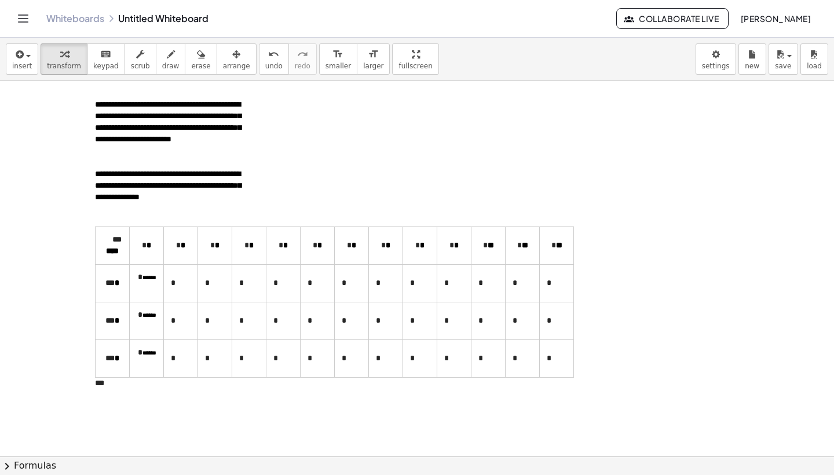
scroll to position [32, 0]
click at [56, 273] on div at bounding box center [417, 424] width 834 height 751
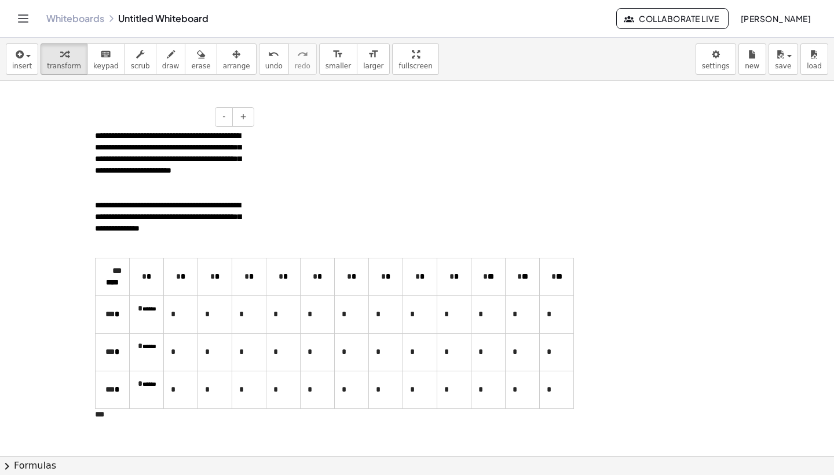
scroll to position [0, 0]
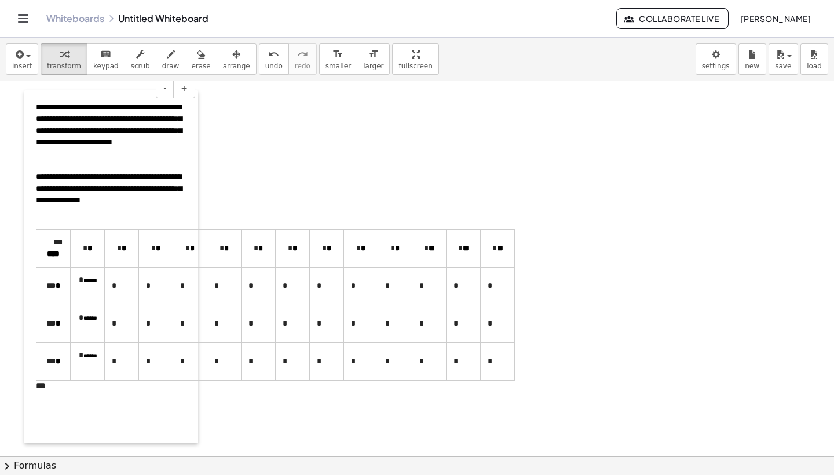
drag, startPoint x: 85, startPoint y: 169, endPoint x: 26, endPoint y: 141, distance: 65.6
click at [26, 141] on div at bounding box center [30, 266] width 12 height 353
click at [324, 162] on div at bounding box center [417, 456] width 834 height 751
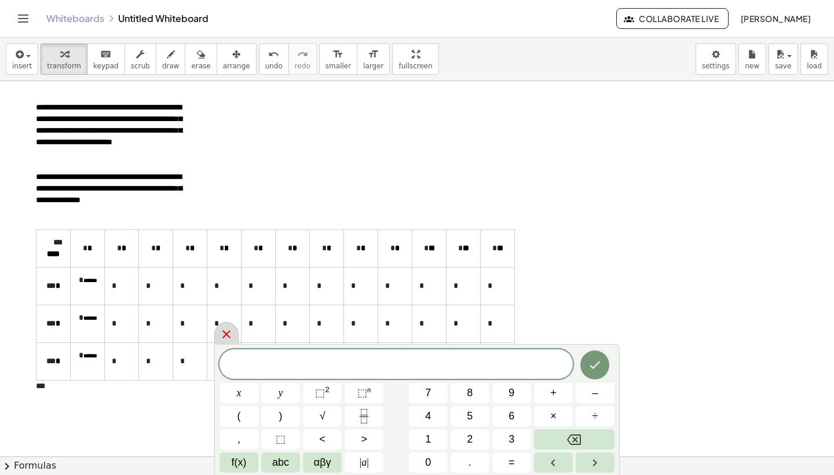
click at [229, 332] on icon at bounding box center [227, 334] width 8 height 8
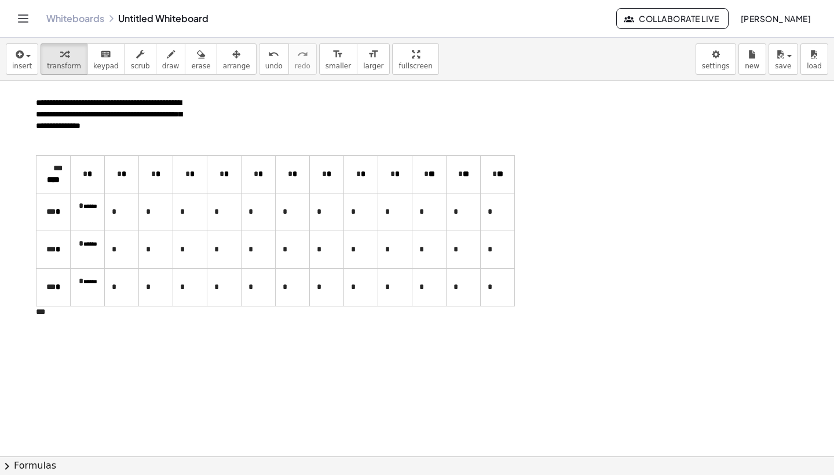
click at [63, 344] on div "**********" at bounding box center [111, 192] width 174 height 353
click at [72, 385] on div at bounding box center [417, 382] width 834 height 751
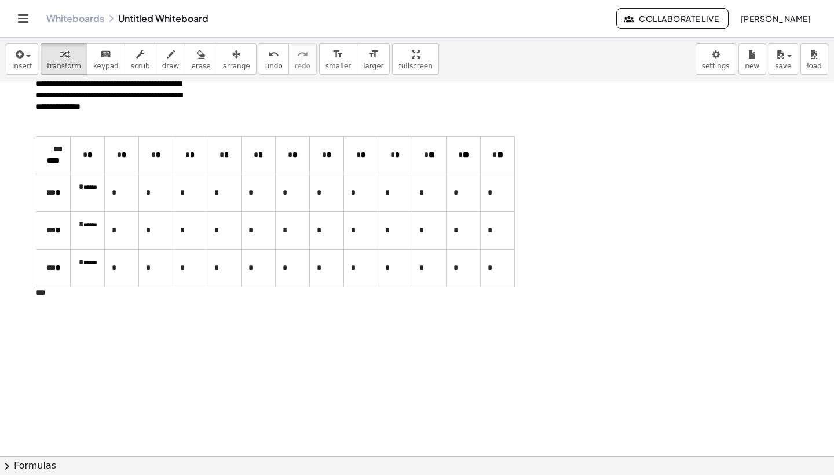
scroll to position [96, 0]
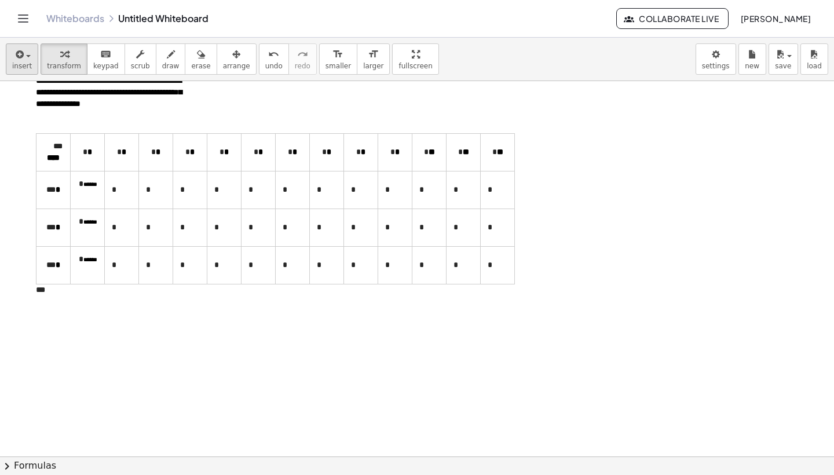
click at [27, 51] on div "button" at bounding box center [22, 54] width 20 height 14
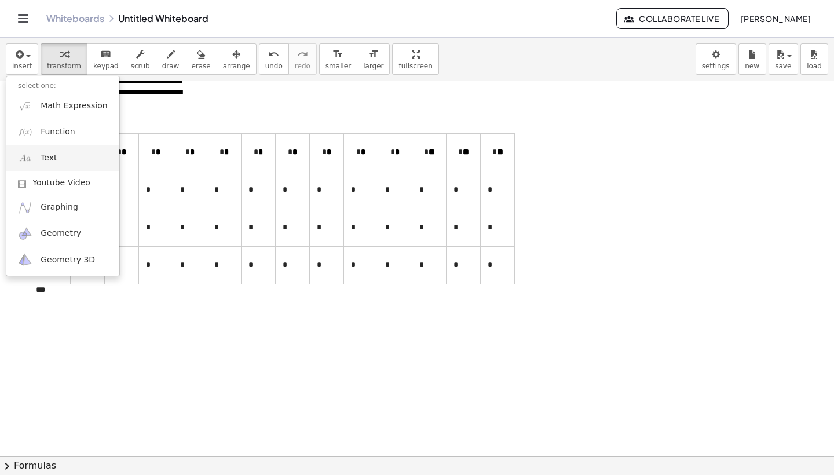
click at [72, 150] on link "Text" at bounding box center [62, 158] width 113 height 26
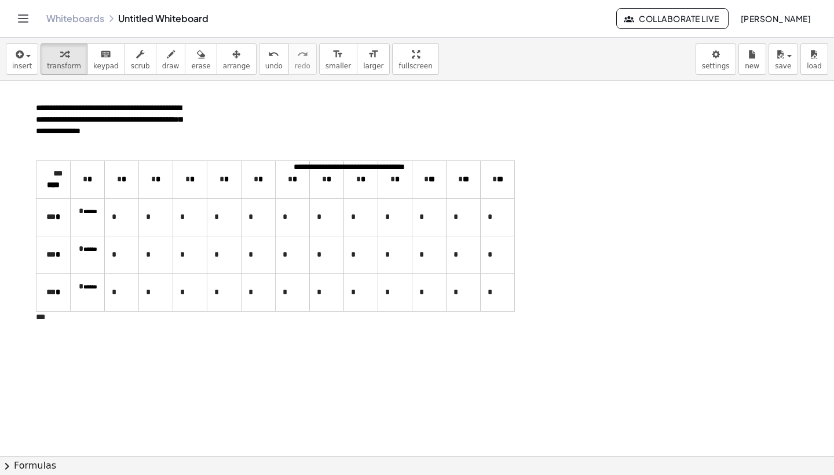
scroll to position [71, 0]
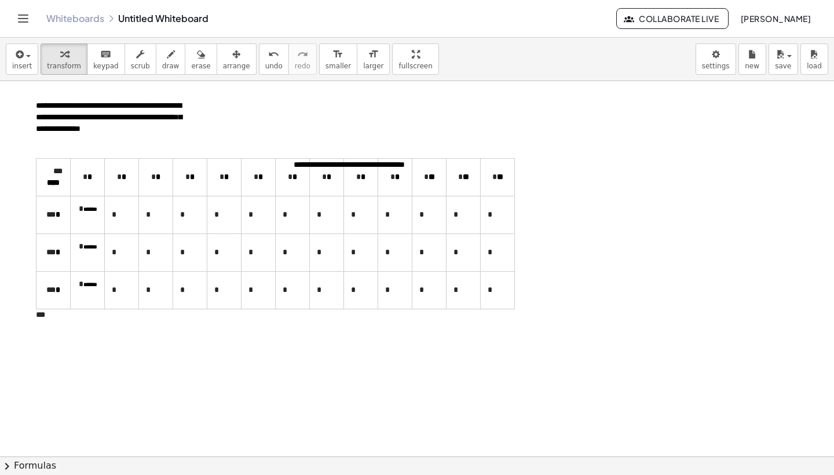
click at [256, 152] on div at bounding box center [417, 385] width 834 height 751
drag, startPoint x: 287, startPoint y: 163, endPoint x: 36, endPoint y: 371, distance: 326.4
click at [36, 371] on div at bounding box center [37, 371] width 12 height 39
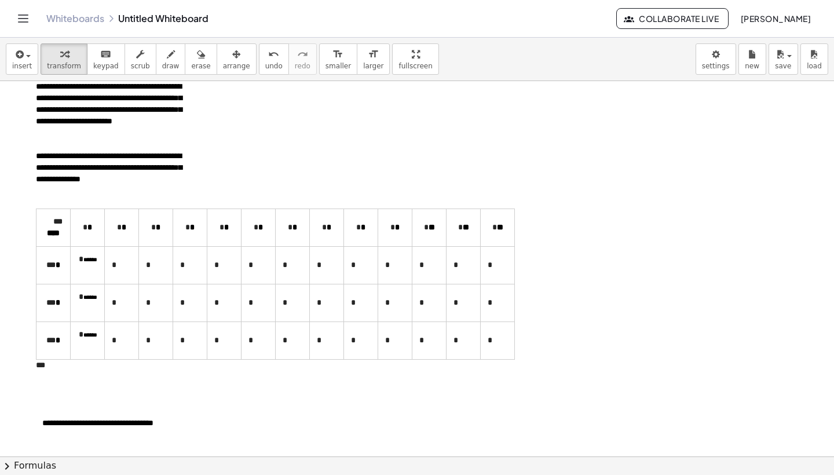
scroll to position [0, 0]
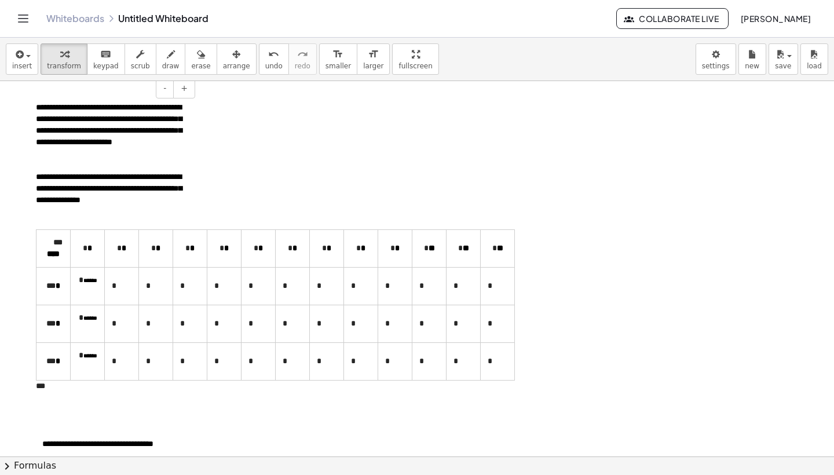
click at [120, 292] on p at bounding box center [122, 286] width 20 height 12
click at [527, 257] on div at bounding box center [417, 456] width 834 height 751
click at [510, 262] on td "**" at bounding box center [498, 248] width 34 height 38
click at [529, 257] on div at bounding box center [417, 456] width 834 height 751
